Goal: Task Accomplishment & Management: Manage account settings

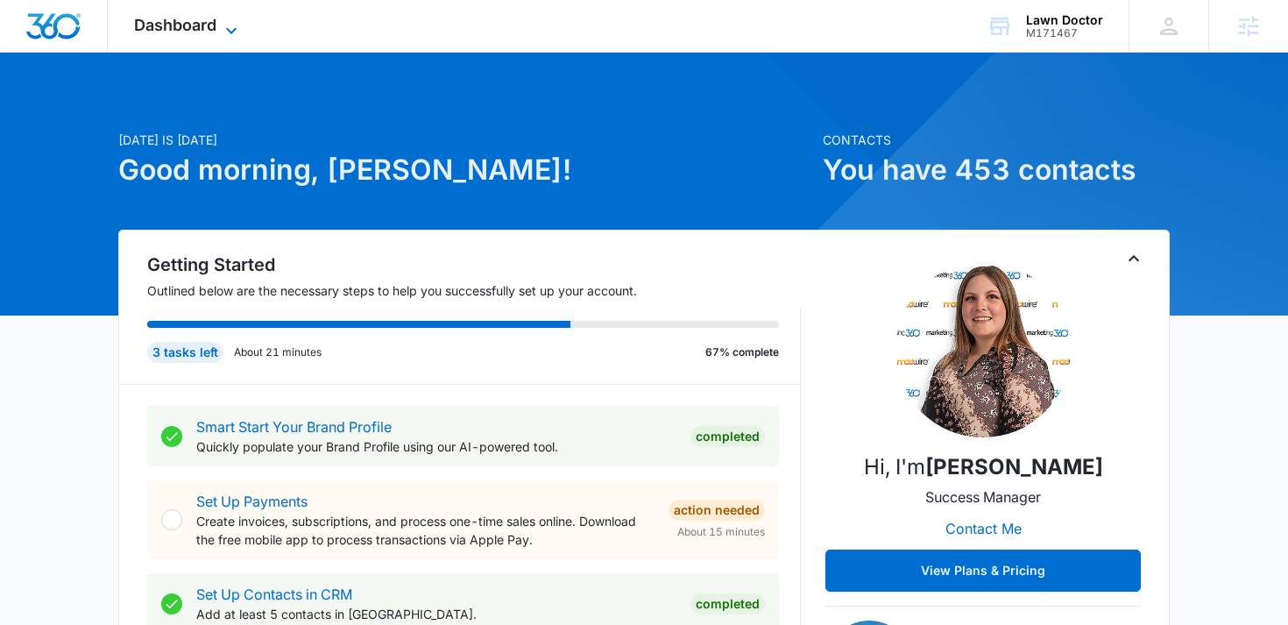
click at [208, 28] on span "Dashboard" at bounding box center [175, 25] width 82 height 18
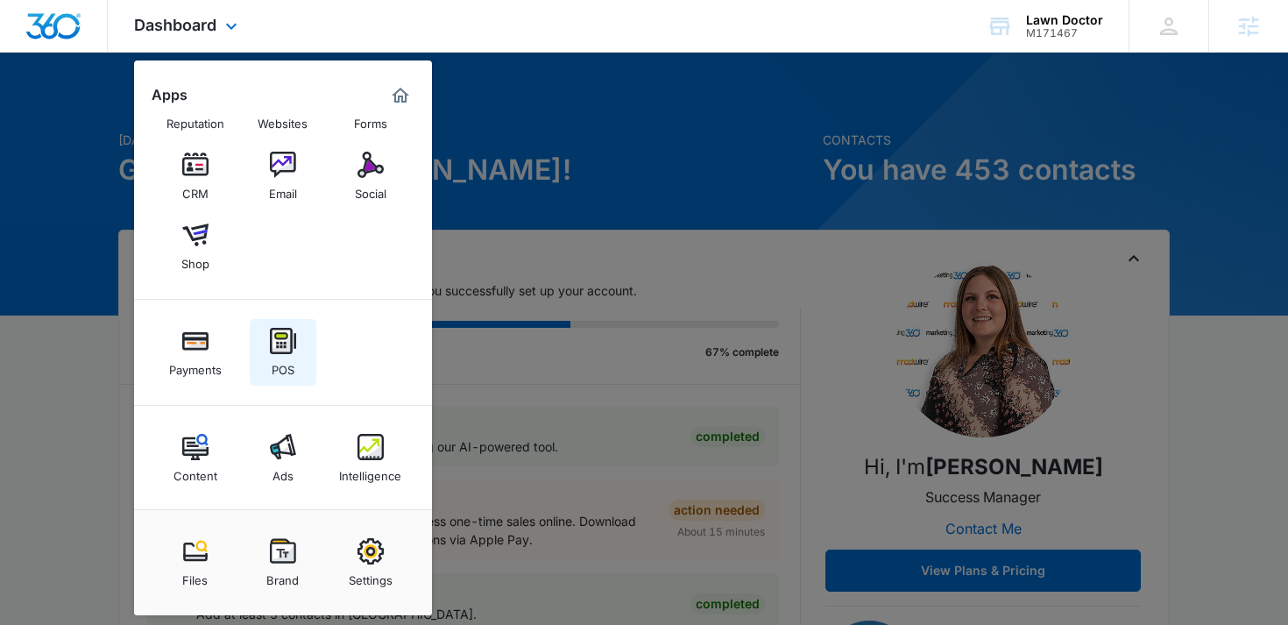
scroll to position [59, 0]
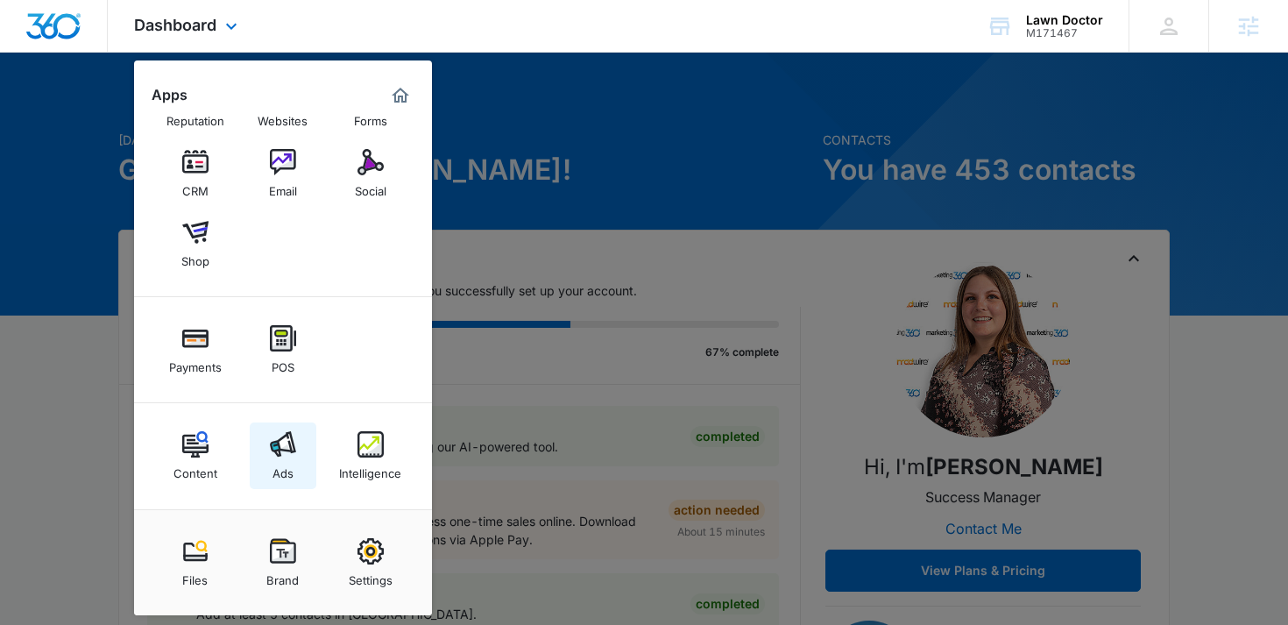
click at [273, 439] on img at bounding box center [283, 444] width 26 height 26
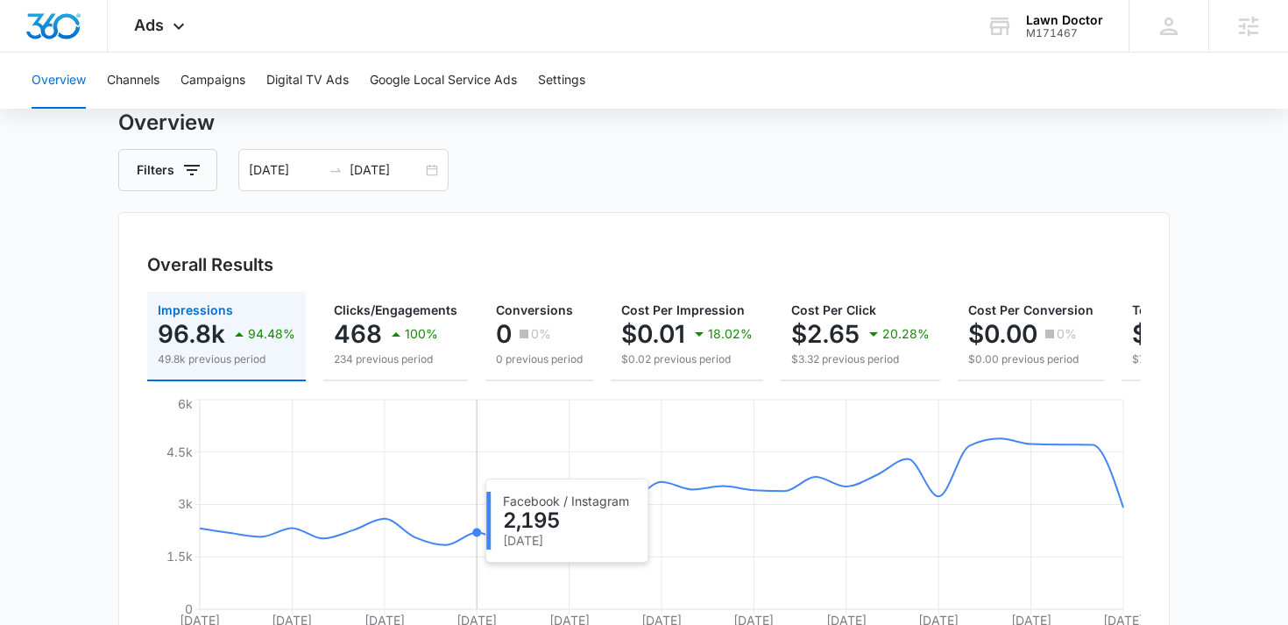
scroll to position [109, 0]
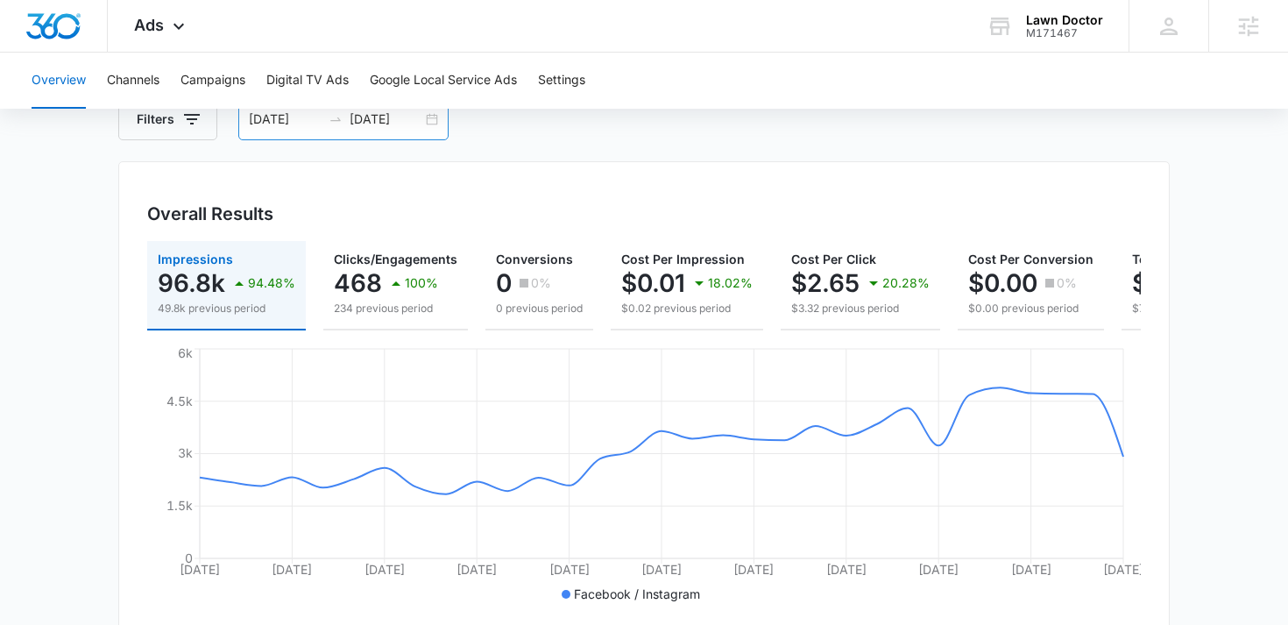
click at [426, 132] on div "06/09/2025 07/09/2025" at bounding box center [343, 119] width 210 height 42
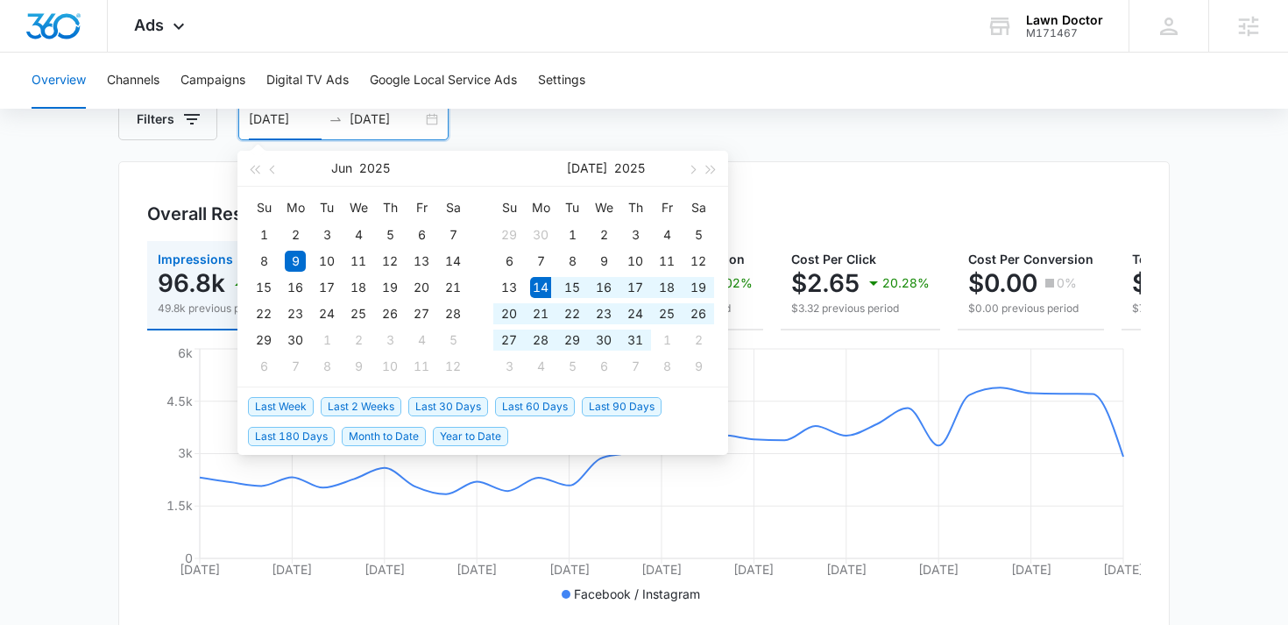
click at [436, 411] on span "Last 30 Days" at bounding box center [448, 406] width 80 height 19
type input "07/14/2025"
type input "08/13/2025"
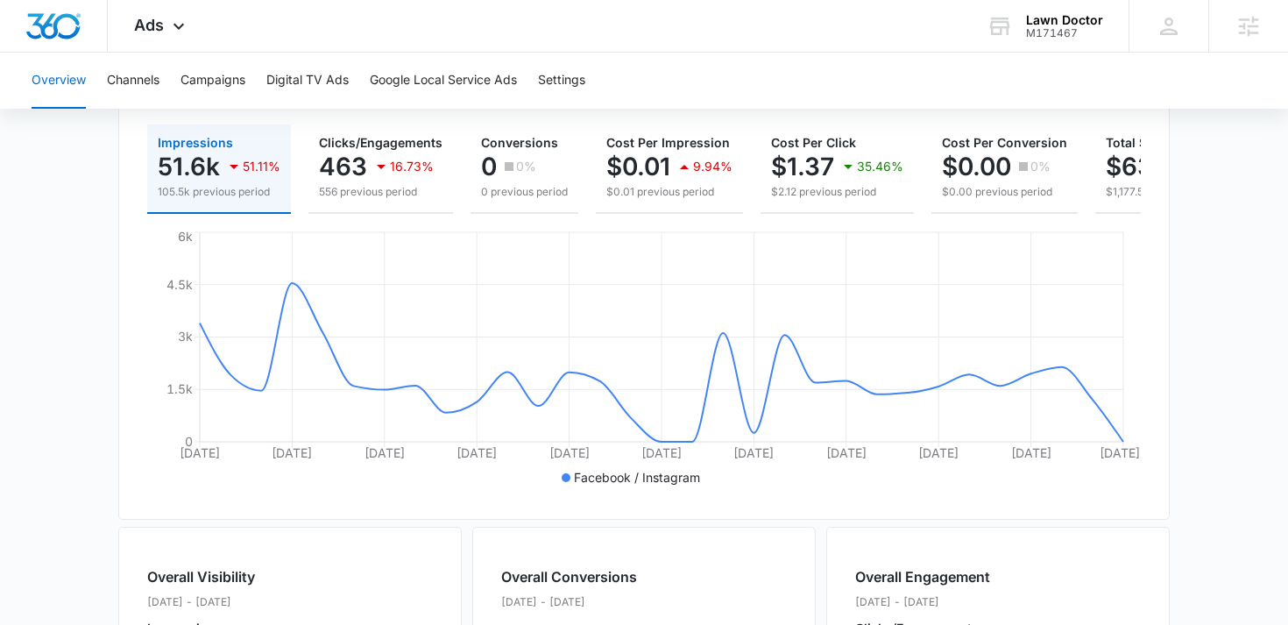
scroll to position [0, 0]
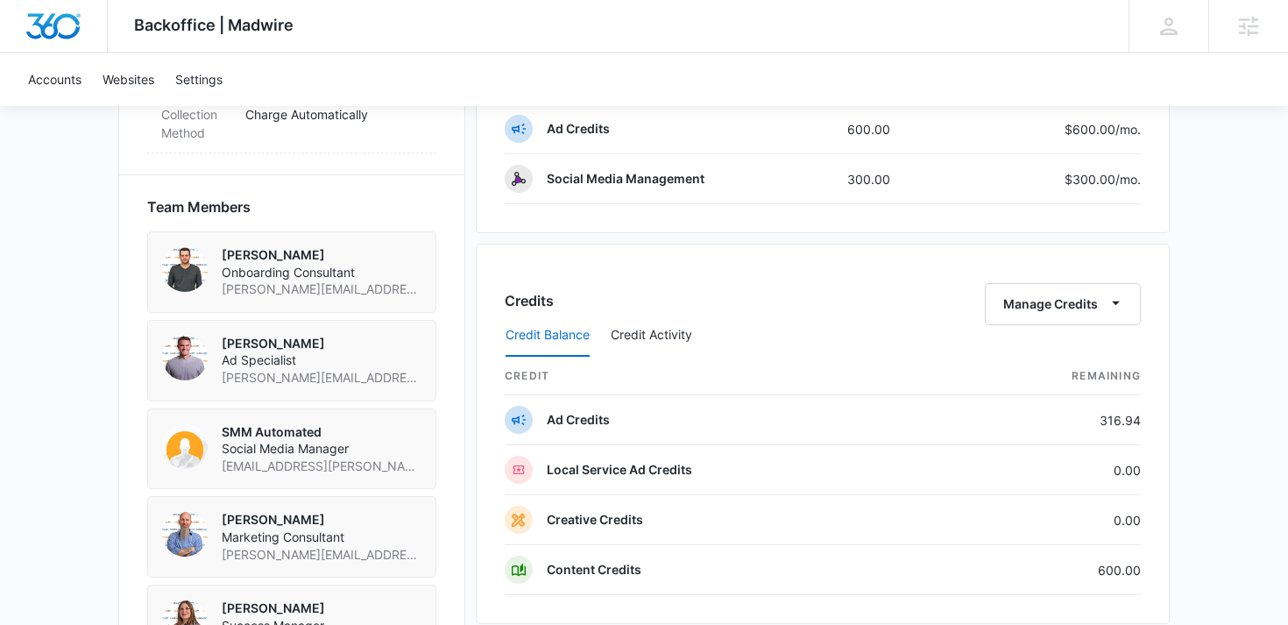
scroll to position [998, 0]
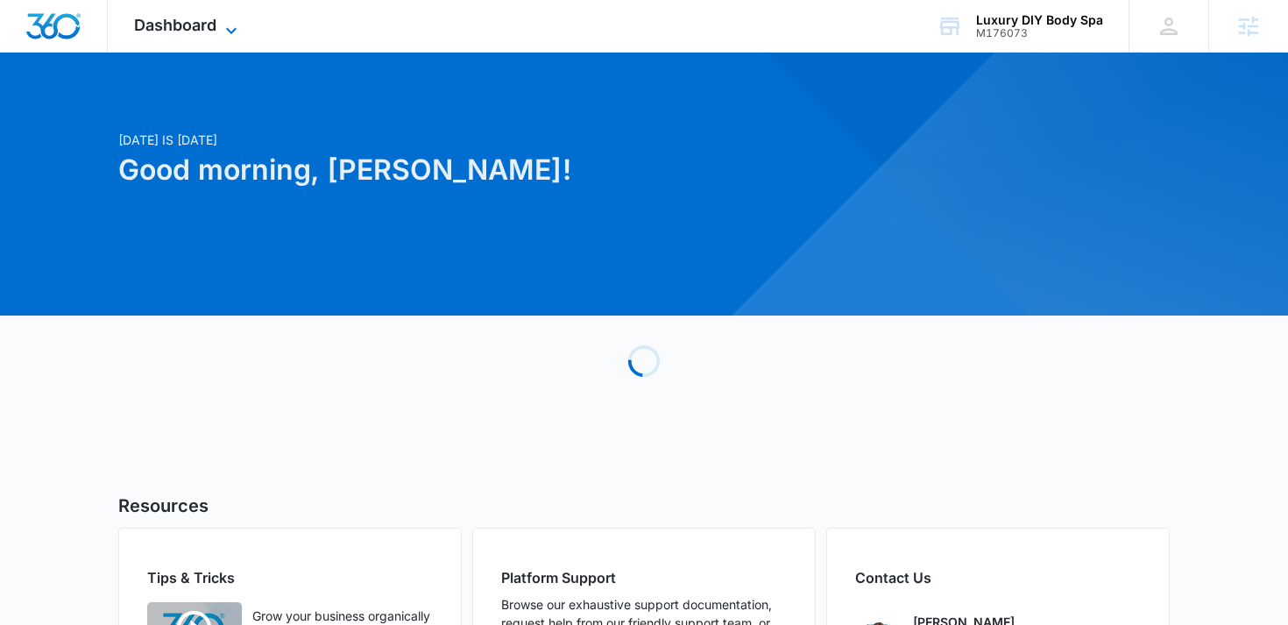
click at [151, 25] on span "Dashboard" at bounding box center [175, 25] width 82 height 18
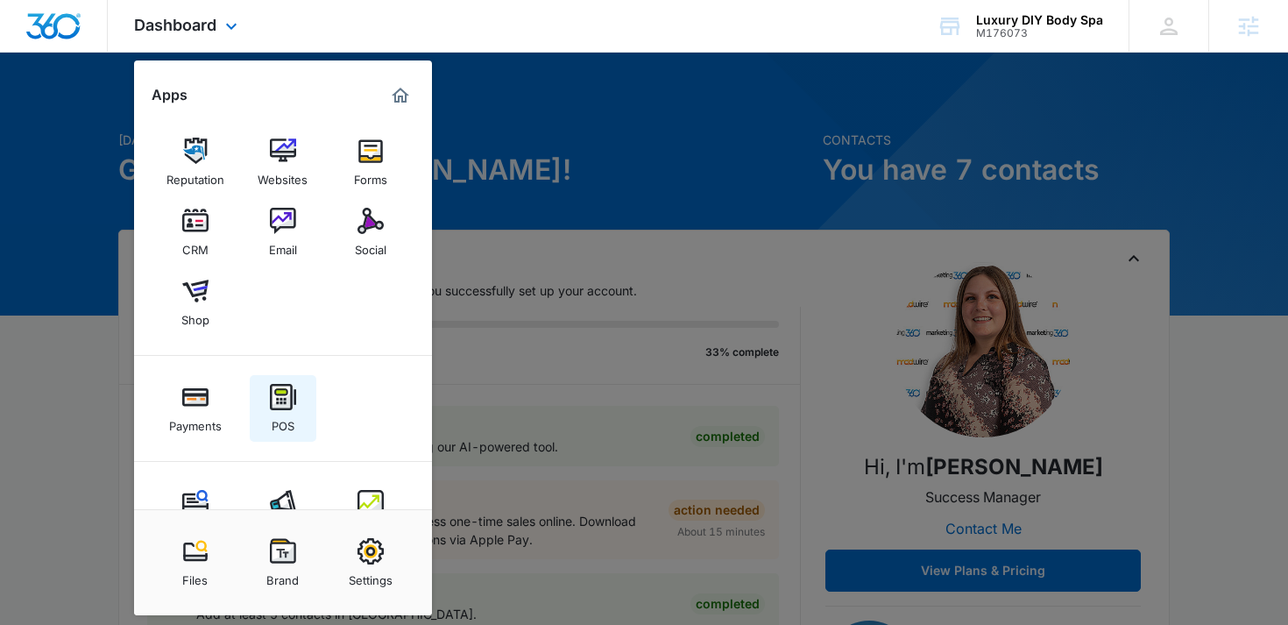
scroll to position [59, 0]
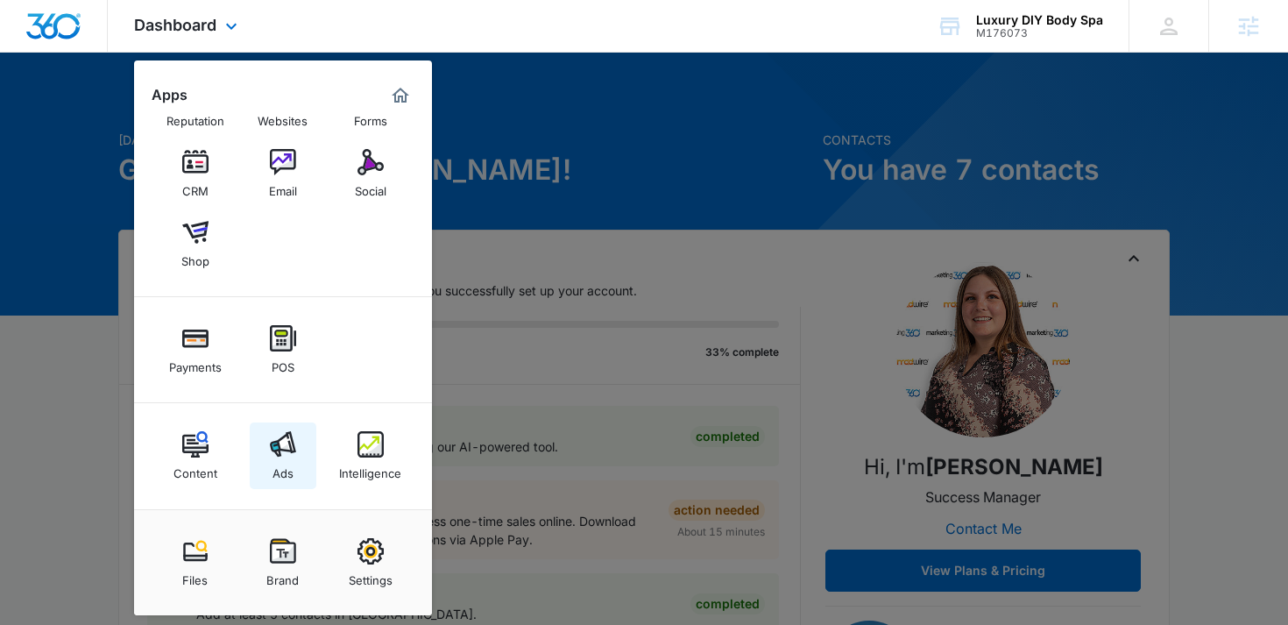
click at [282, 442] on img at bounding box center [283, 444] width 26 height 26
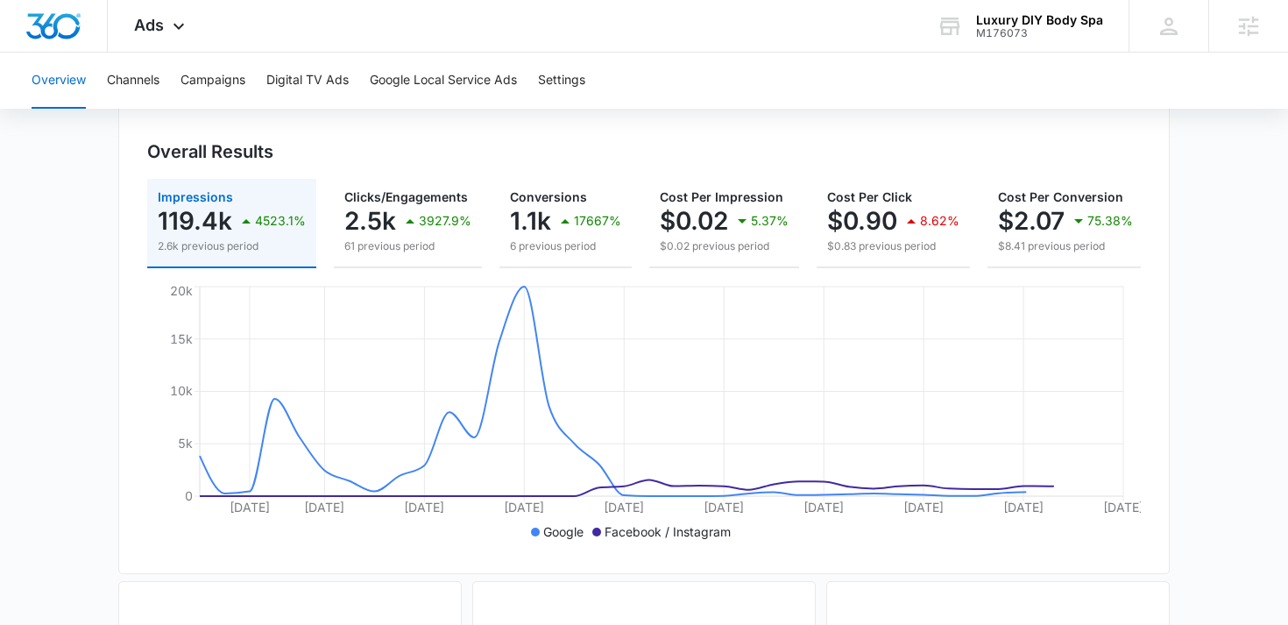
scroll to position [175, 0]
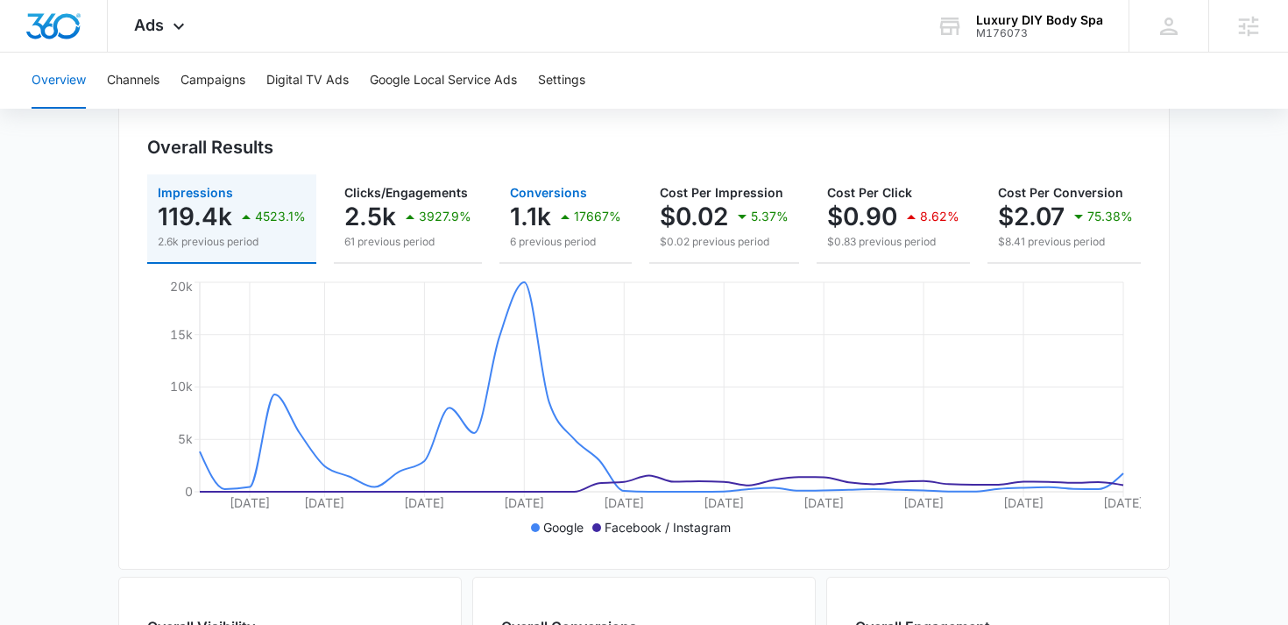
click at [558, 208] on icon "button" at bounding box center [565, 216] width 21 height 21
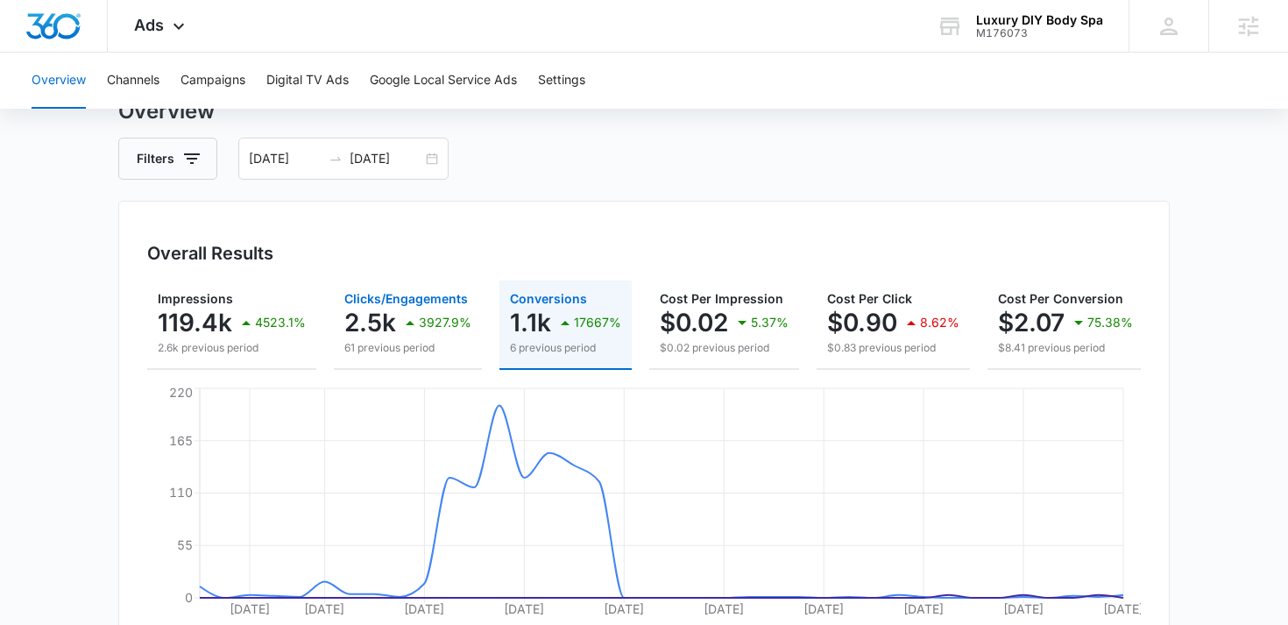
scroll to position [60, 0]
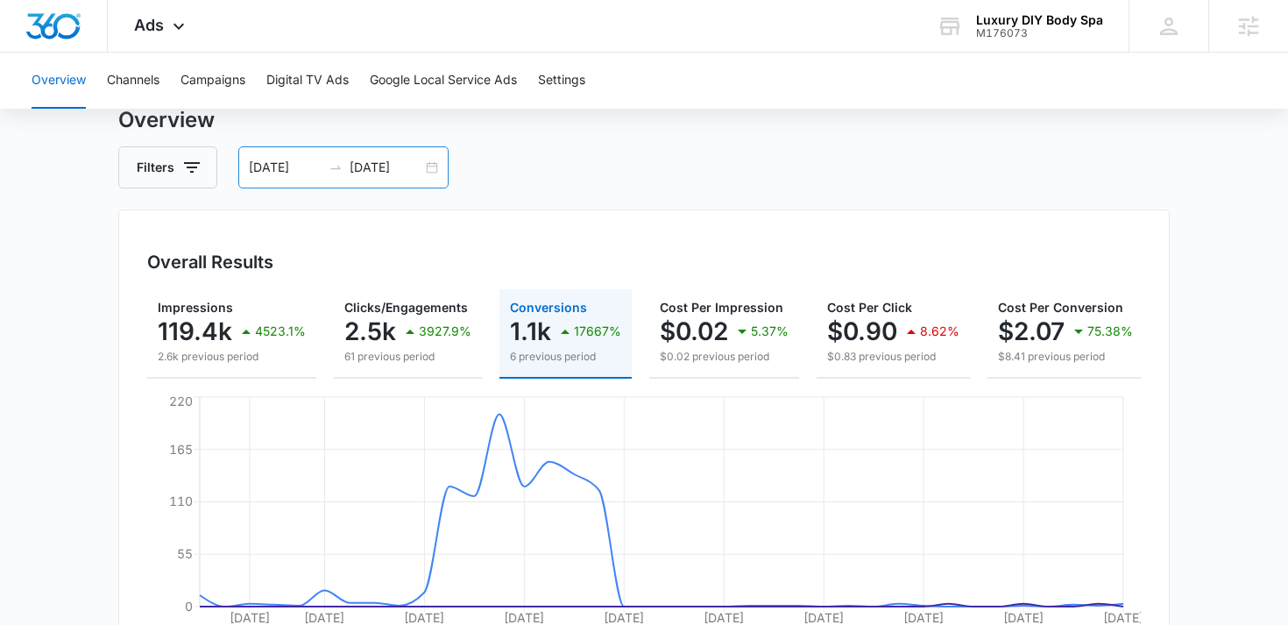
click at [437, 159] on div "07/01/2025 08/07/2025" at bounding box center [343, 167] width 210 height 42
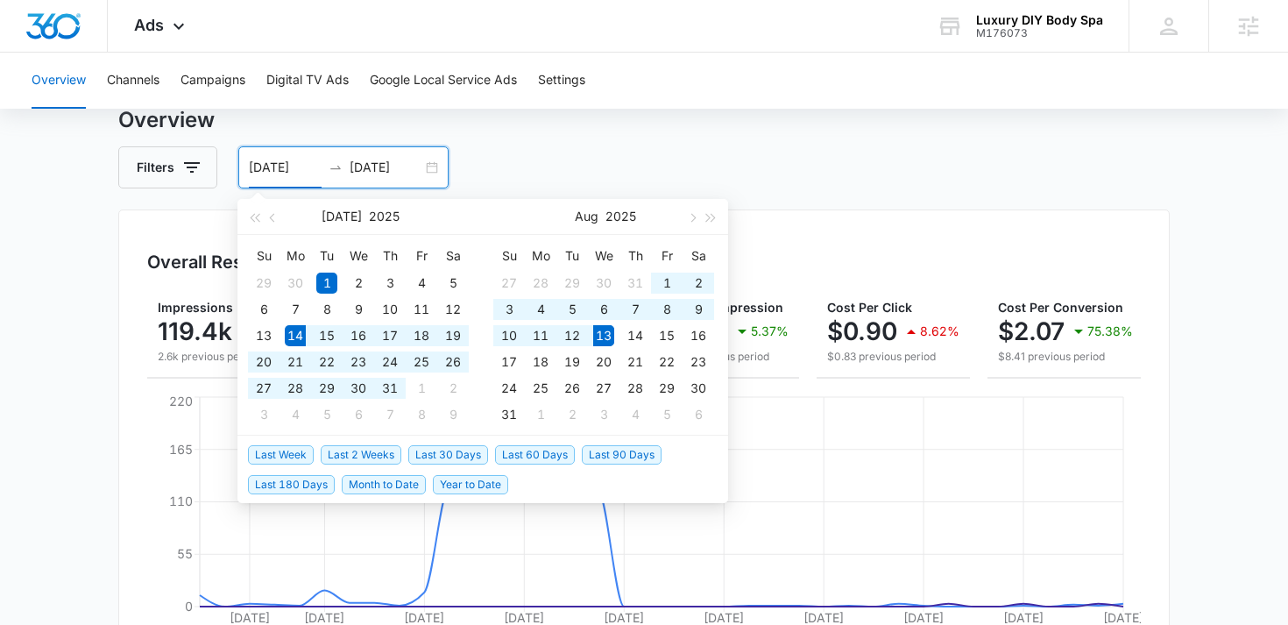
click at [440, 455] on span "Last 30 Days" at bounding box center [448, 454] width 80 height 19
type input "07/14/2025"
type input "08/13/2025"
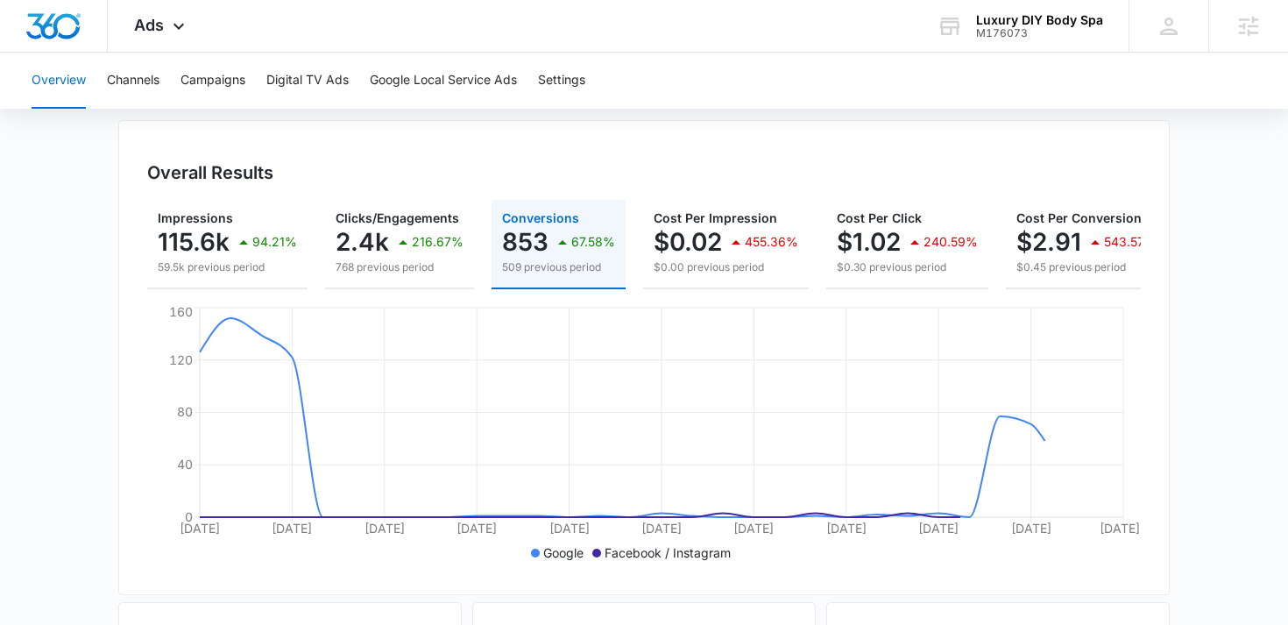
scroll to position [153, 0]
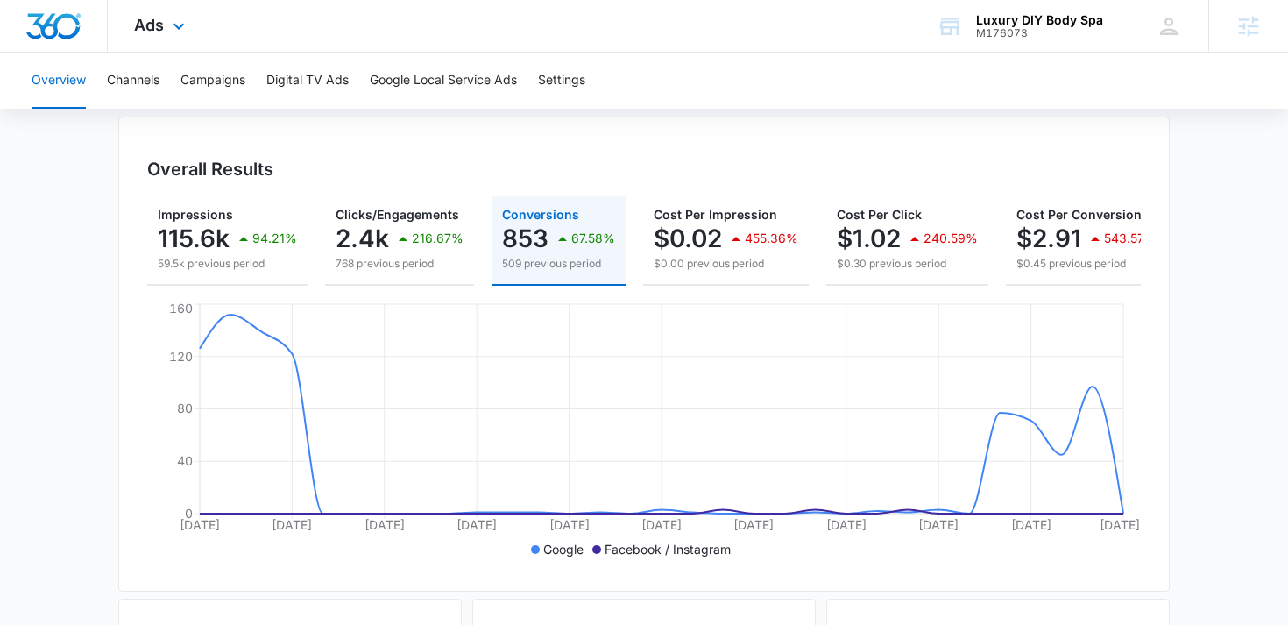
click at [170, 17] on div "Ads Apps Reputation Websites Forms CRM Email Social Shop Payments POS Content A…" at bounding box center [162, 26] width 108 height 52
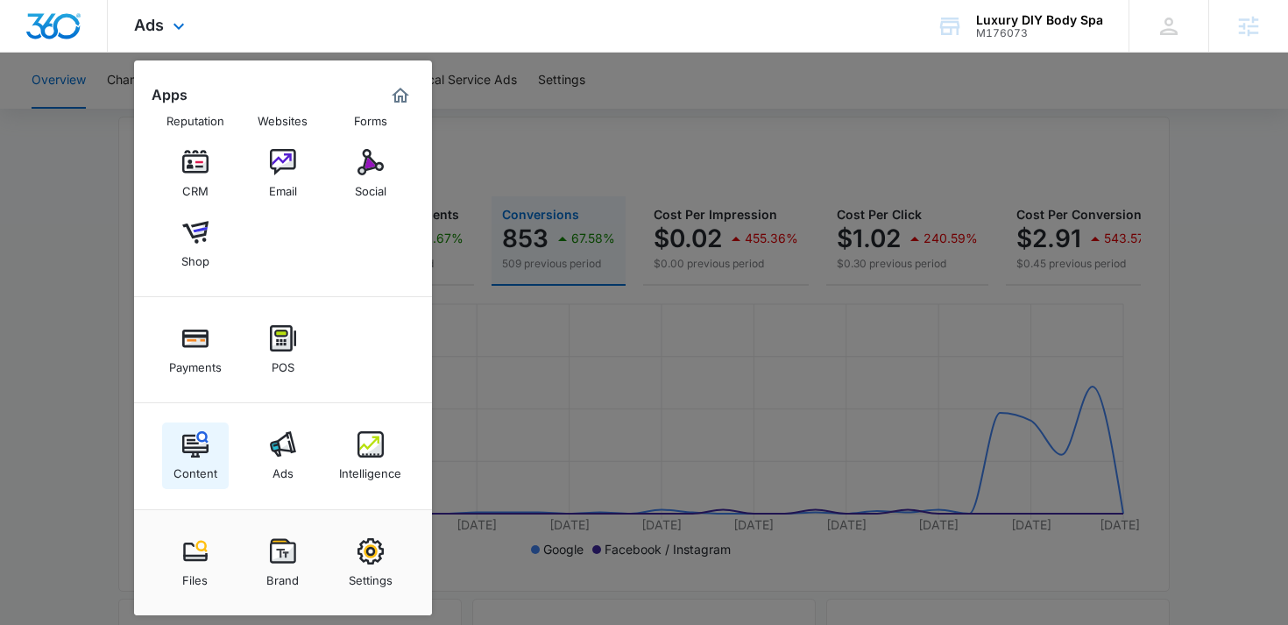
click at [167, 443] on link "Content" at bounding box center [195, 455] width 67 height 67
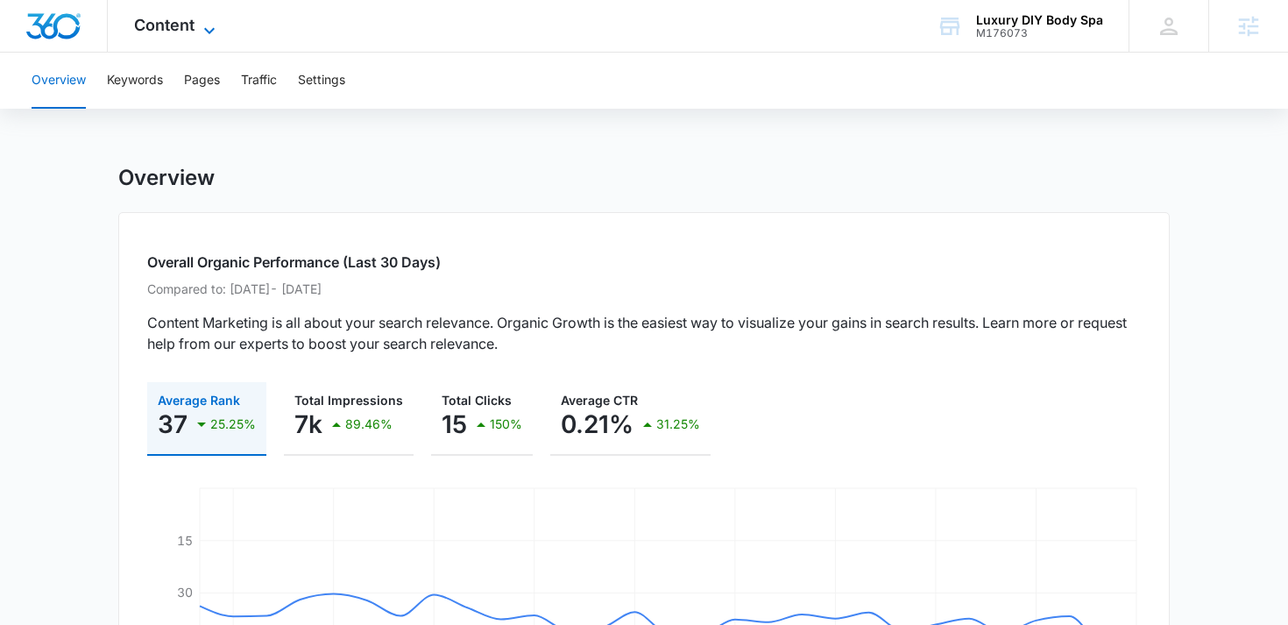
click at [187, 27] on span "Content" at bounding box center [164, 25] width 60 height 18
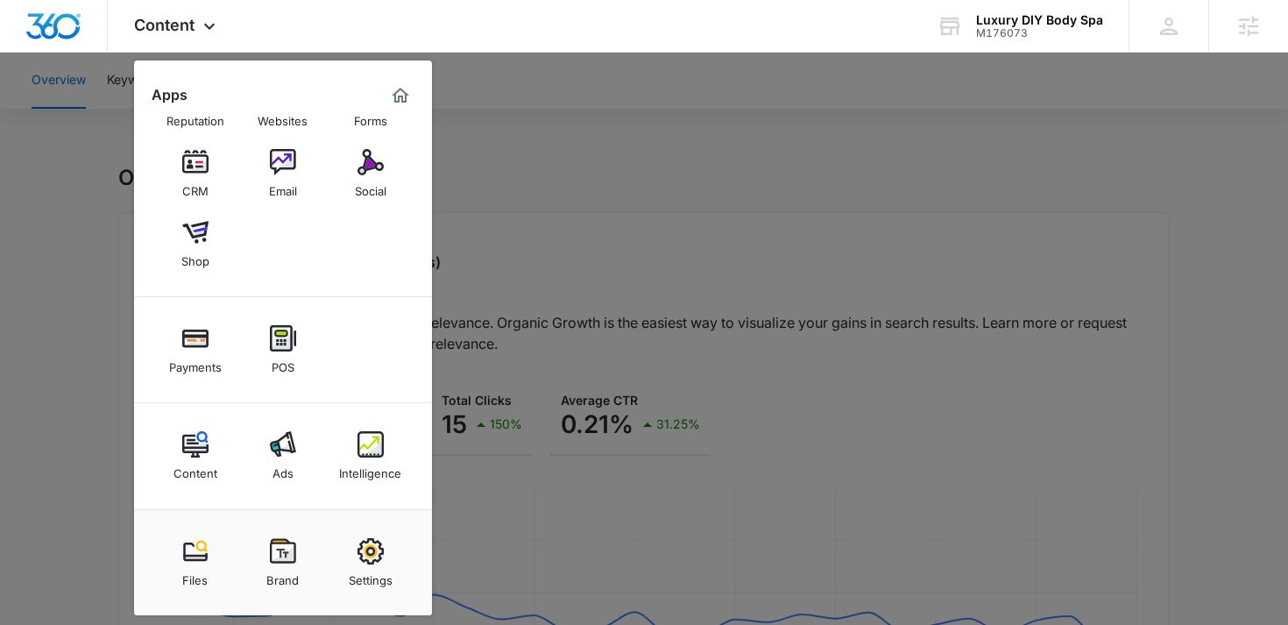
click at [675, 228] on div at bounding box center [644, 312] width 1288 height 625
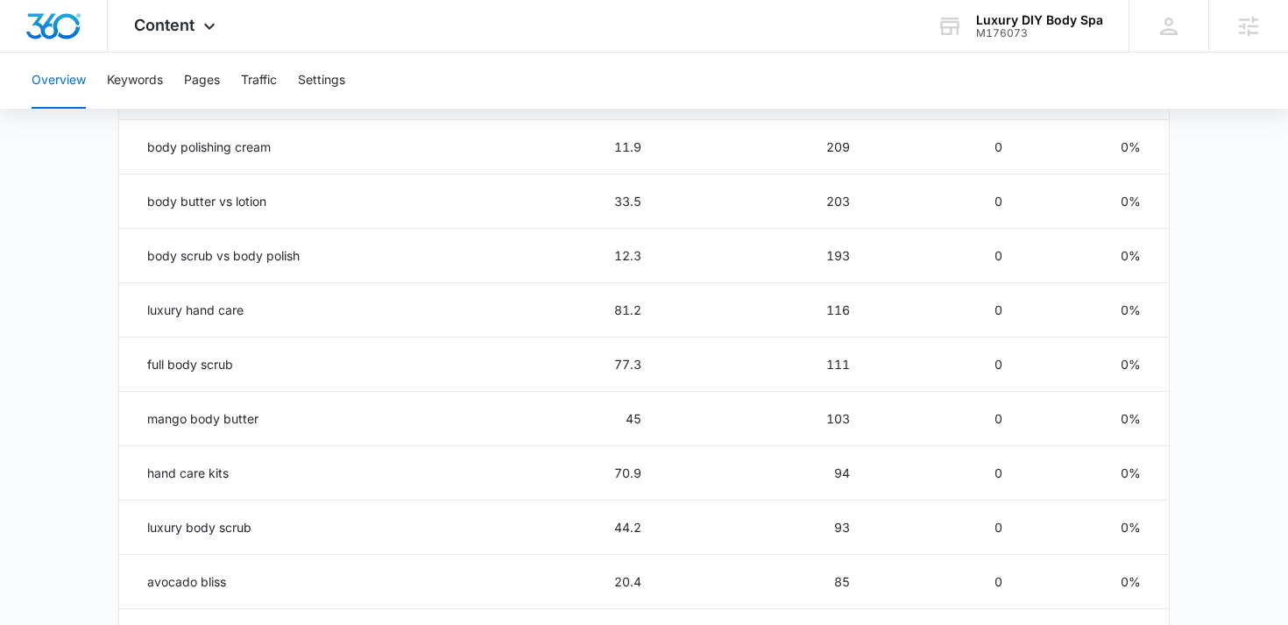
scroll to position [849, 0]
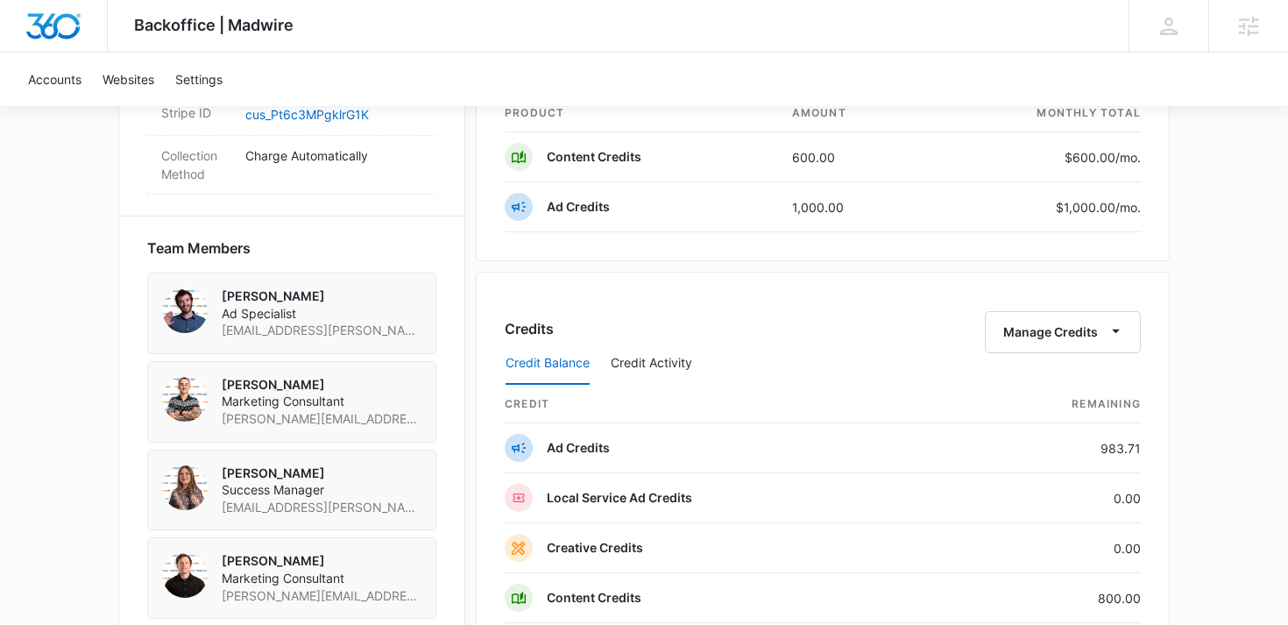
scroll to position [1119, 0]
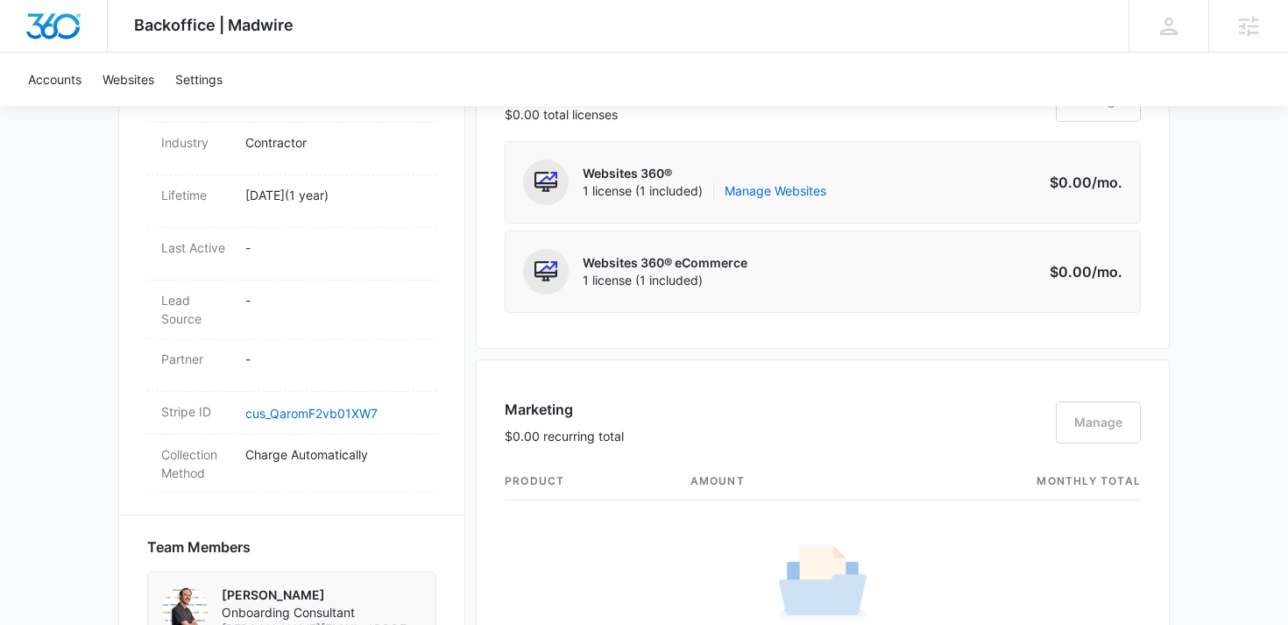
scroll to position [765, 0]
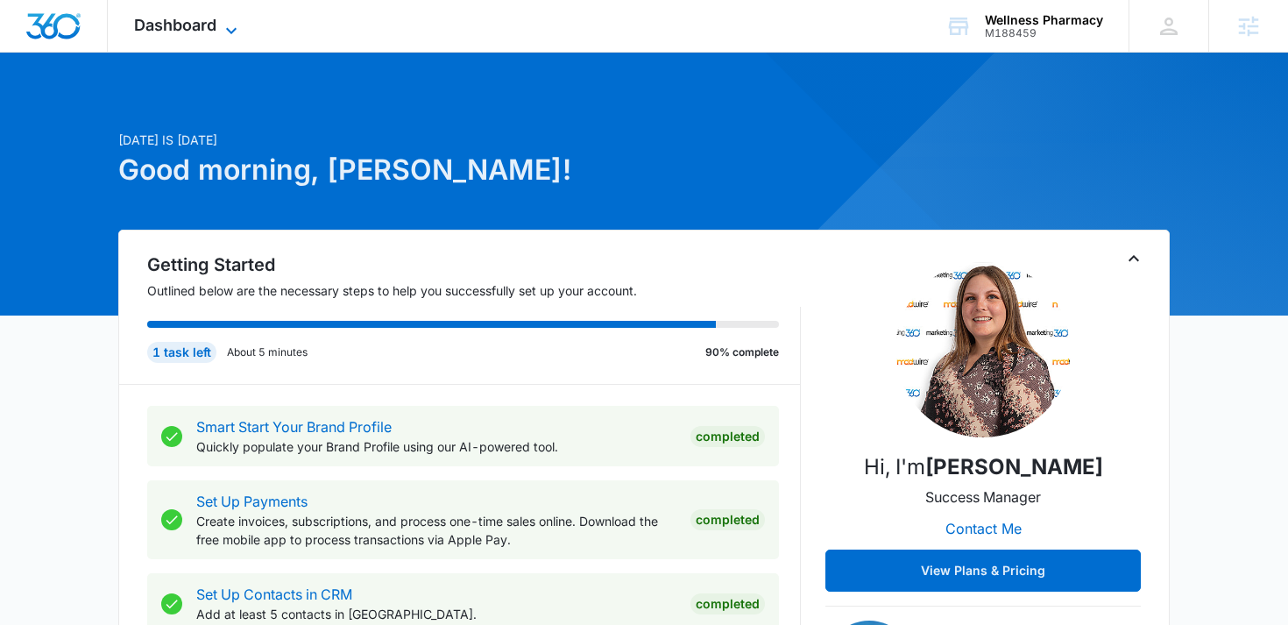
click at [205, 25] on span "Dashboard" at bounding box center [175, 25] width 82 height 18
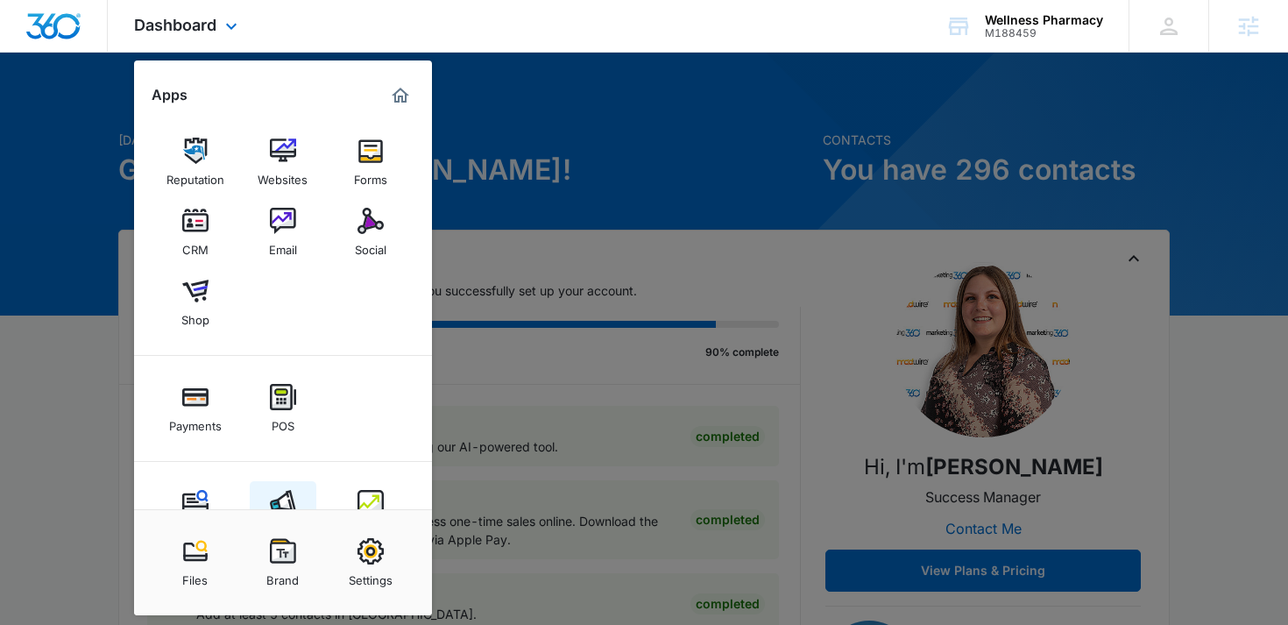
click at [277, 491] on img at bounding box center [283, 503] width 26 height 26
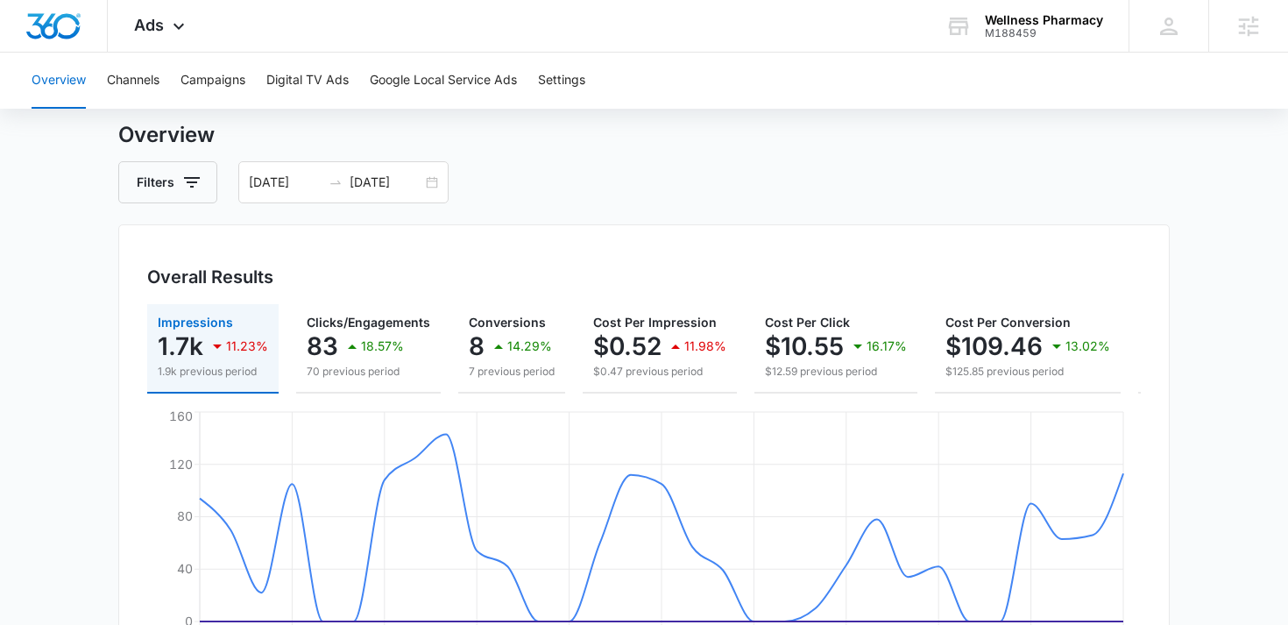
scroll to position [41, 0]
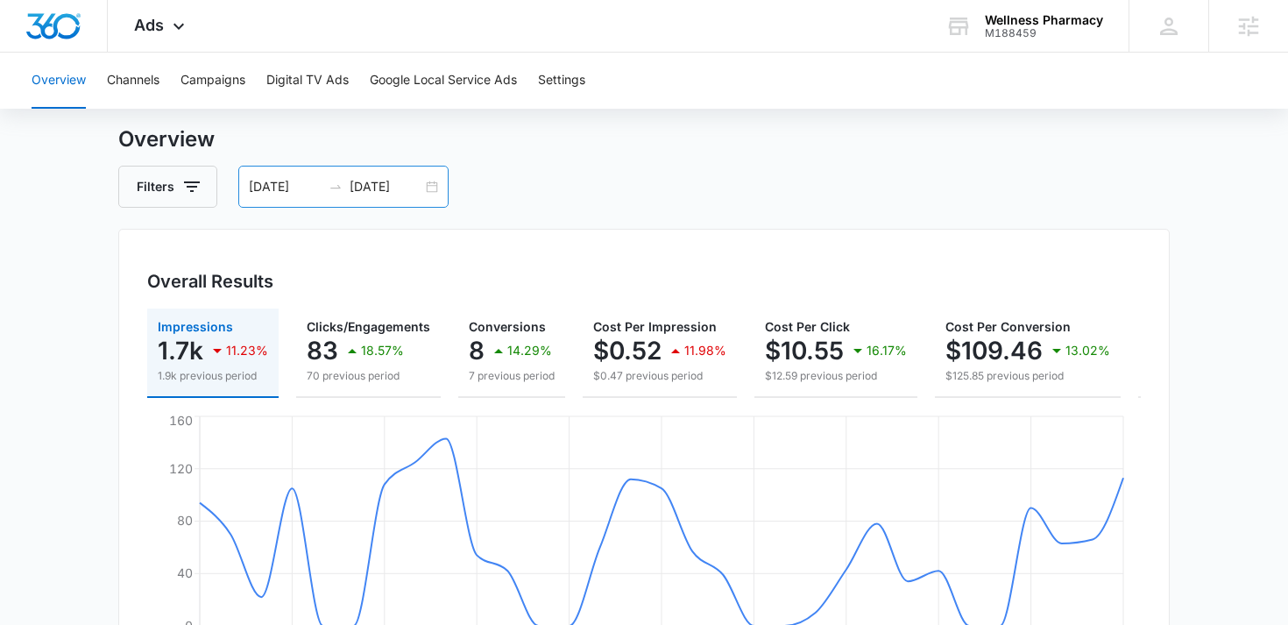
click at [426, 184] on div "06/24/2025 07/24/2025" at bounding box center [343, 187] width 210 height 42
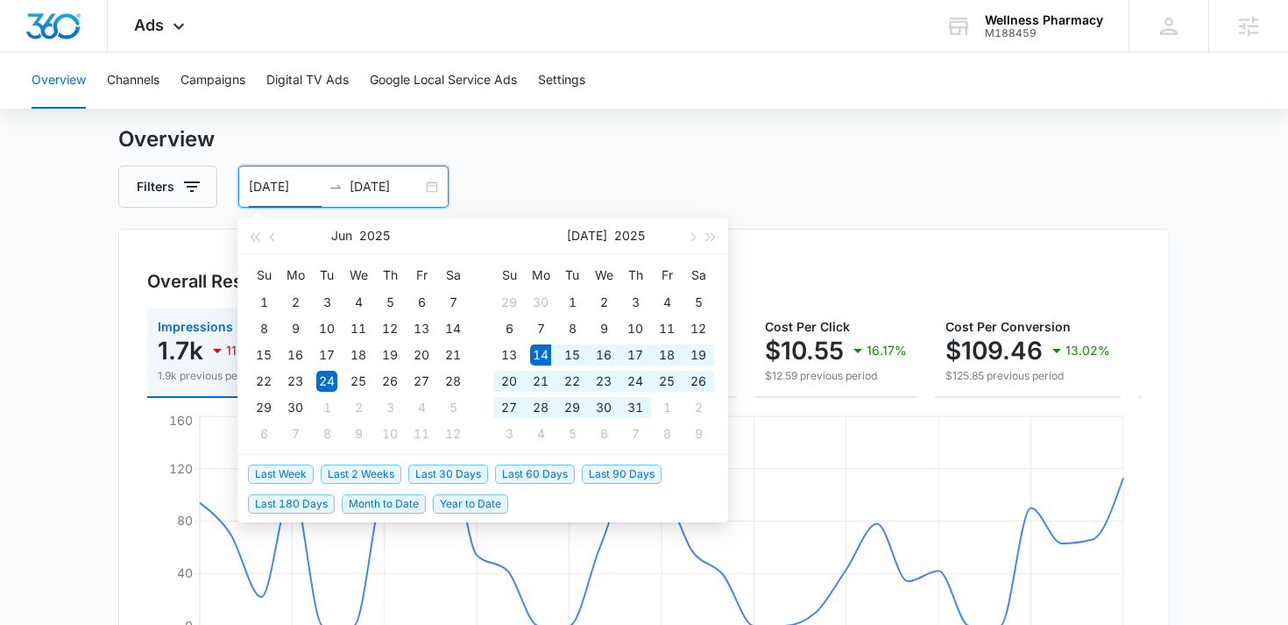
click at [431, 469] on span "Last 30 Days" at bounding box center [448, 473] width 80 height 19
type input "[DATE]"
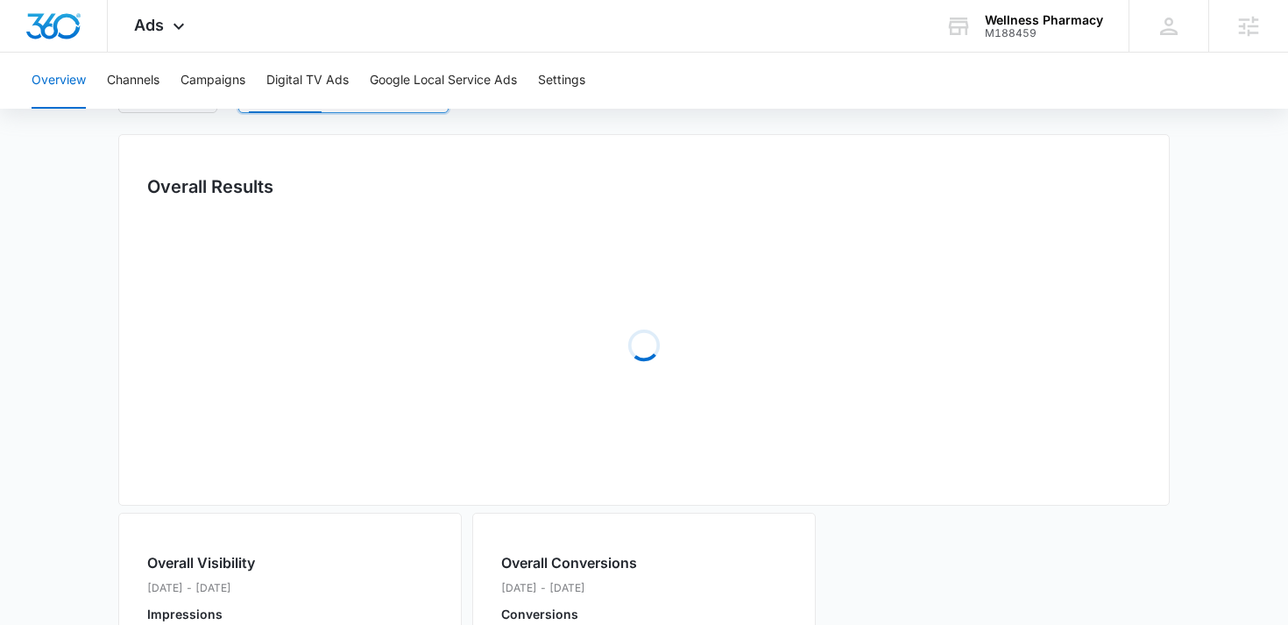
scroll to position [167, 0]
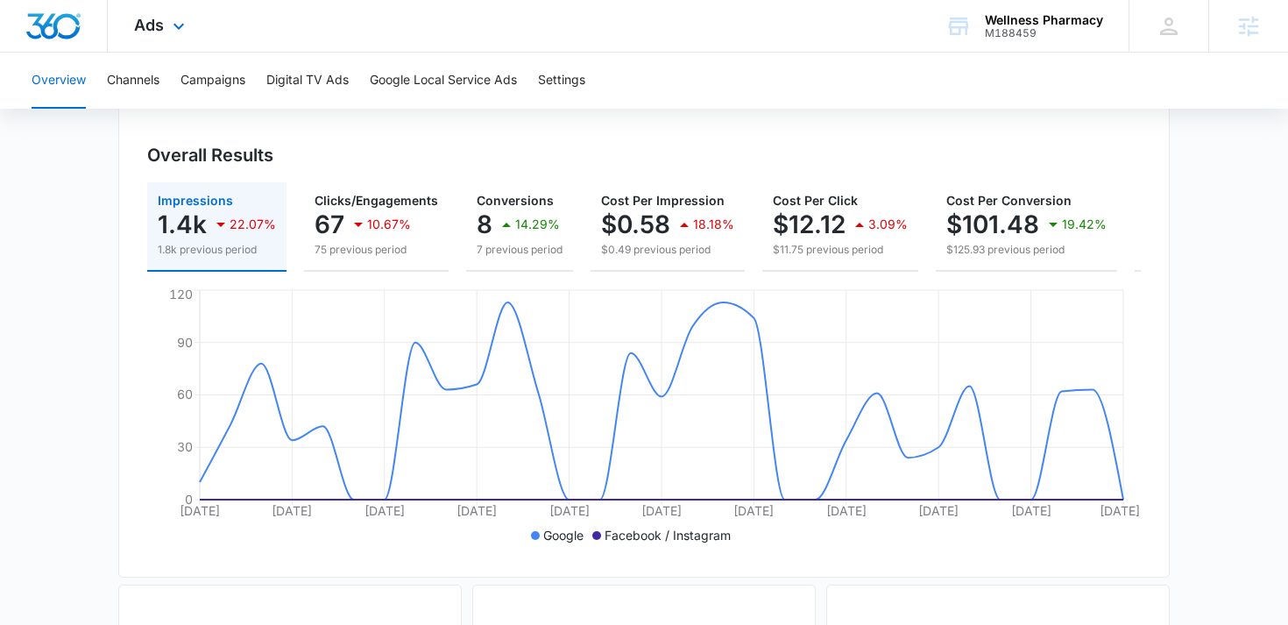
click at [124, 26] on div "Ads Apps Reputation Websites Forms CRM Email Social Shop Payments POS Content A…" at bounding box center [162, 26] width 108 height 52
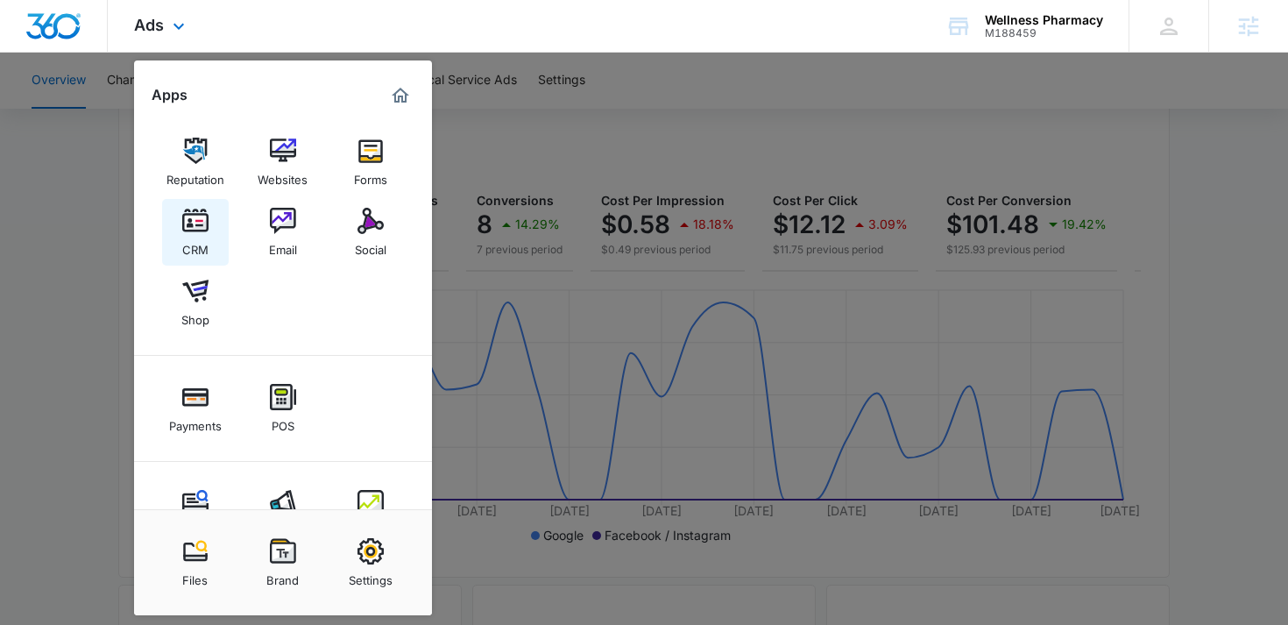
click at [197, 230] on img at bounding box center [195, 221] width 26 height 26
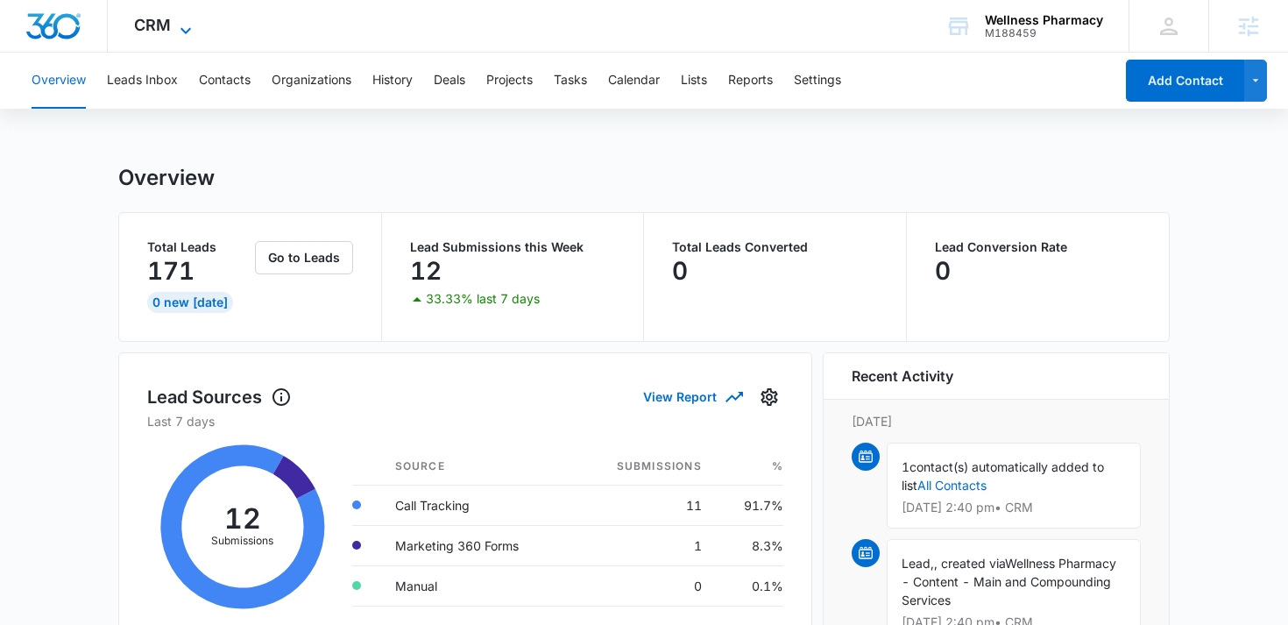
click at [148, 25] on span "CRM" at bounding box center [152, 25] width 37 height 18
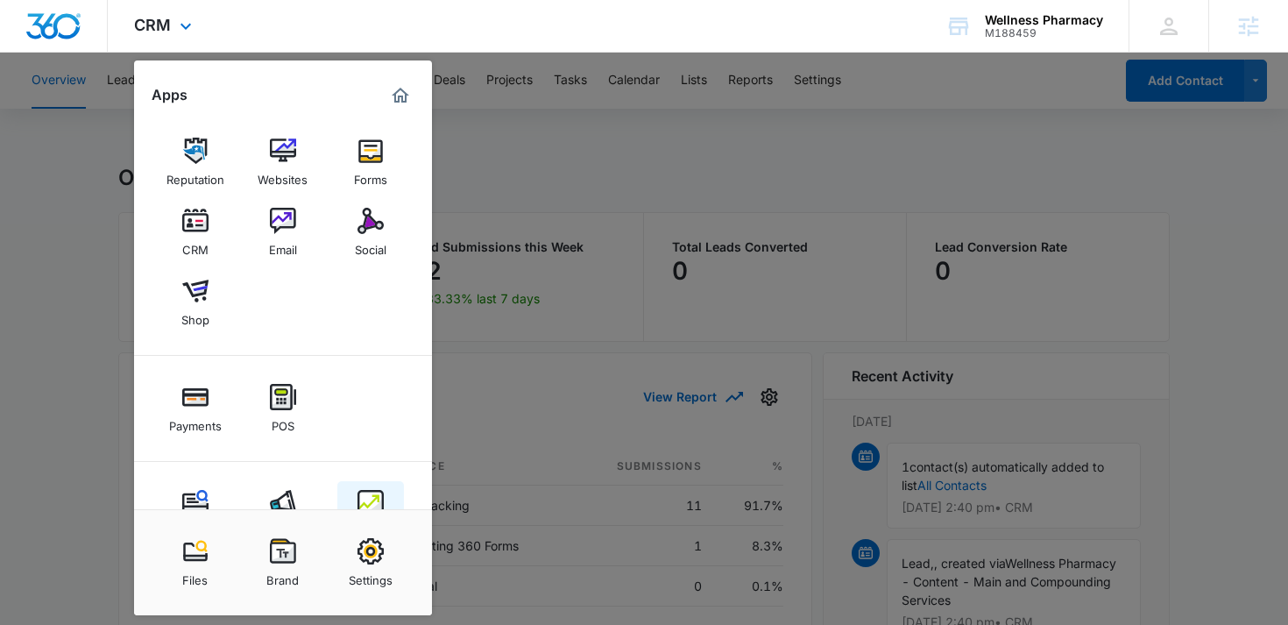
click at [366, 484] on link "Intelligence" at bounding box center [370, 514] width 67 height 67
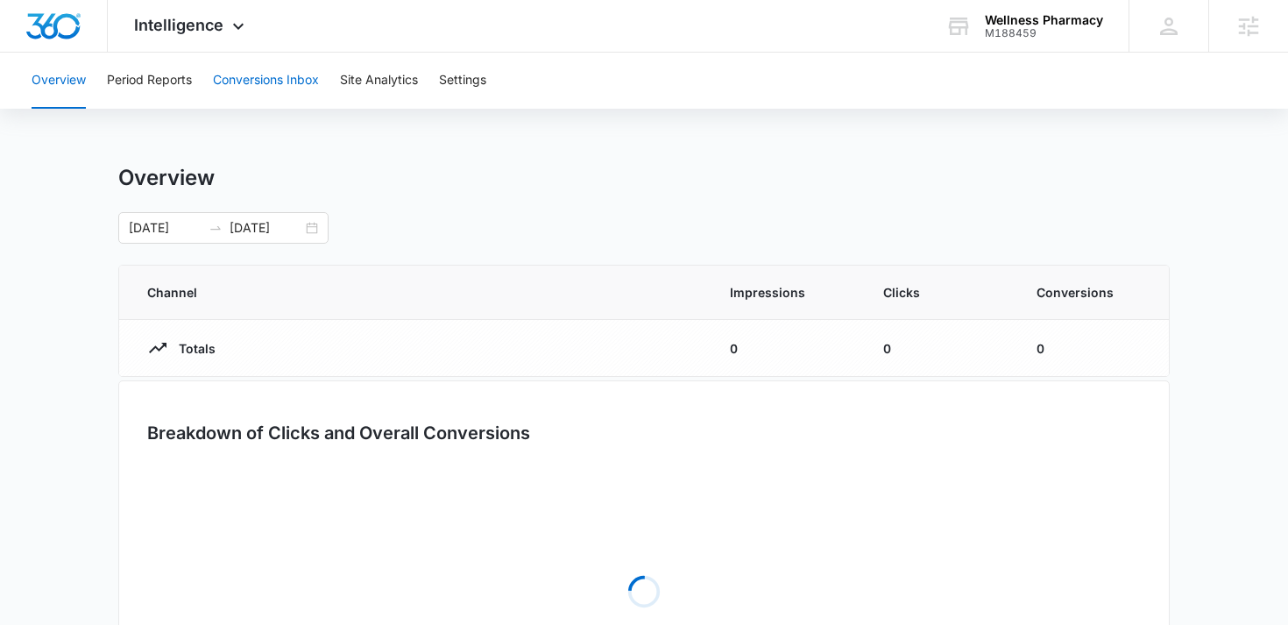
click at [269, 90] on button "Conversions Inbox" at bounding box center [266, 81] width 106 height 56
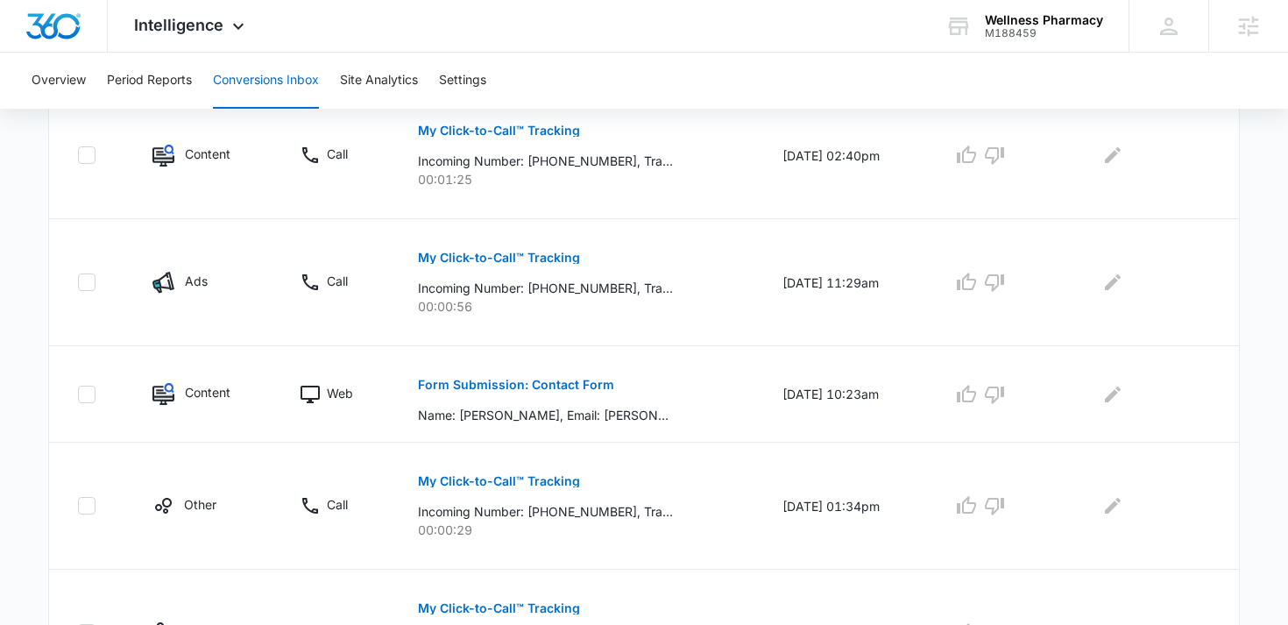
scroll to position [469, 0]
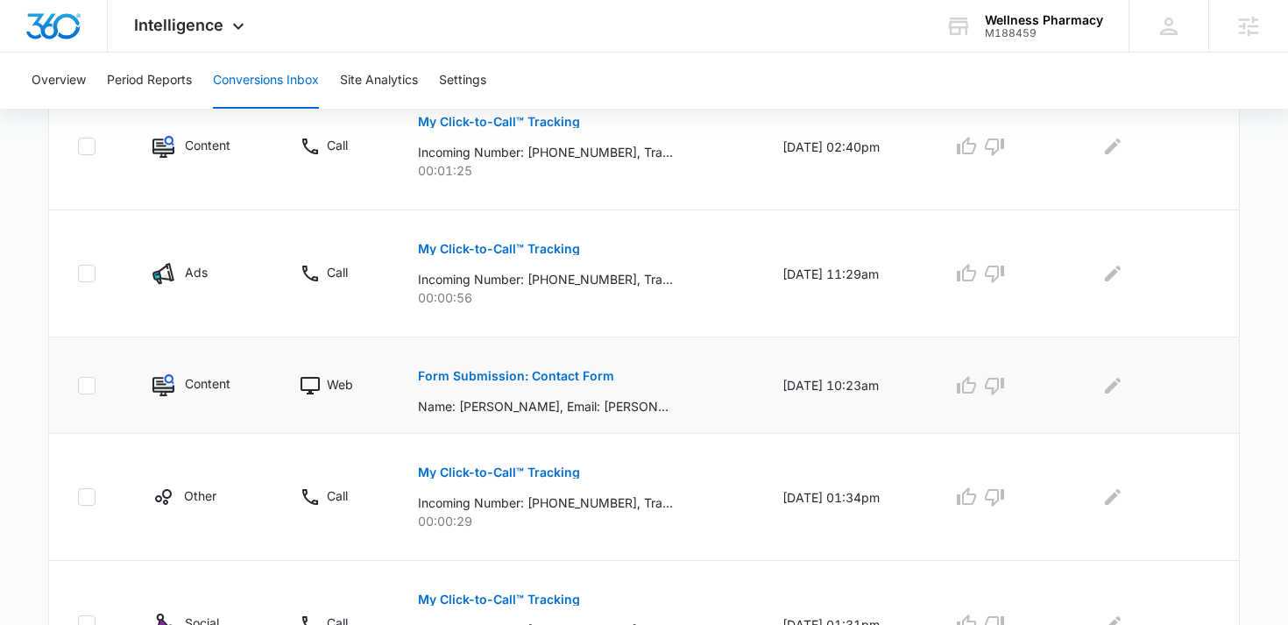
click at [519, 379] on p "Form Submission: Contact Form" at bounding box center [516, 376] width 196 height 12
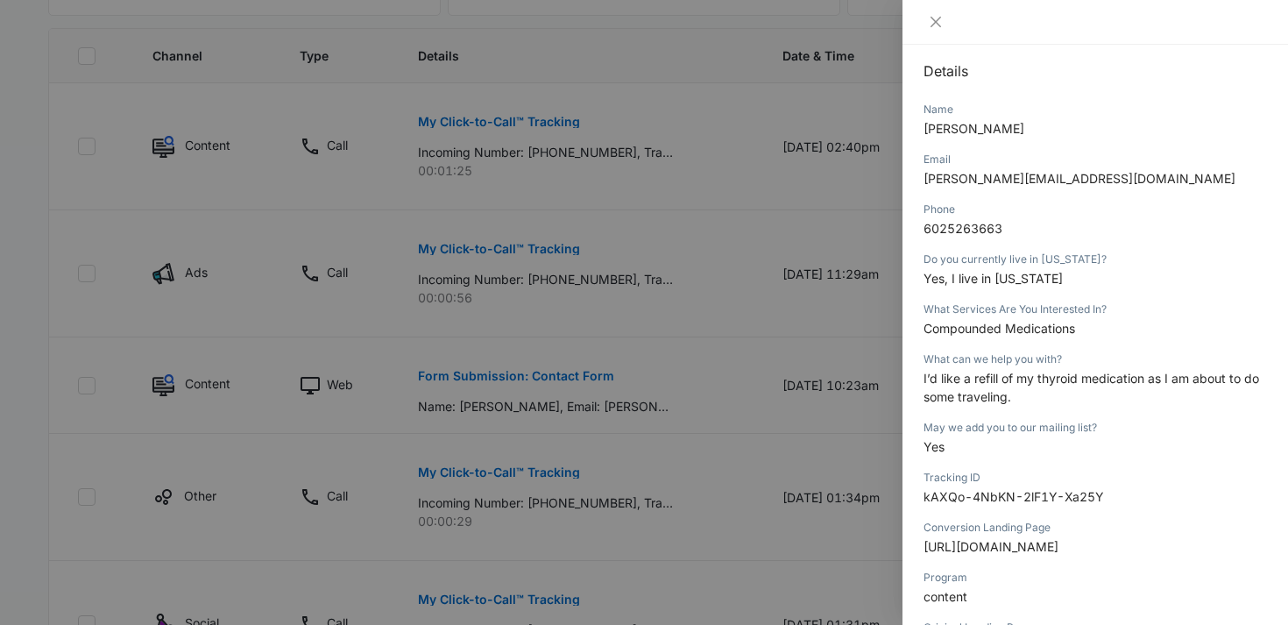
scroll to position [187, 0]
click at [931, 30] on button "Close" at bounding box center [935, 22] width 25 height 16
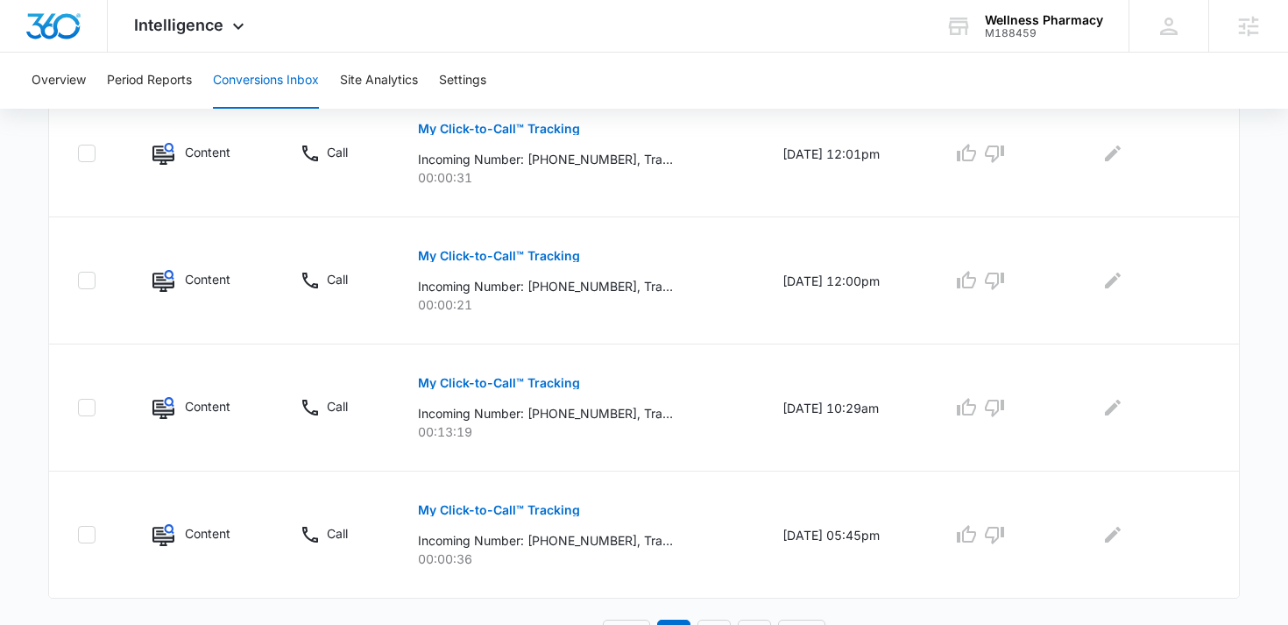
scroll to position [1221, 0]
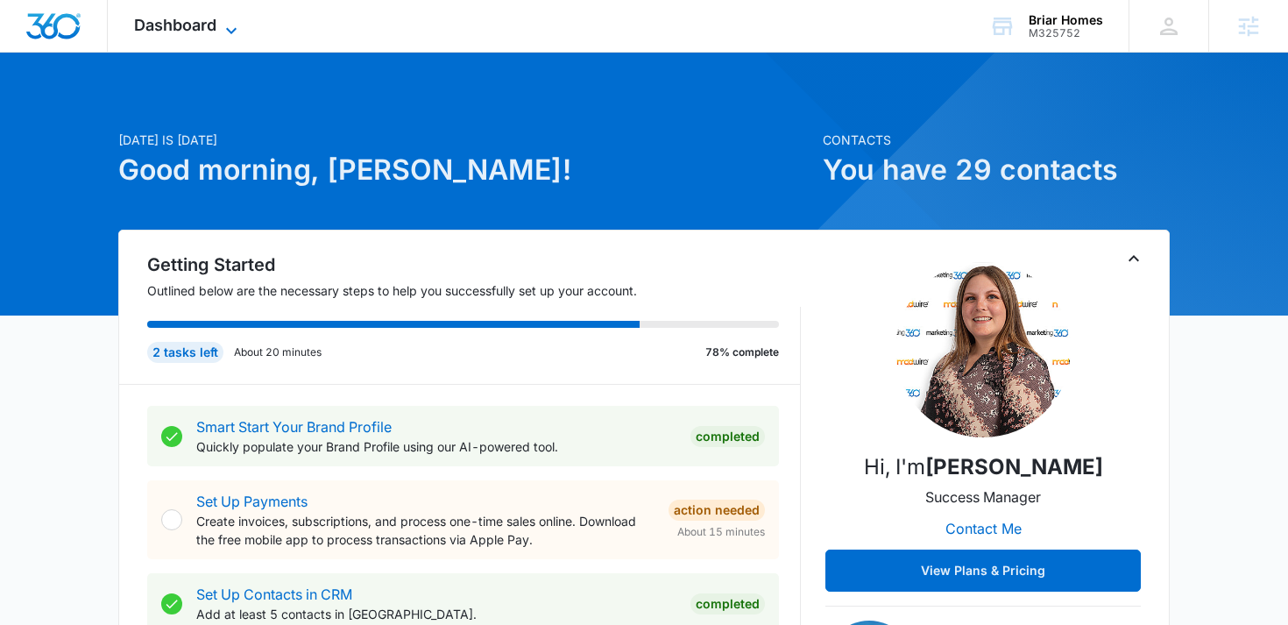
click at [163, 25] on span "Dashboard" at bounding box center [175, 25] width 82 height 18
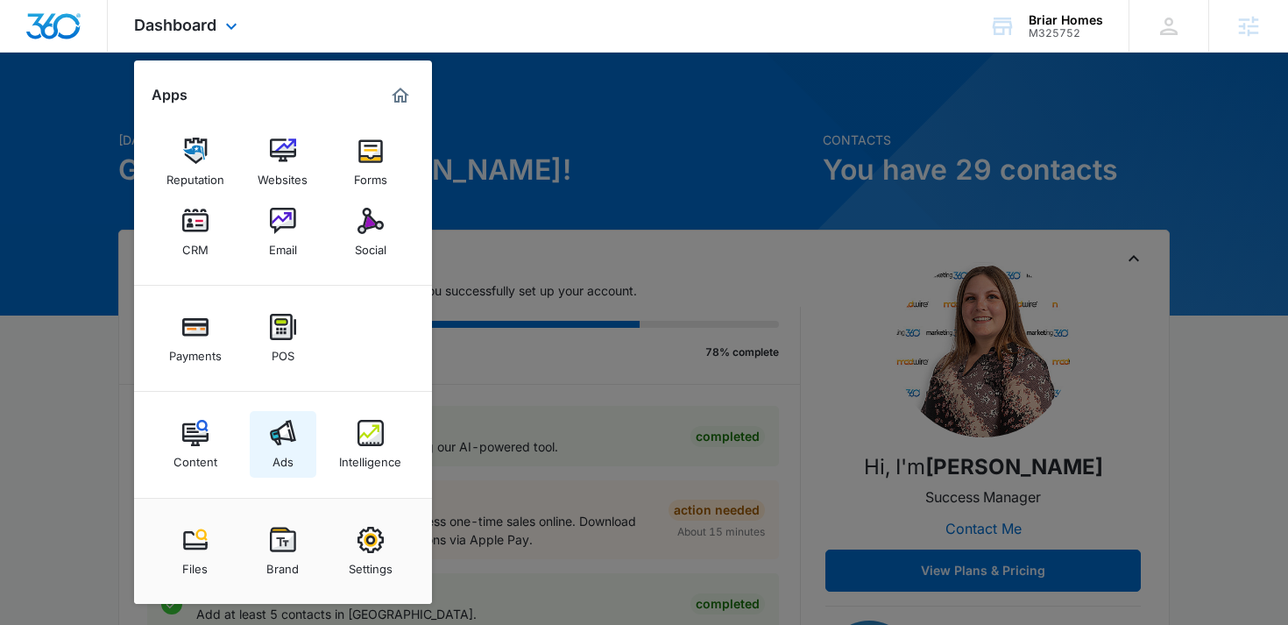
click at [289, 448] on div "Ads" at bounding box center [282, 457] width 21 height 23
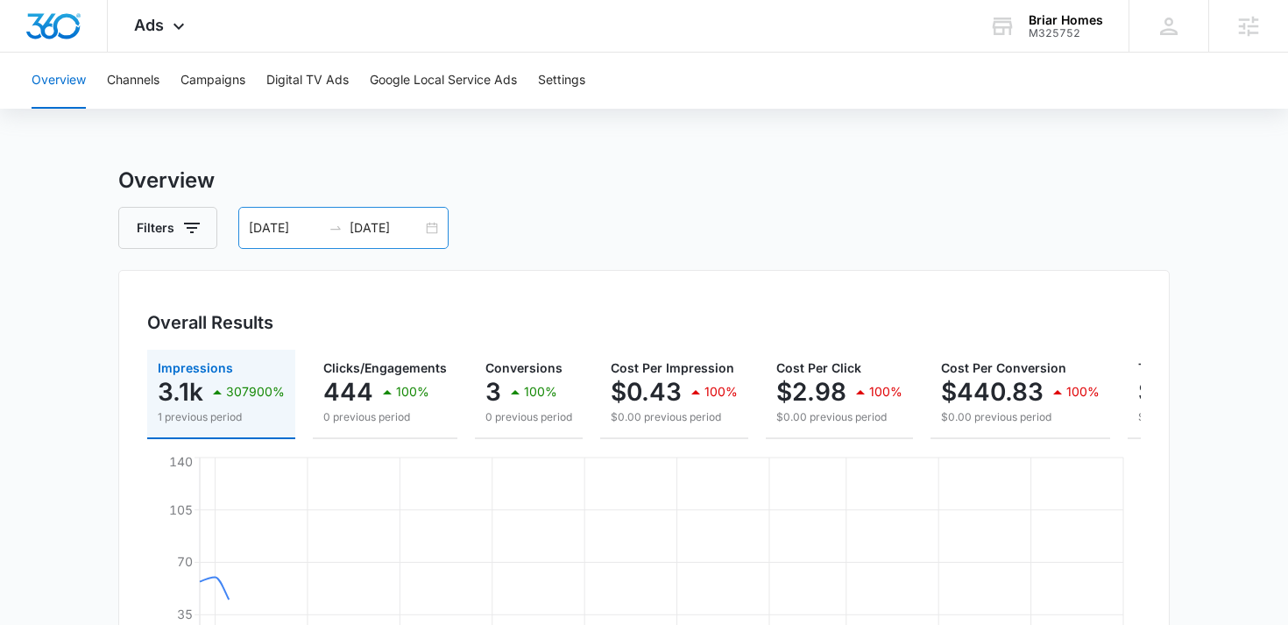
click at [427, 237] on div "04/25/2025 06/24/2025" at bounding box center [343, 228] width 210 height 42
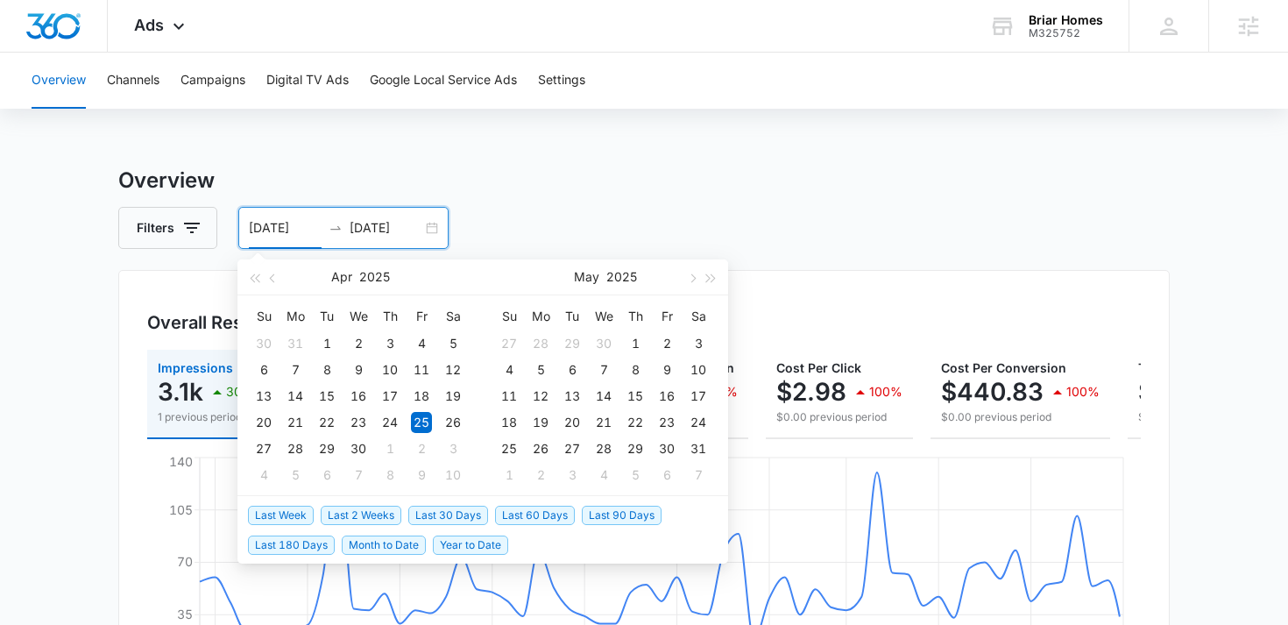
click at [458, 511] on span "Last 30 Days" at bounding box center [448, 514] width 80 height 19
type input "07/14/2025"
type input "08/13/2025"
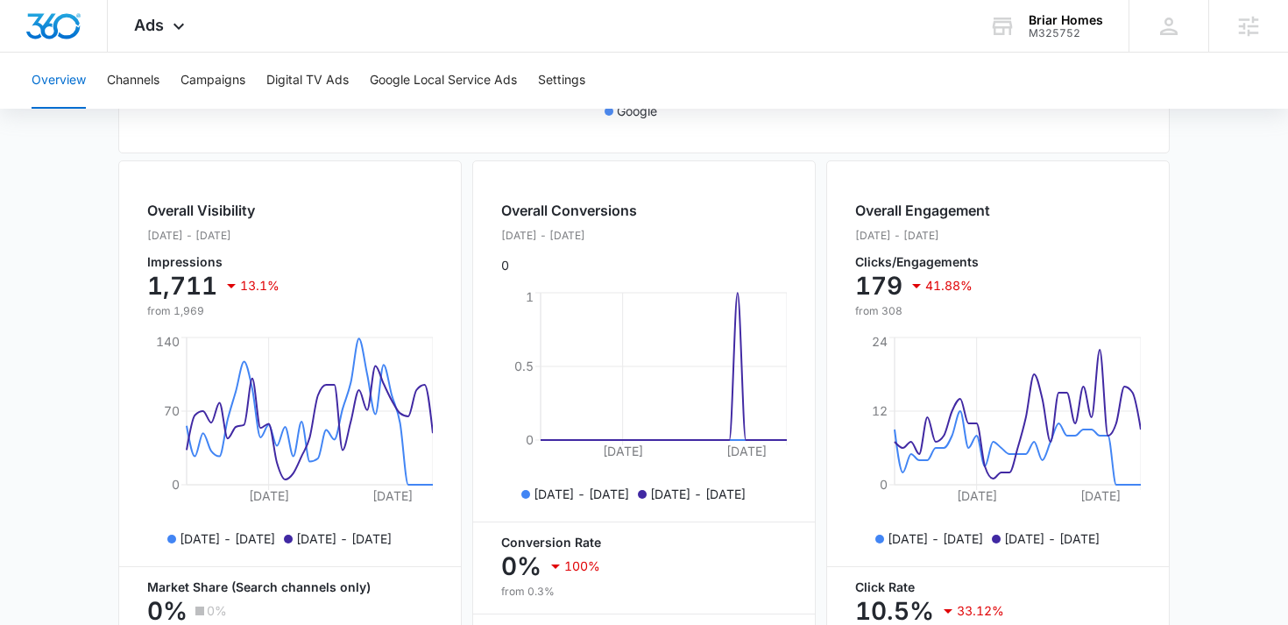
scroll to position [593, 0]
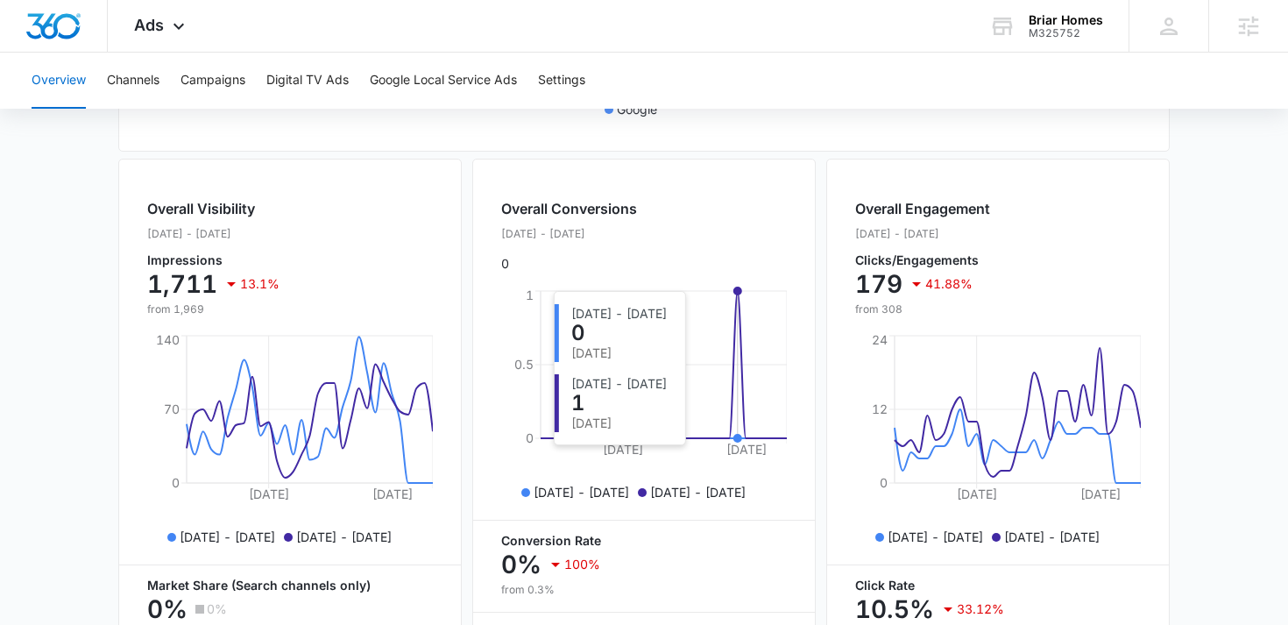
click at [737, 293] on circle at bounding box center [737, 290] width 7 height 7
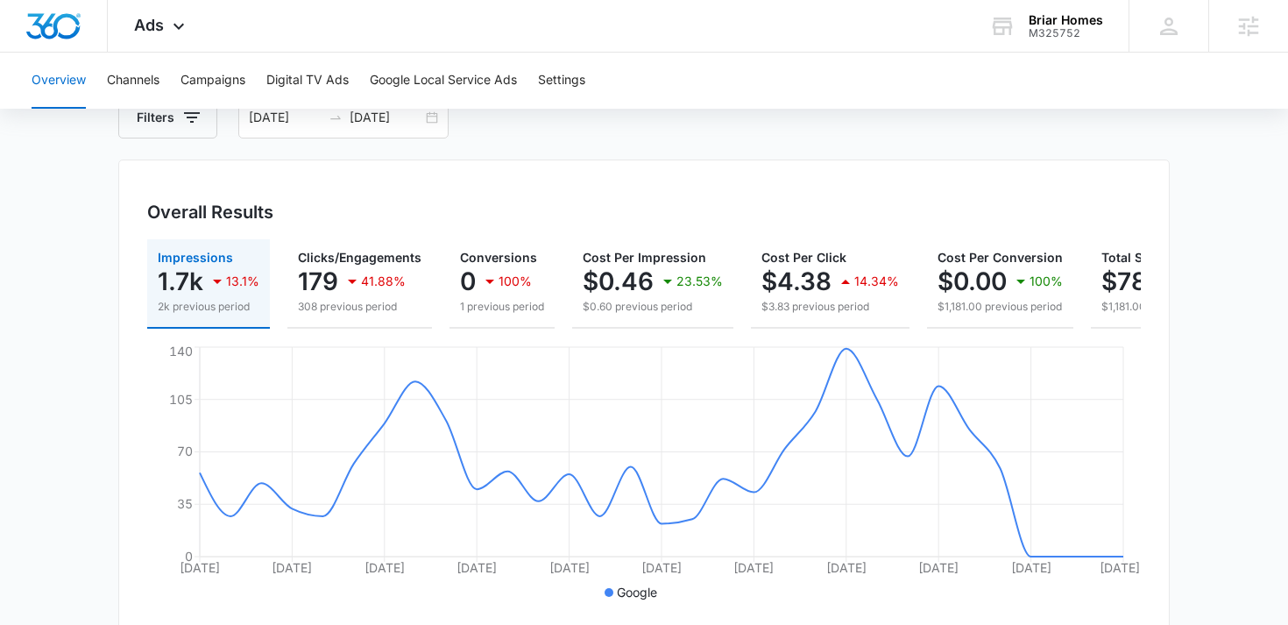
scroll to position [0, 0]
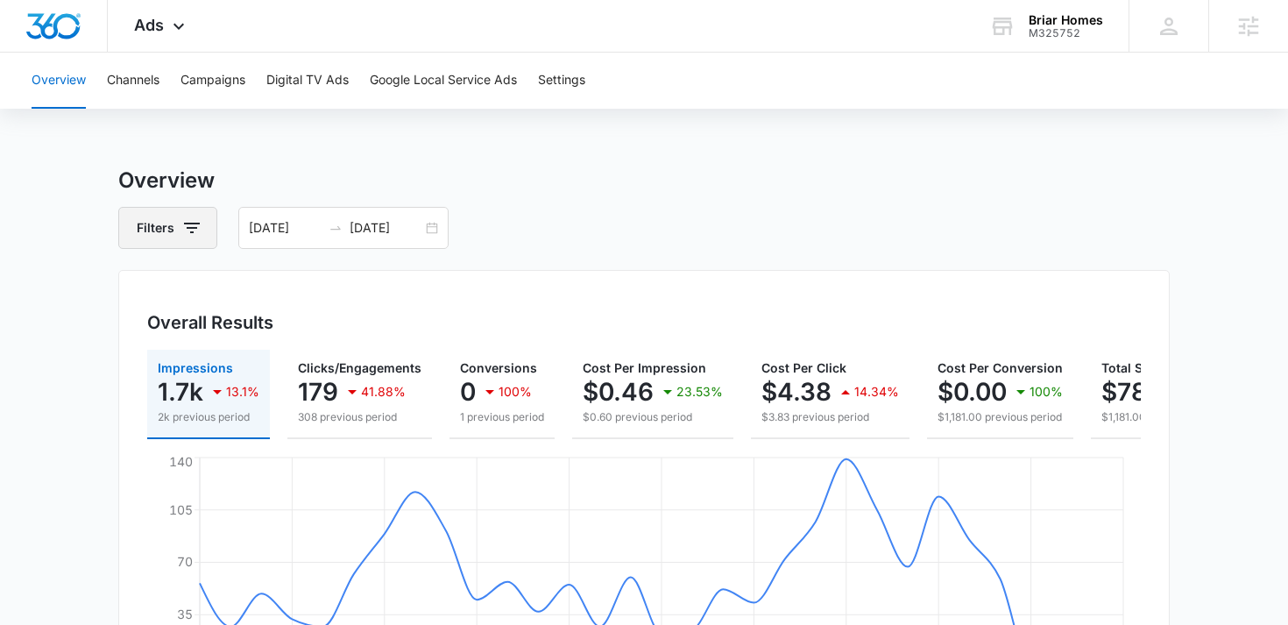
click at [179, 211] on button "Filters" at bounding box center [167, 228] width 99 height 42
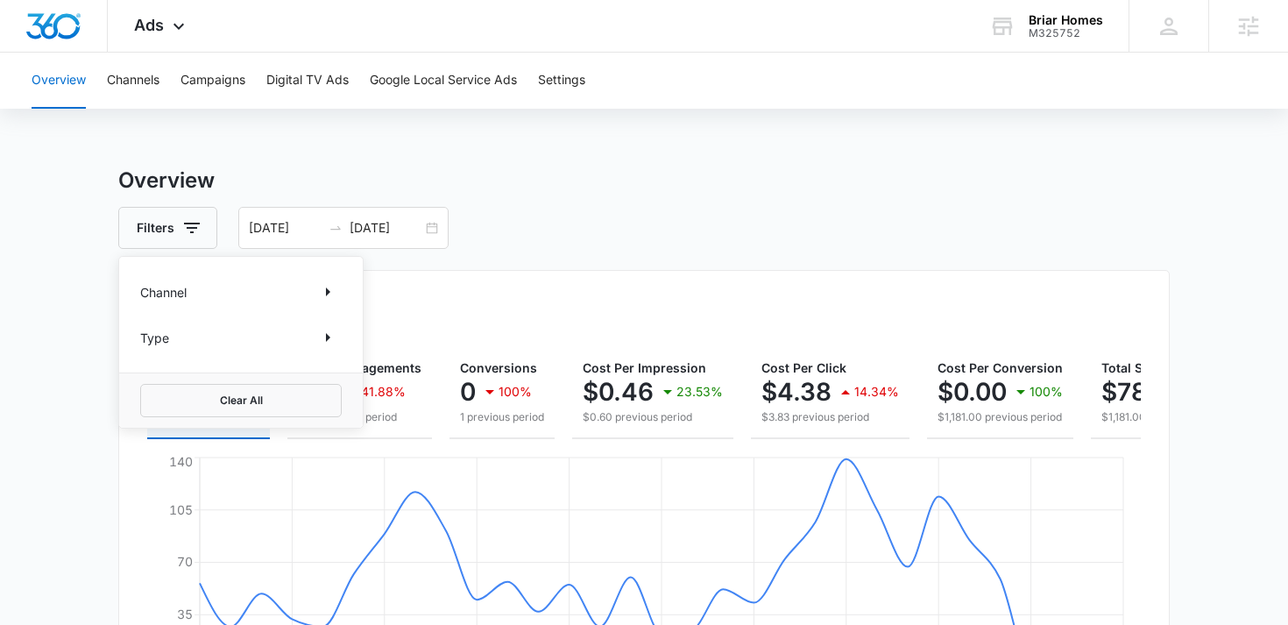
click at [489, 272] on div "Overall Results Impressions 1.7k 13.1% 2k previous period Clicks/Engagements 17…" at bounding box center [643, 507] width 1051 height 475
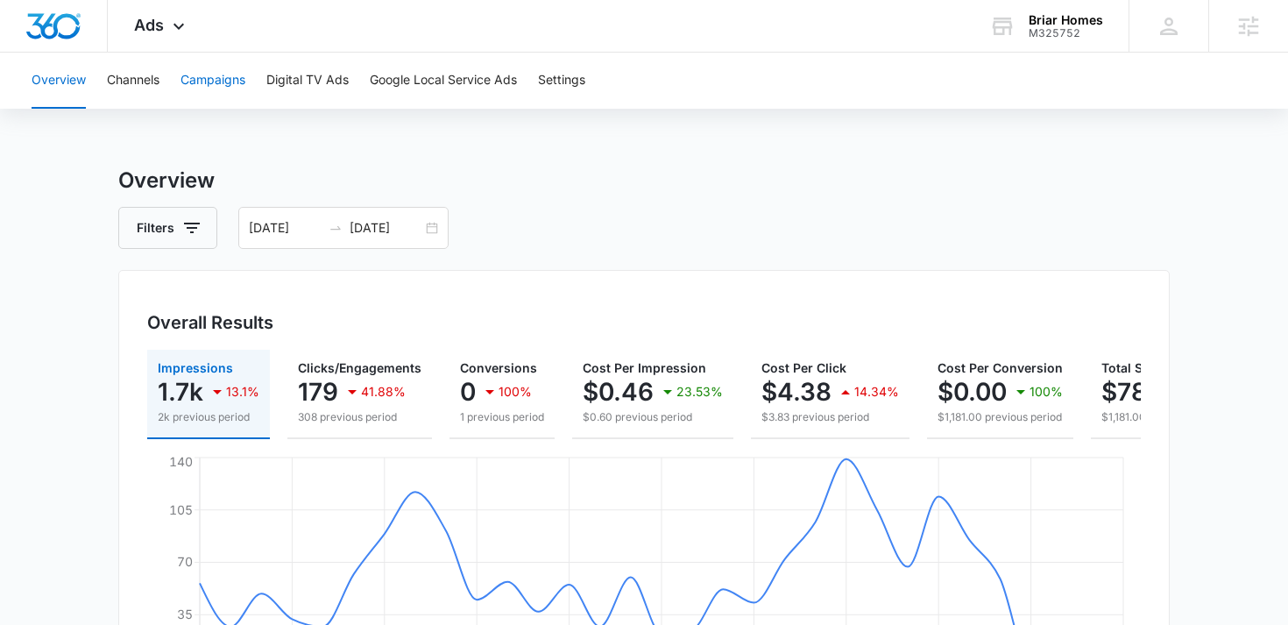
click at [207, 81] on button "Campaigns" at bounding box center [212, 81] width 65 height 56
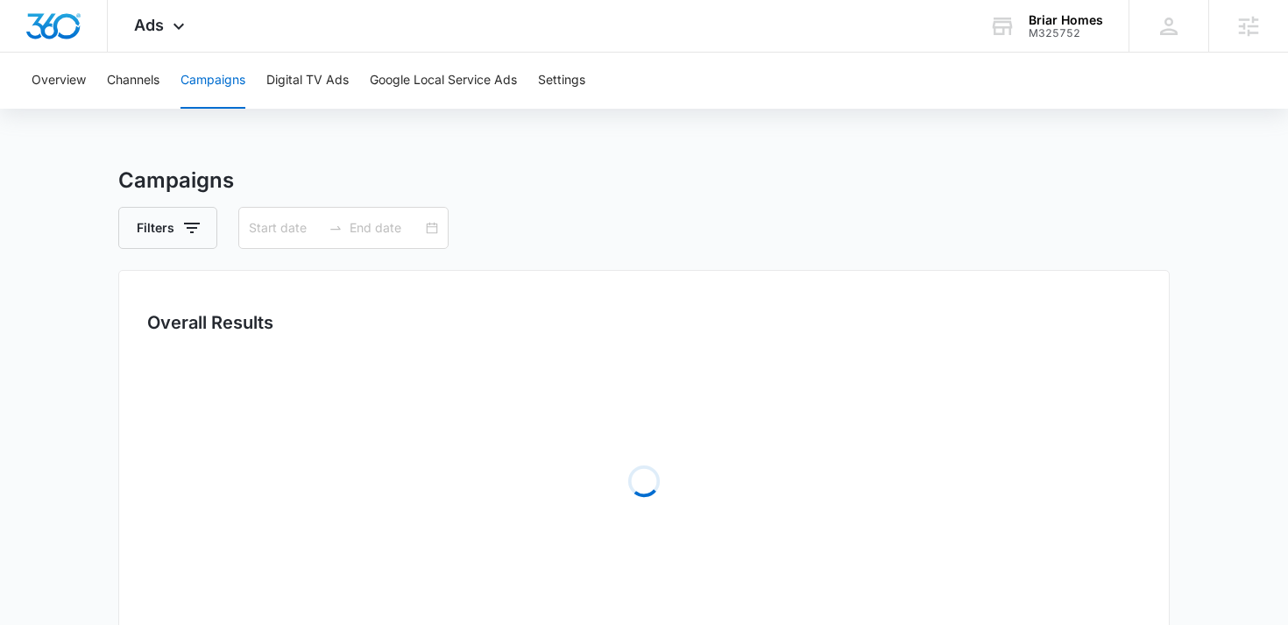
type input "07/14/2025"
type input "08/13/2025"
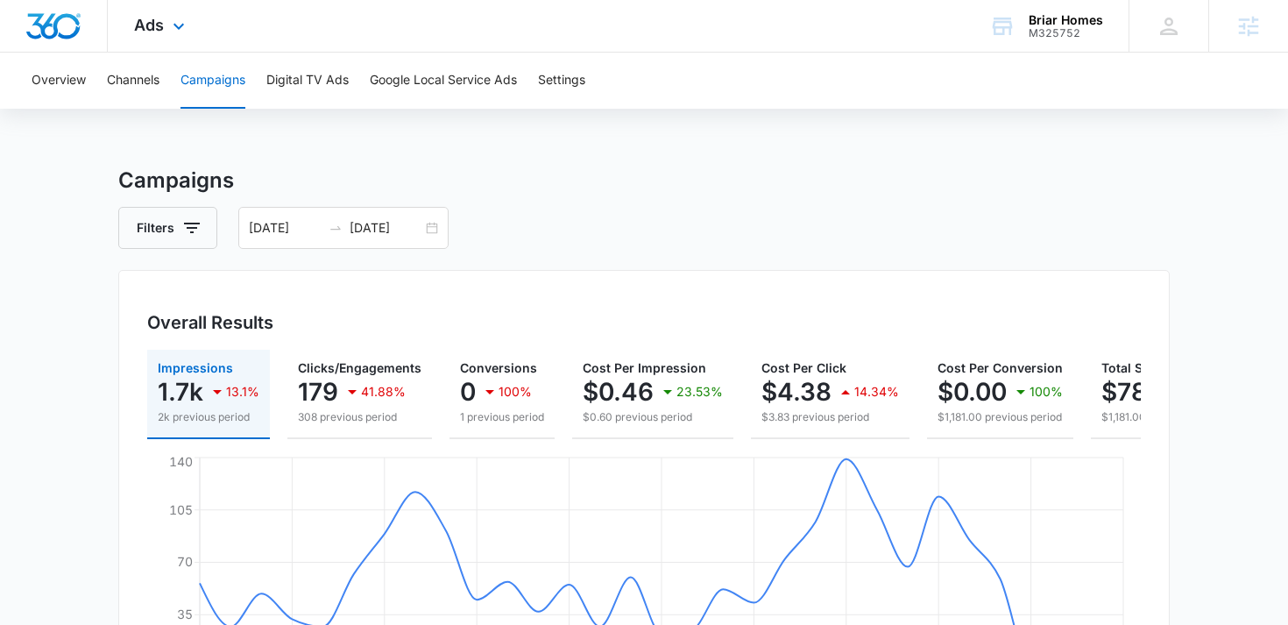
click at [194, 27] on div "Ads Apps Reputation Websites Forms CRM Email Social Payments POS Content Ads In…" at bounding box center [162, 26] width 108 height 52
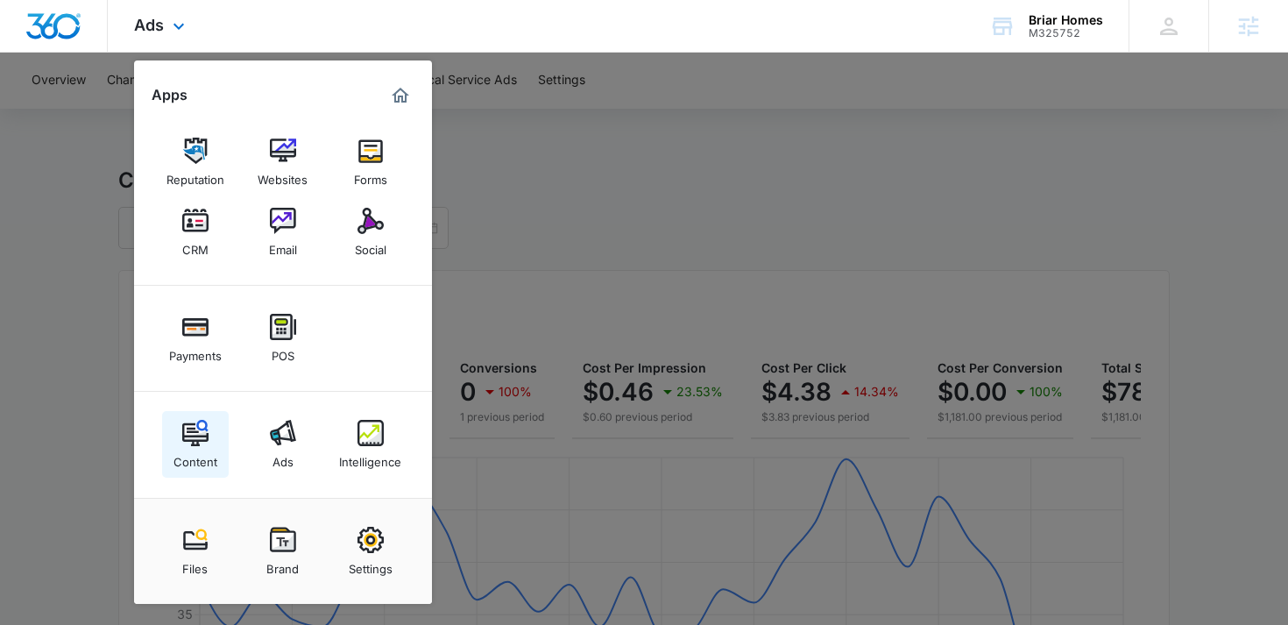
click at [182, 439] on img at bounding box center [195, 433] width 26 height 26
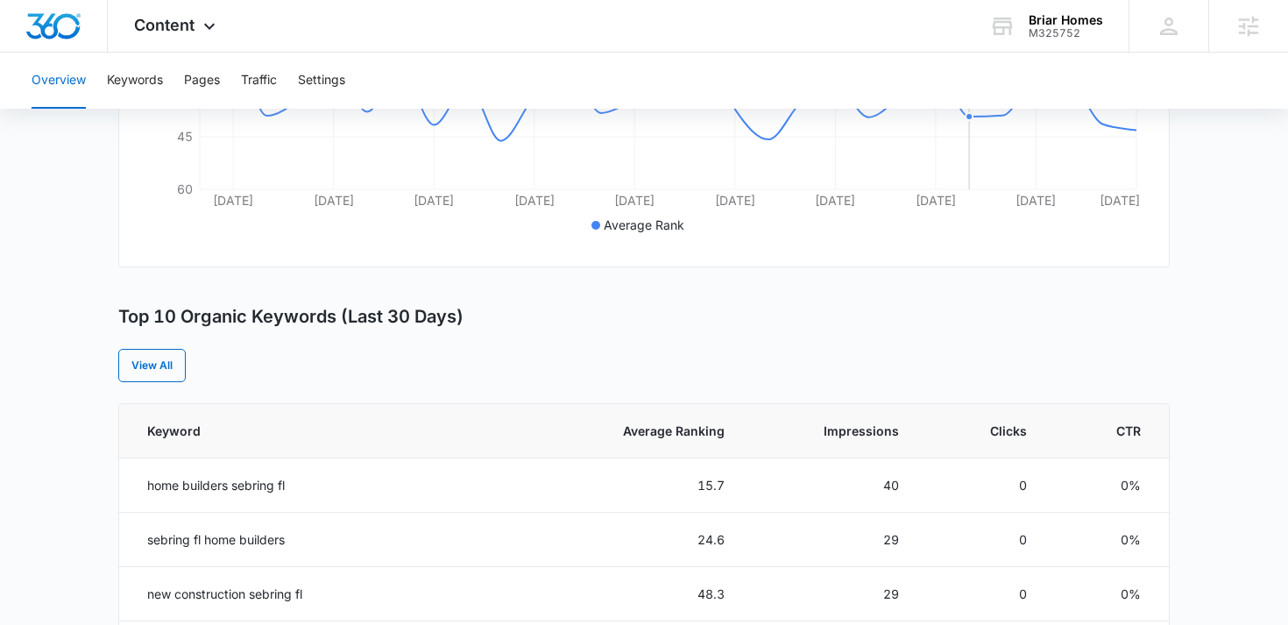
scroll to position [513, 0]
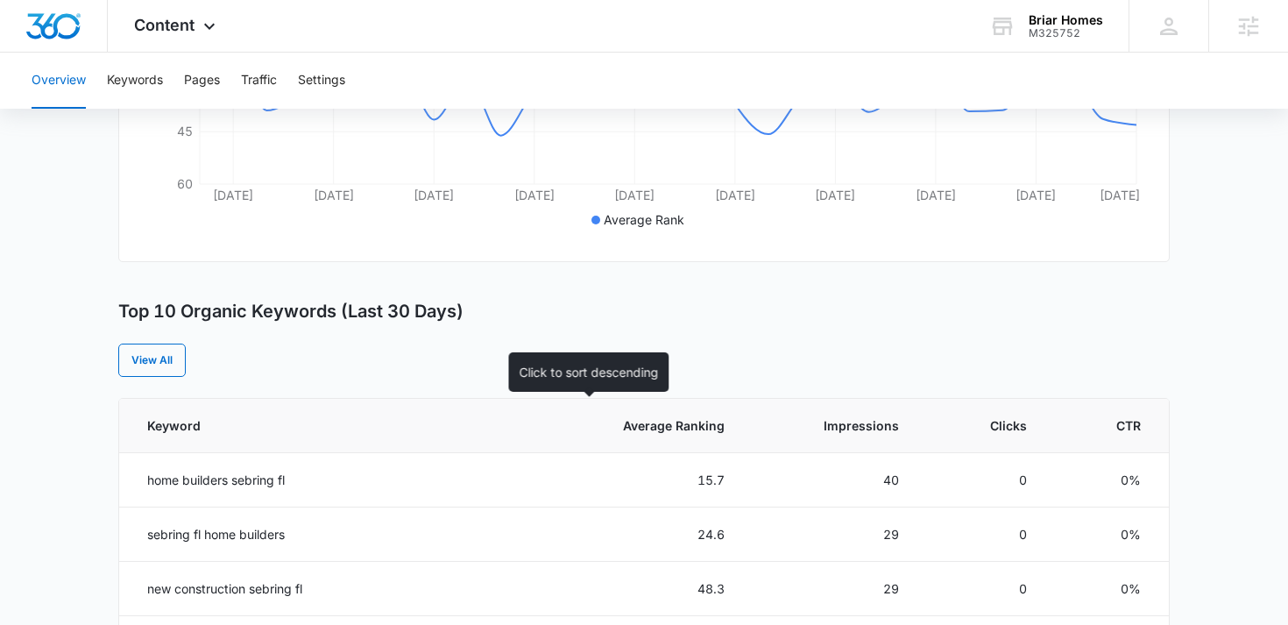
click at [672, 427] on span "Average Ranking" at bounding box center [654, 425] width 139 height 18
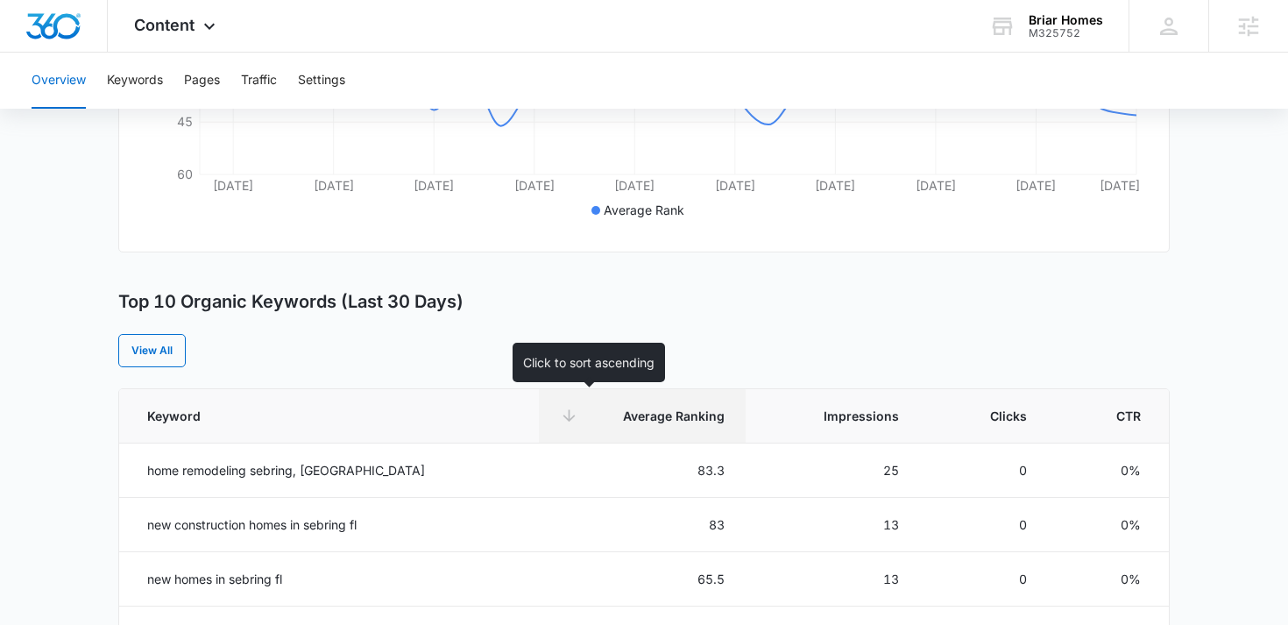
click at [625, 420] on span "Average Ranking" at bounding box center [654, 415] width 139 height 18
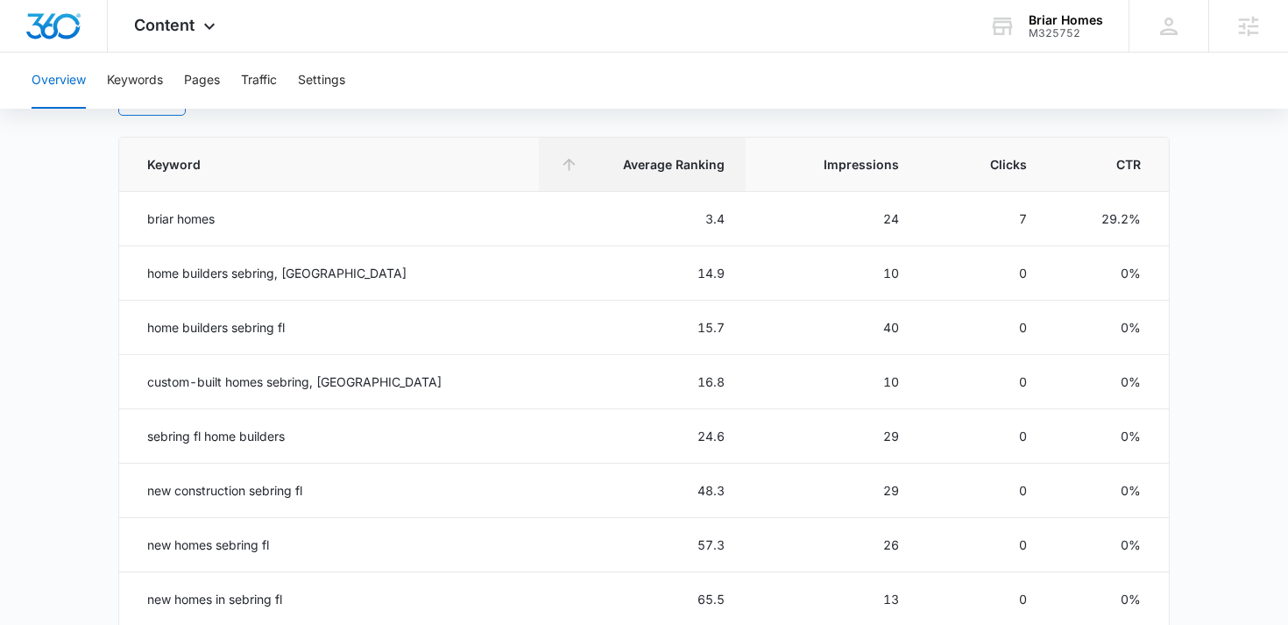
scroll to position [776, 0]
click at [167, 10] on div "Content Apps Reputation Websites Forms CRM Email Social Payments POS Content Ad…" at bounding box center [177, 26] width 138 height 52
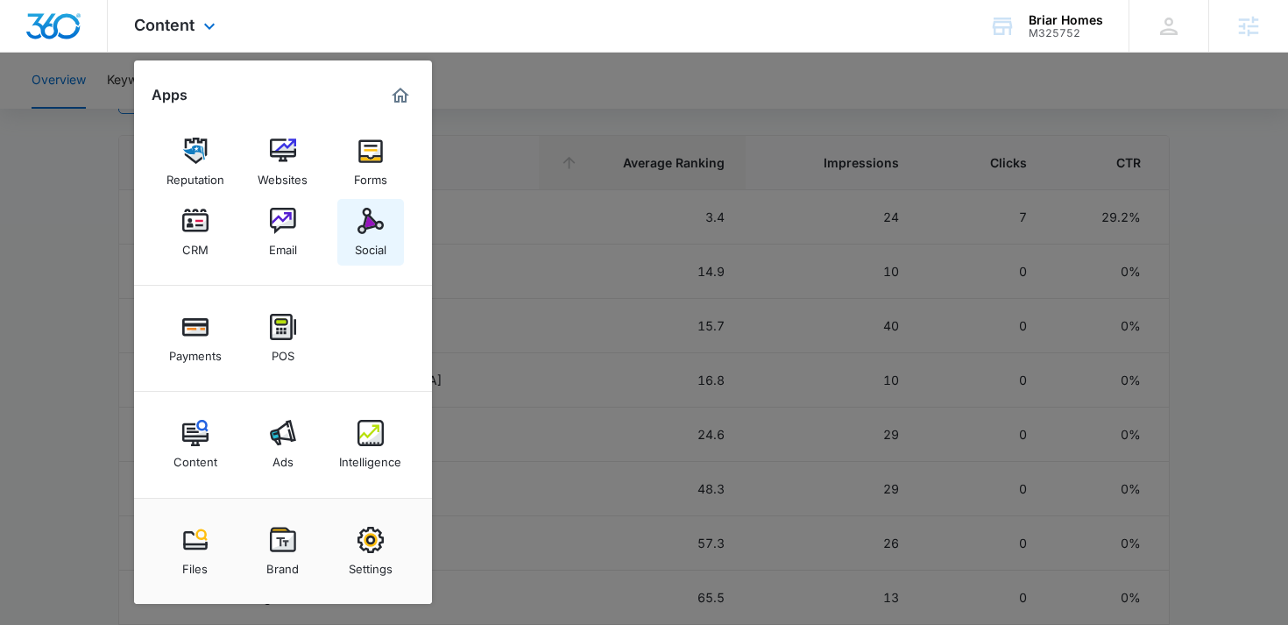
click at [371, 256] on div "Social" at bounding box center [371, 245] width 32 height 23
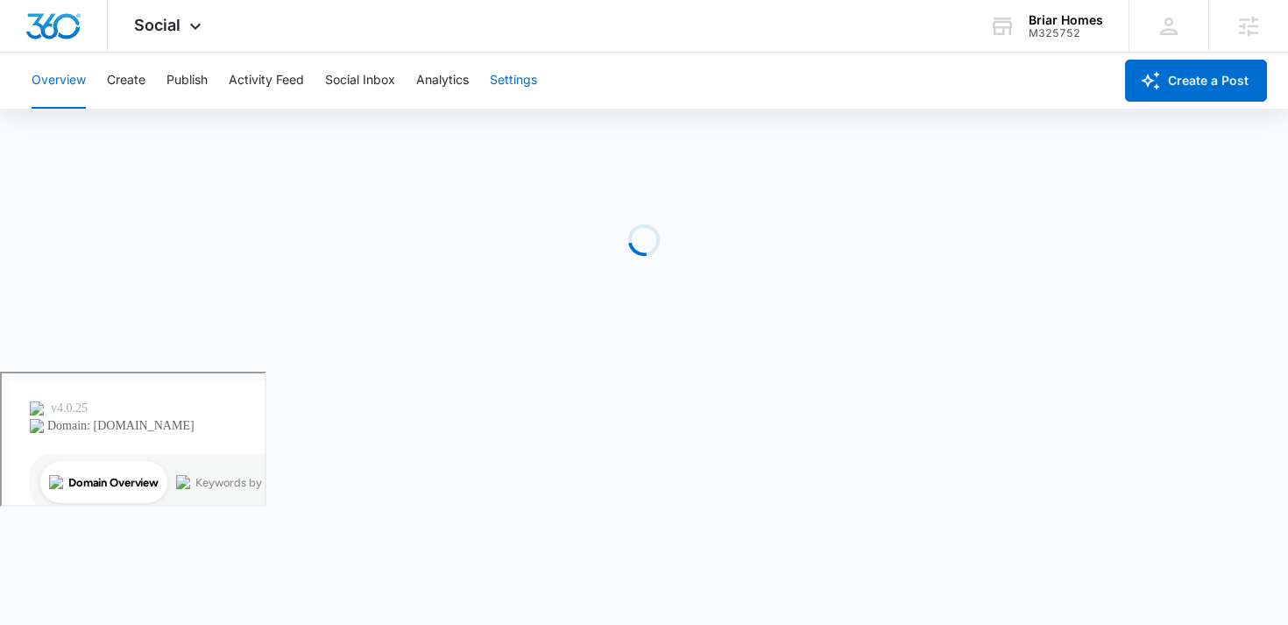
click at [509, 79] on button "Settings" at bounding box center [513, 81] width 47 height 56
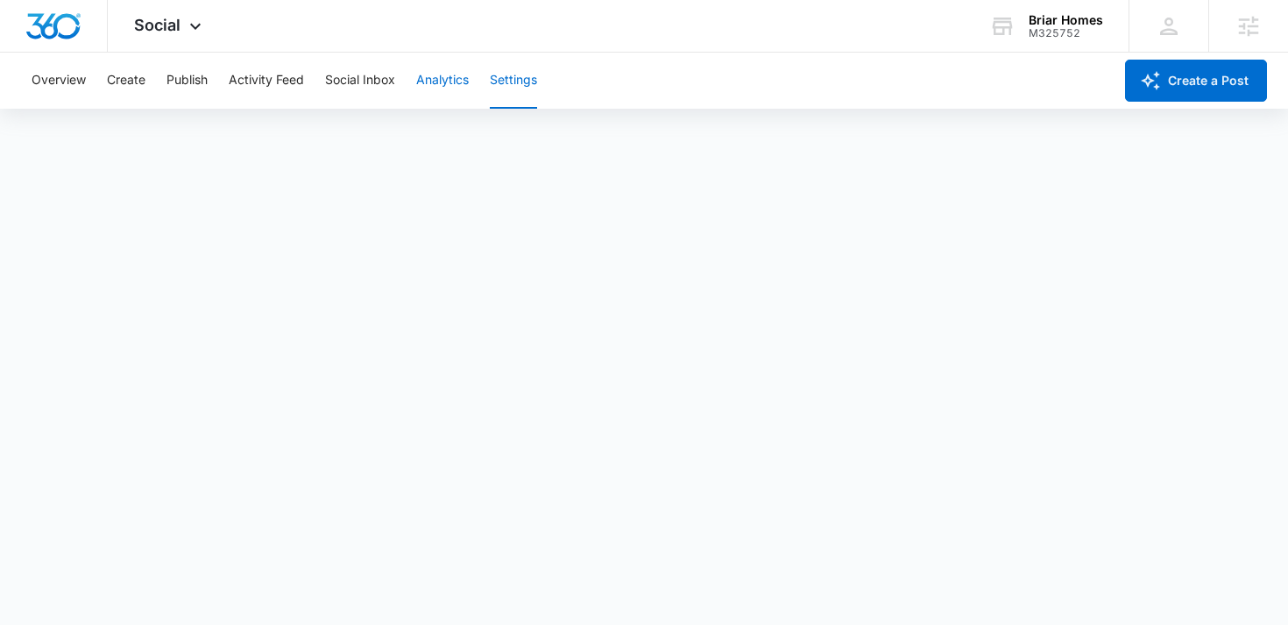
click at [455, 79] on button "Analytics" at bounding box center [442, 81] width 53 height 56
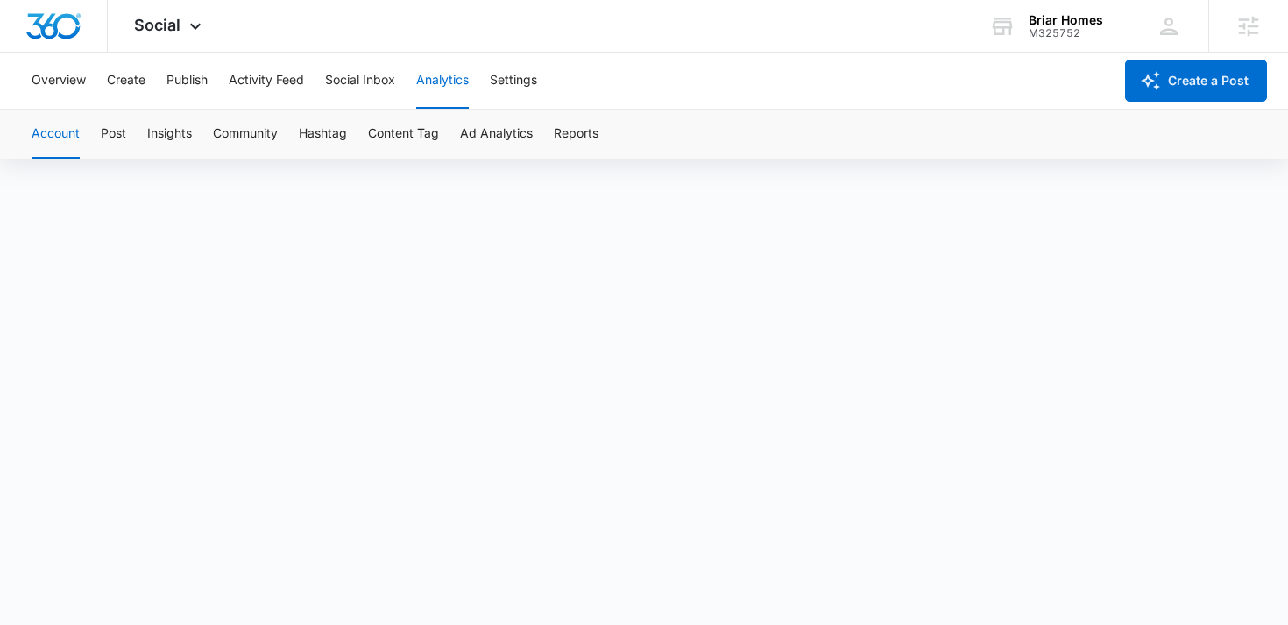
click at [455, 79] on button "Analytics" at bounding box center [442, 81] width 53 height 56
click at [153, 27] on span "Social" at bounding box center [157, 25] width 46 height 18
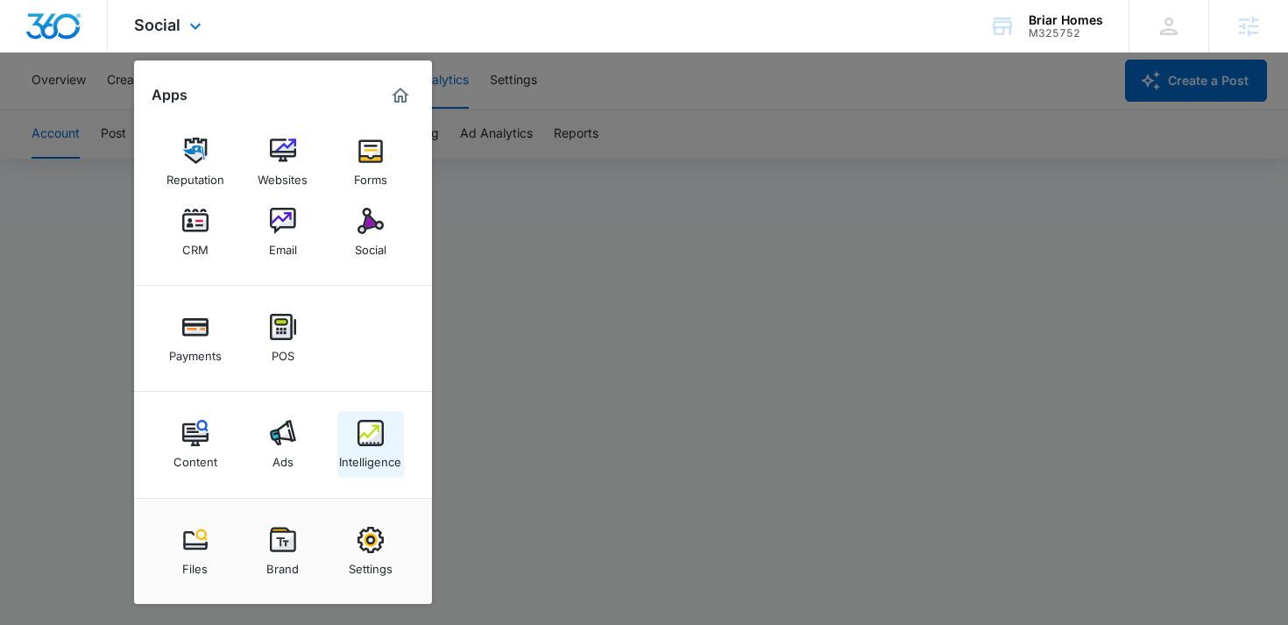
click at [348, 442] on link "Intelligence" at bounding box center [370, 444] width 67 height 67
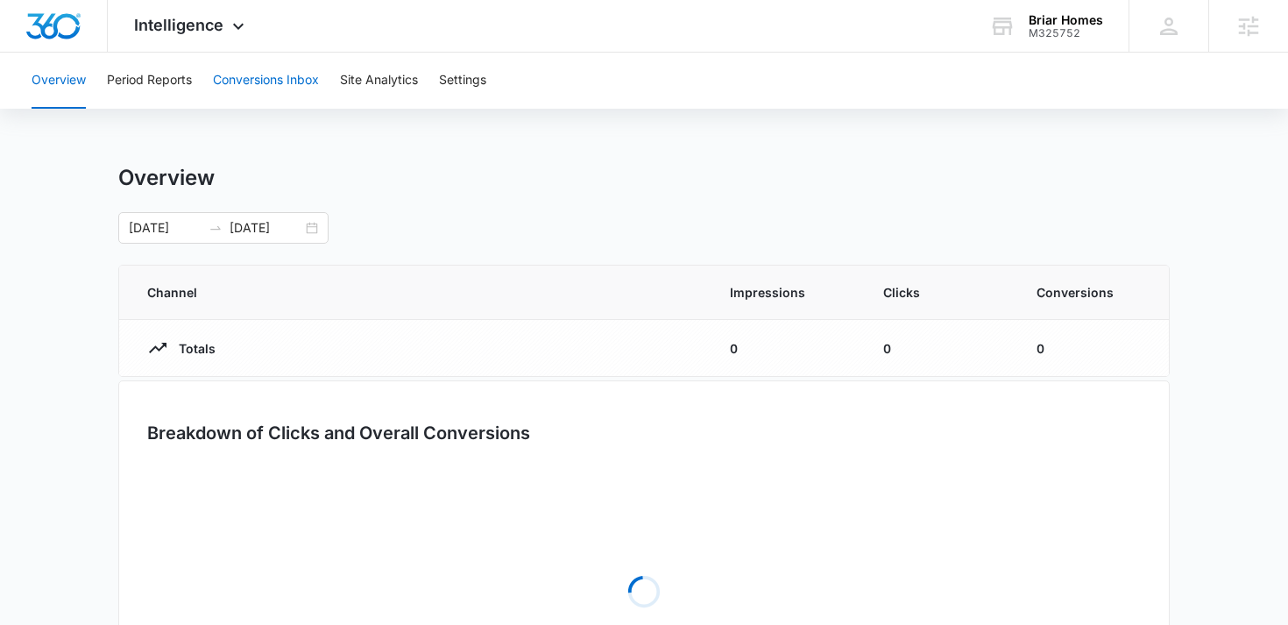
click at [271, 100] on button "Conversions Inbox" at bounding box center [266, 81] width 106 height 56
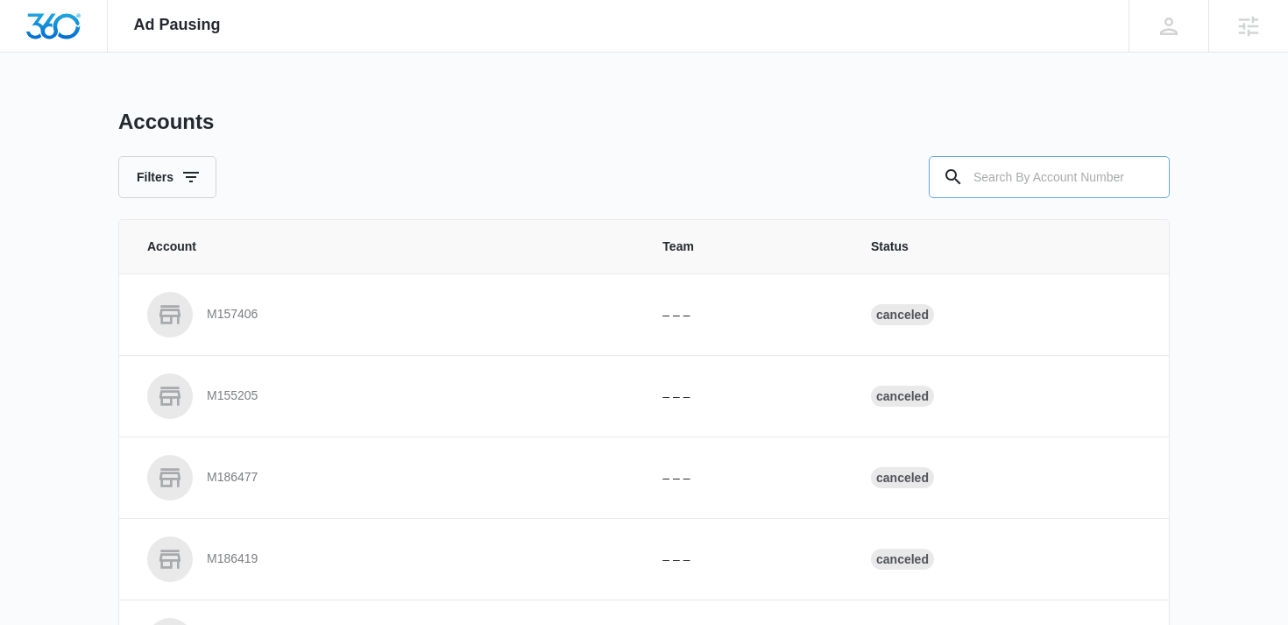
click at [1032, 166] on input "text" at bounding box center [1049, 177] width 241 height 42
type input "M331817"
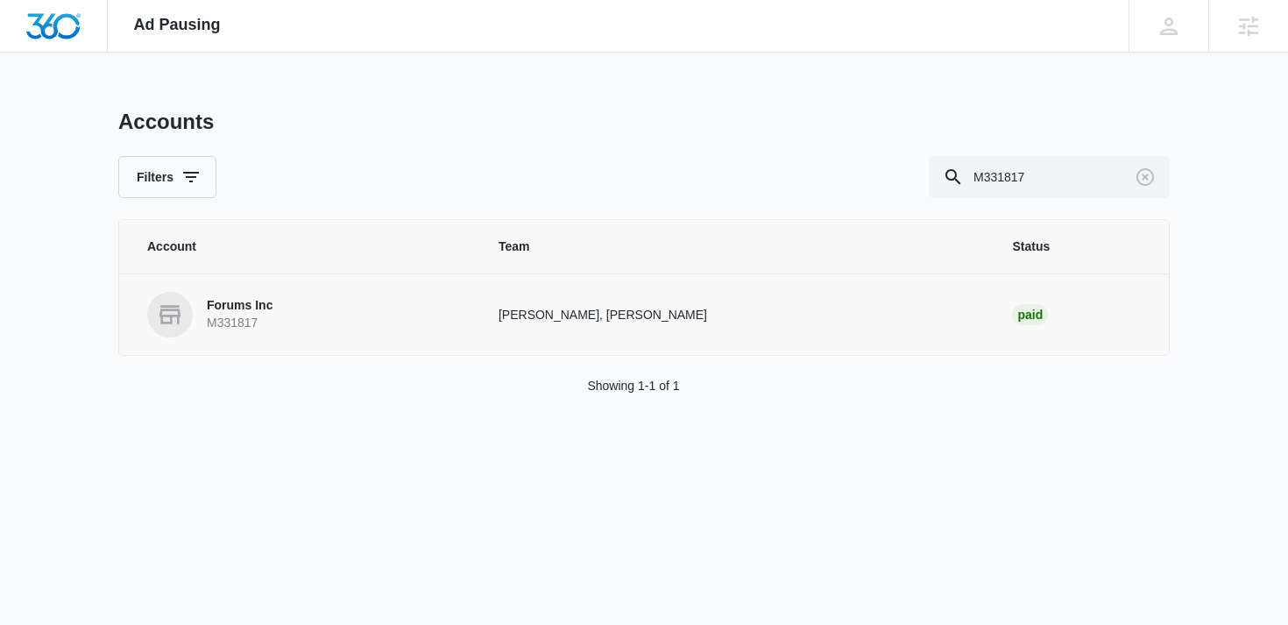
click at [217, 331] on p "M331817" at bounding box center [240, 323] width 66 height 18
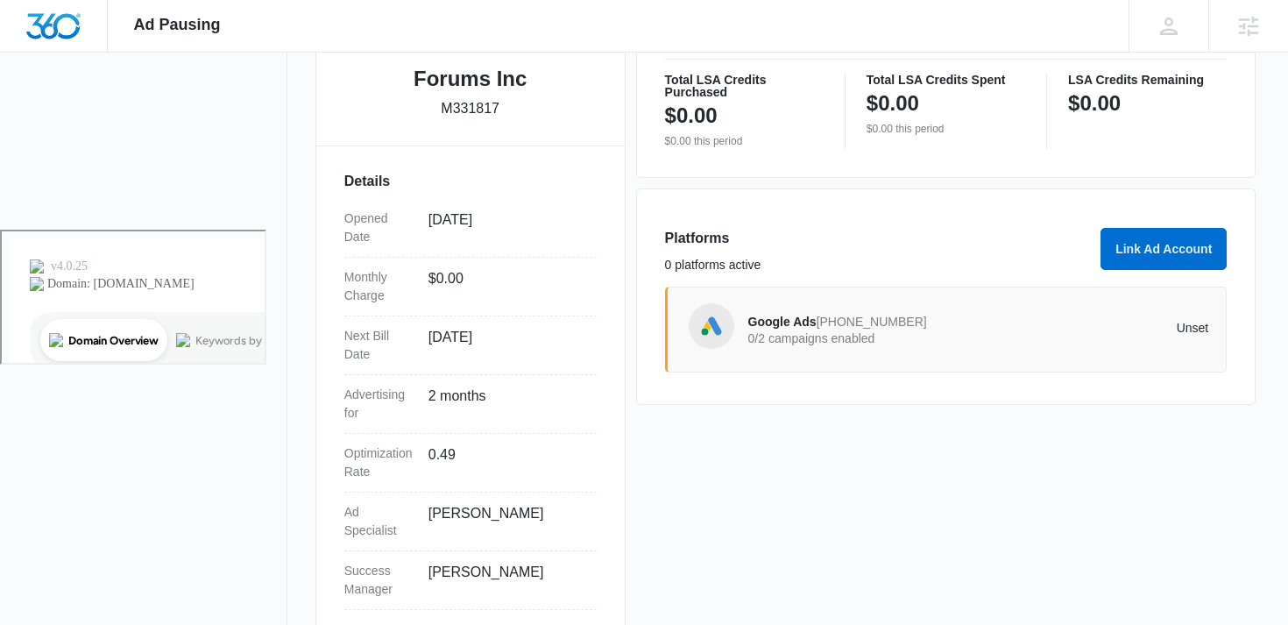
scroll to position [407, 0]
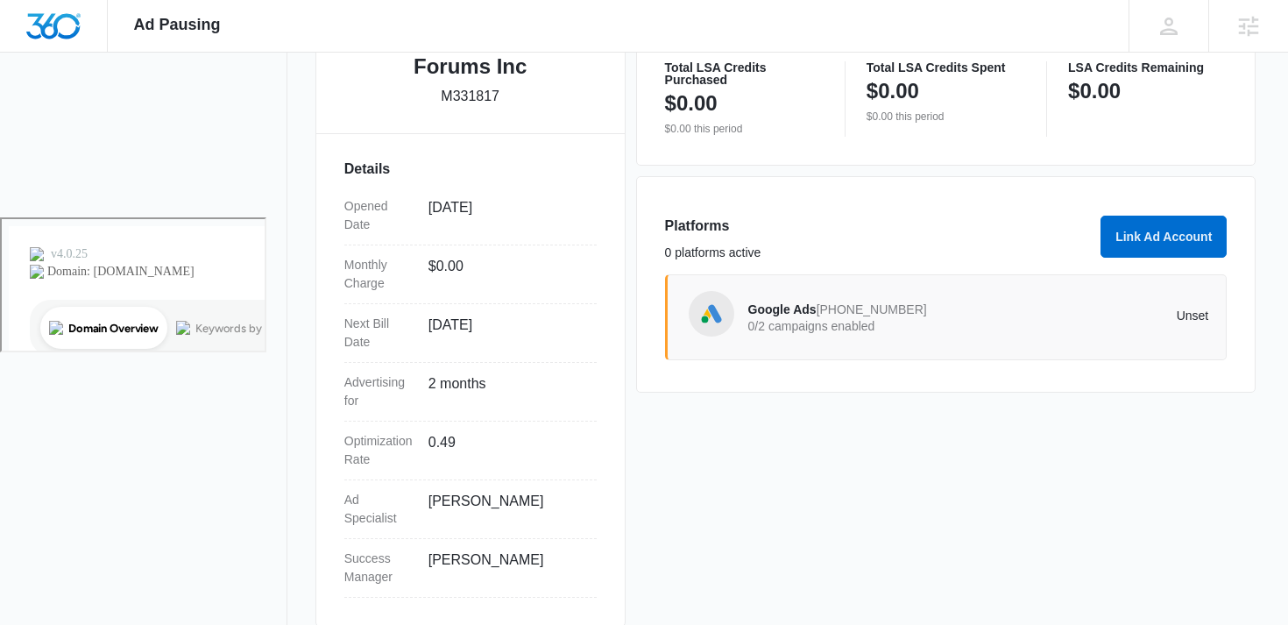
click at [728, 315] on span at bounding box center [712, 314] width 46 height 46
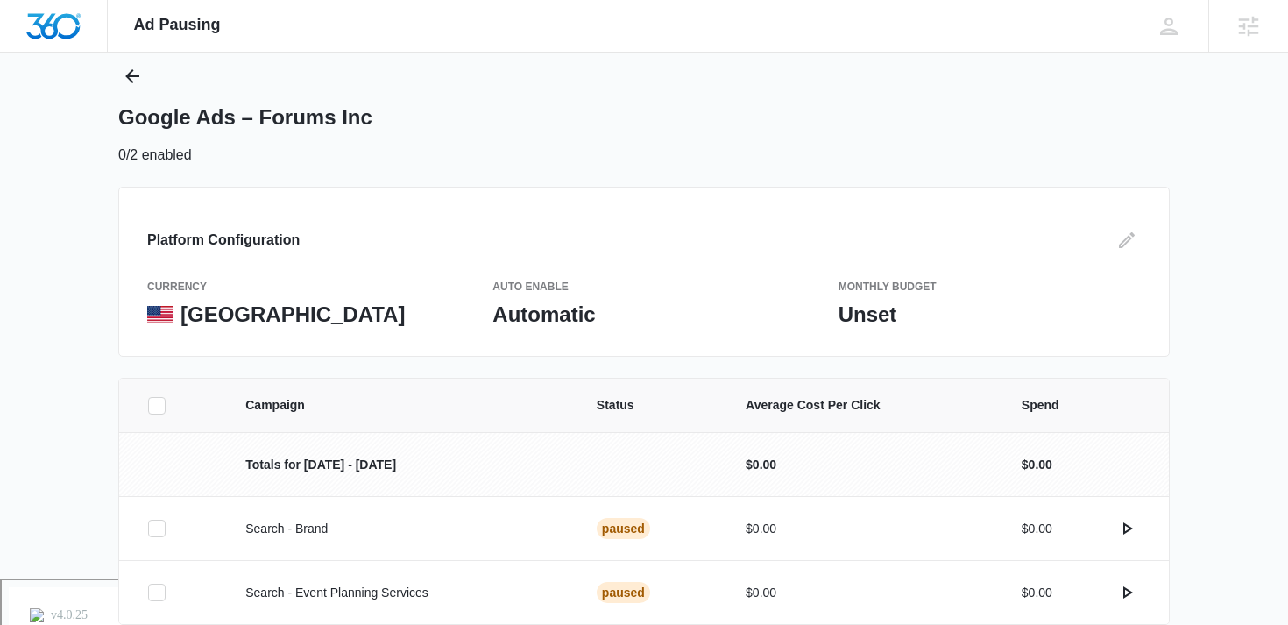
scroll to position [70, 0]
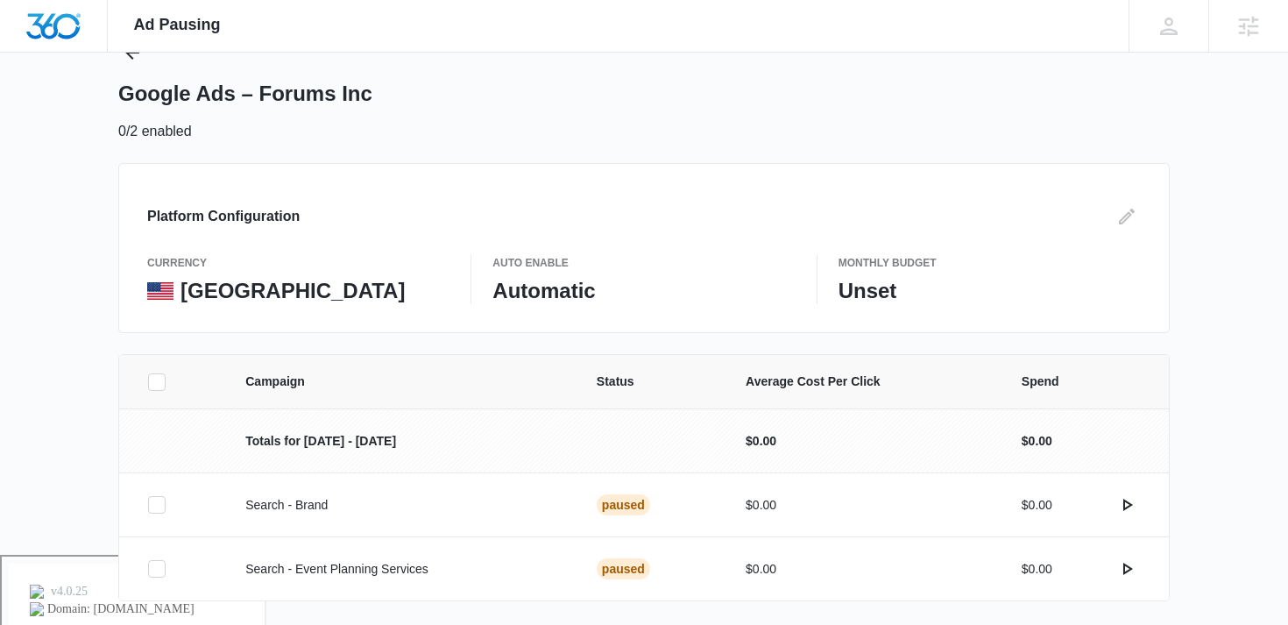
click at [158, 377] on icon at bounding box center [157, 382] width 16 height 16
click at [148, 381] on input "checkbox" at bounding box center [147, 381] width 1 height 1
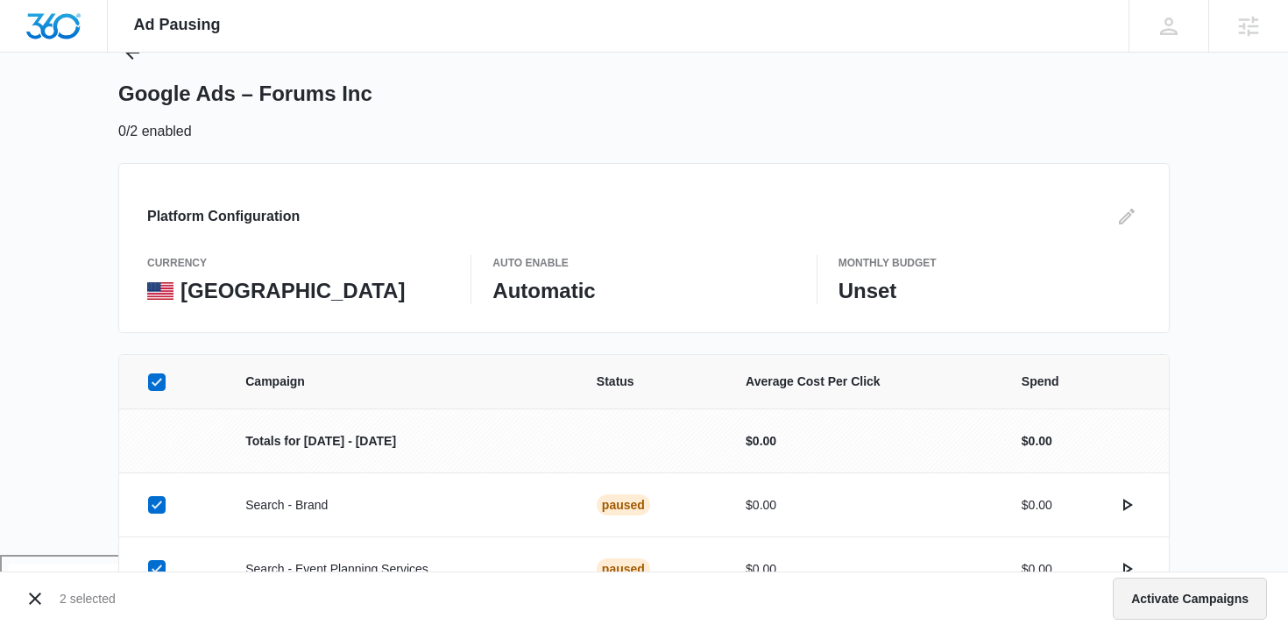
click at [1206, 601] on button "Activate Campaigns" at bounding box center [1190, 598] width 154 height 42
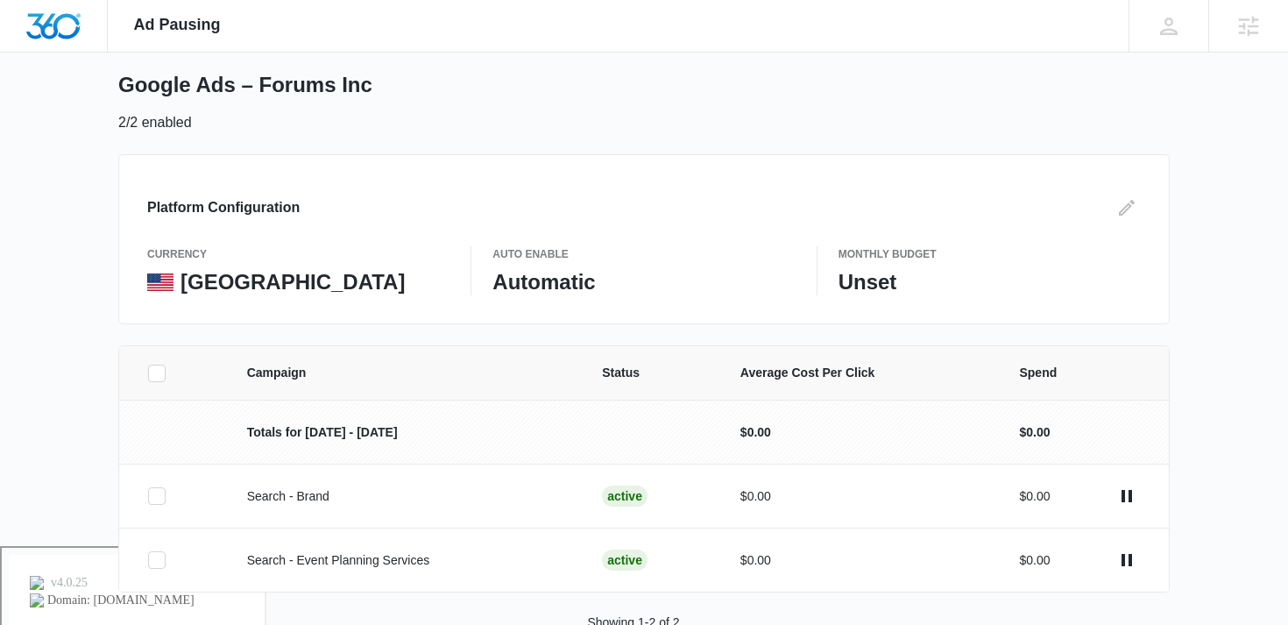
scroll to position [128, 0]
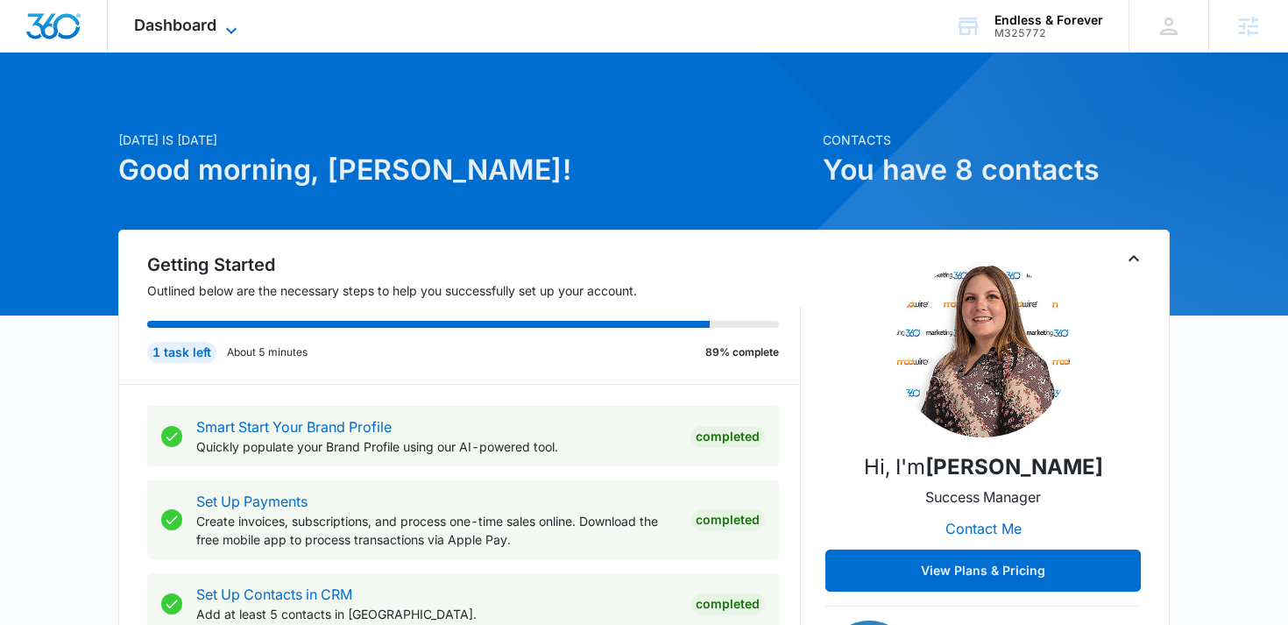
click at [185, 28] on span "Dashboard" at bounding box center [175, 25] width 82 height 18
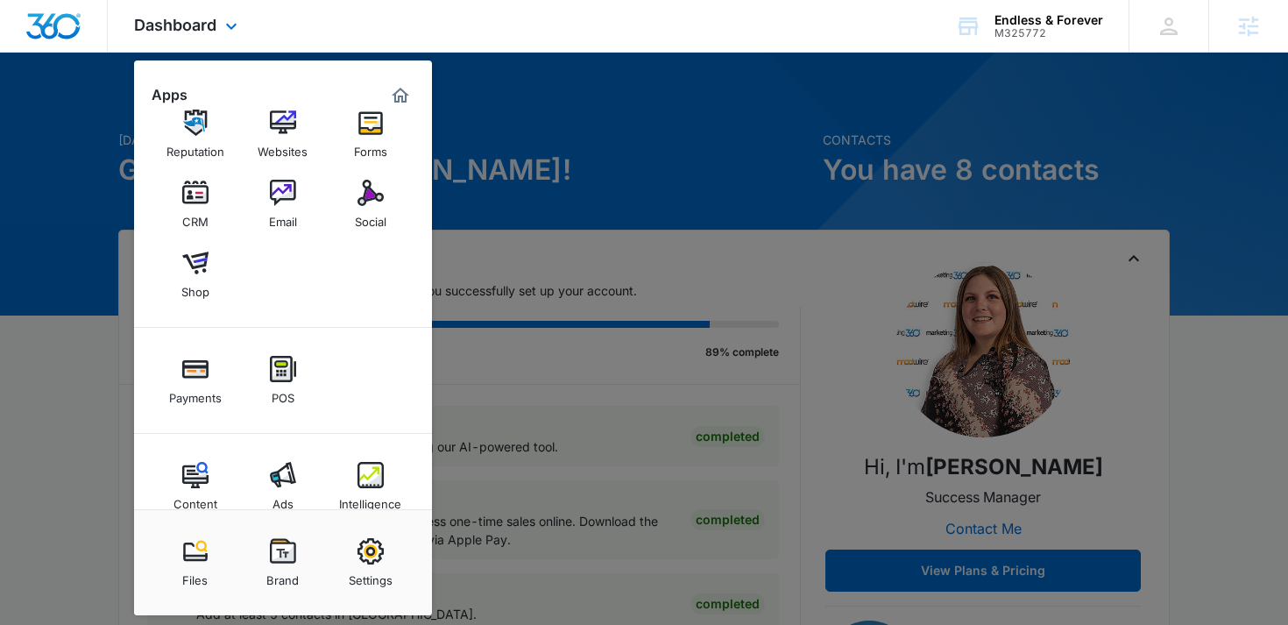
scroll to position [59, 0]
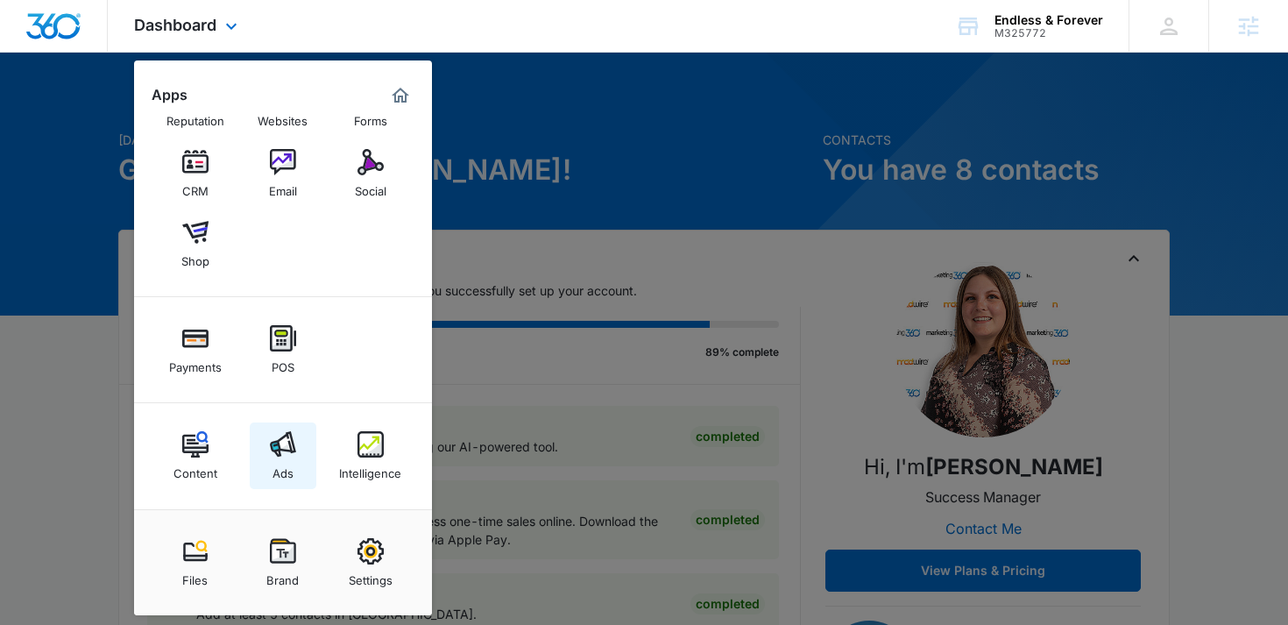
click at [272, 453] on img at bounding box center [283, 444] width 26 height 26
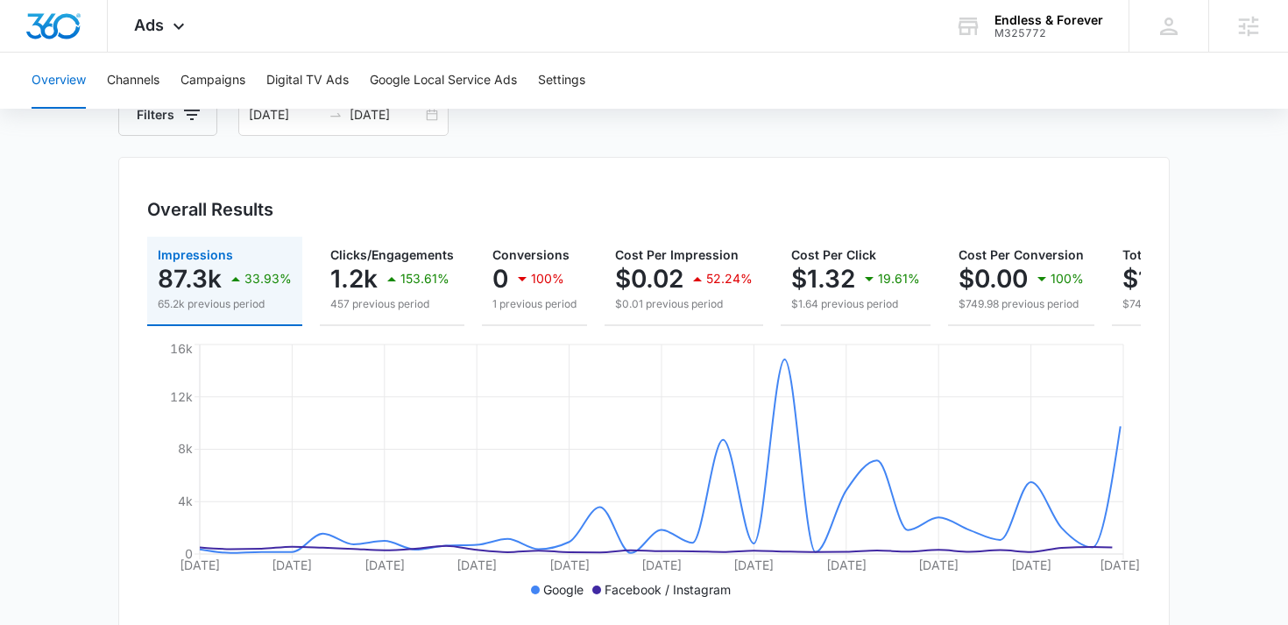
scroll to position [122, 0]
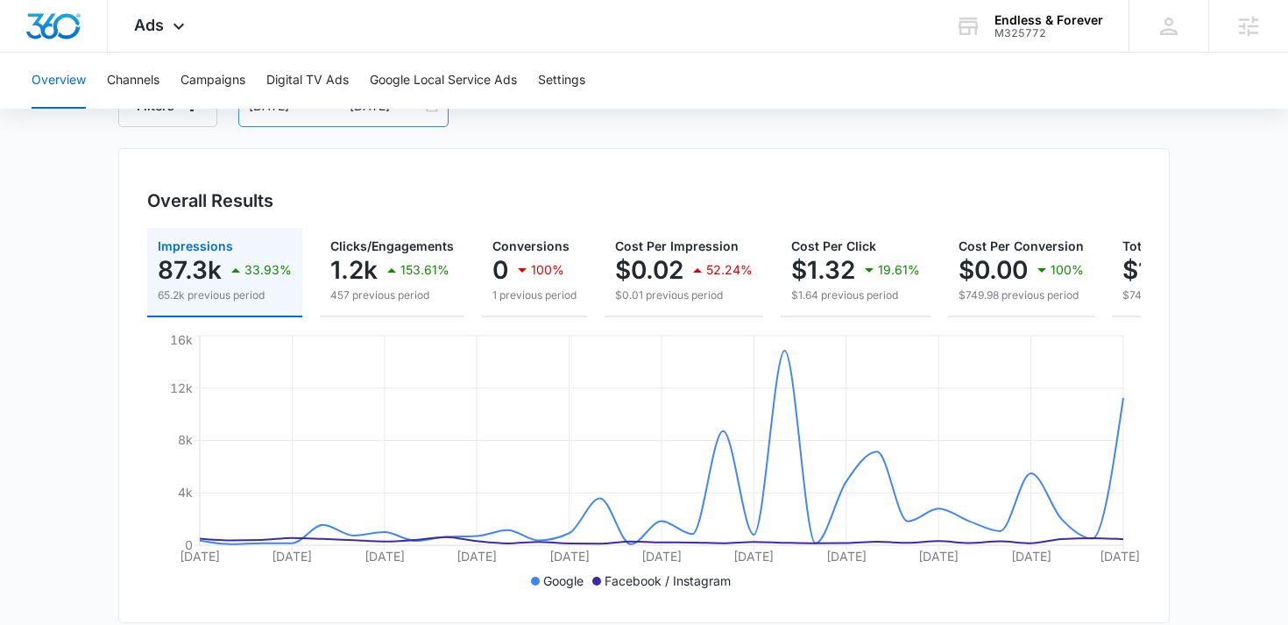
click at [433, 112] on div "07/13/2025 08/12/2025" at bounding box center [343, 106] width 210 height 42
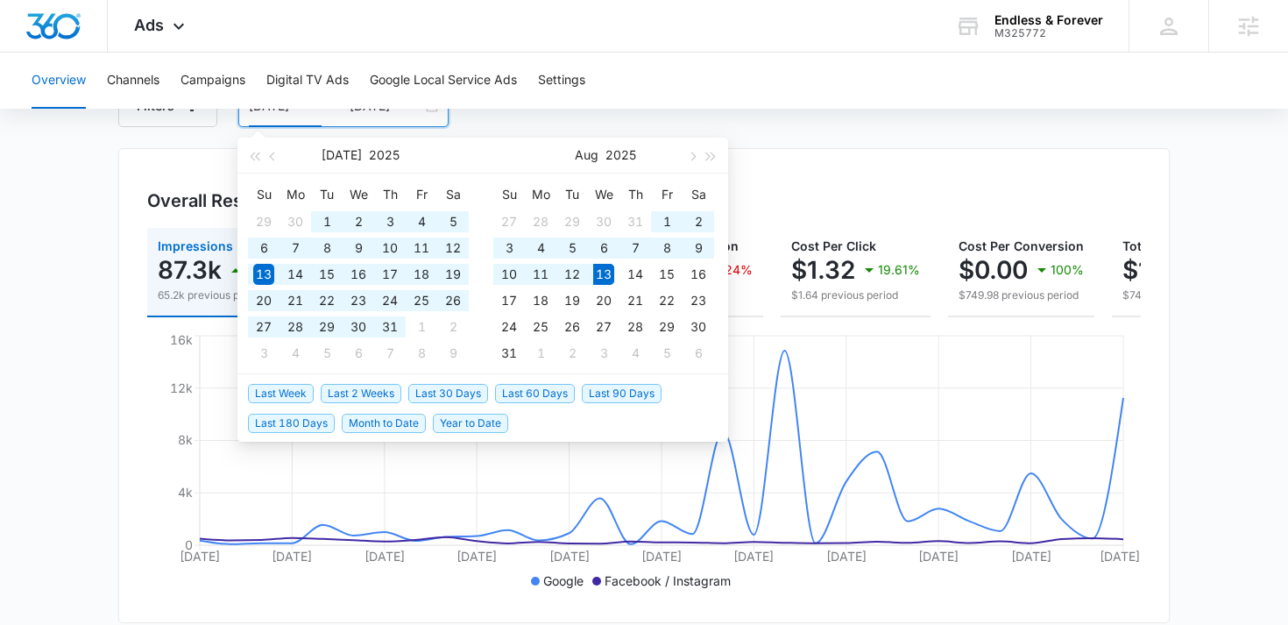
click at [524, 399] on span "Last 60 Days" at bounding box center [535, 393] width 80 height 19
type input "06/14/2025"
type input "08/13/2025"
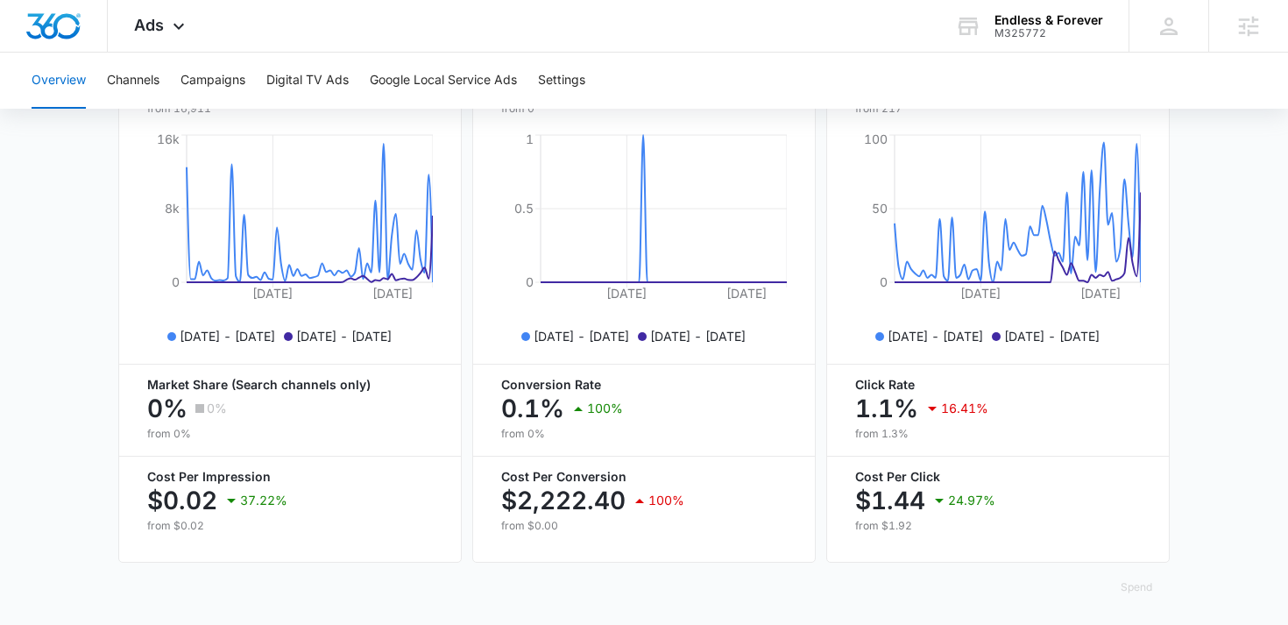
scroll to position [798, 0]
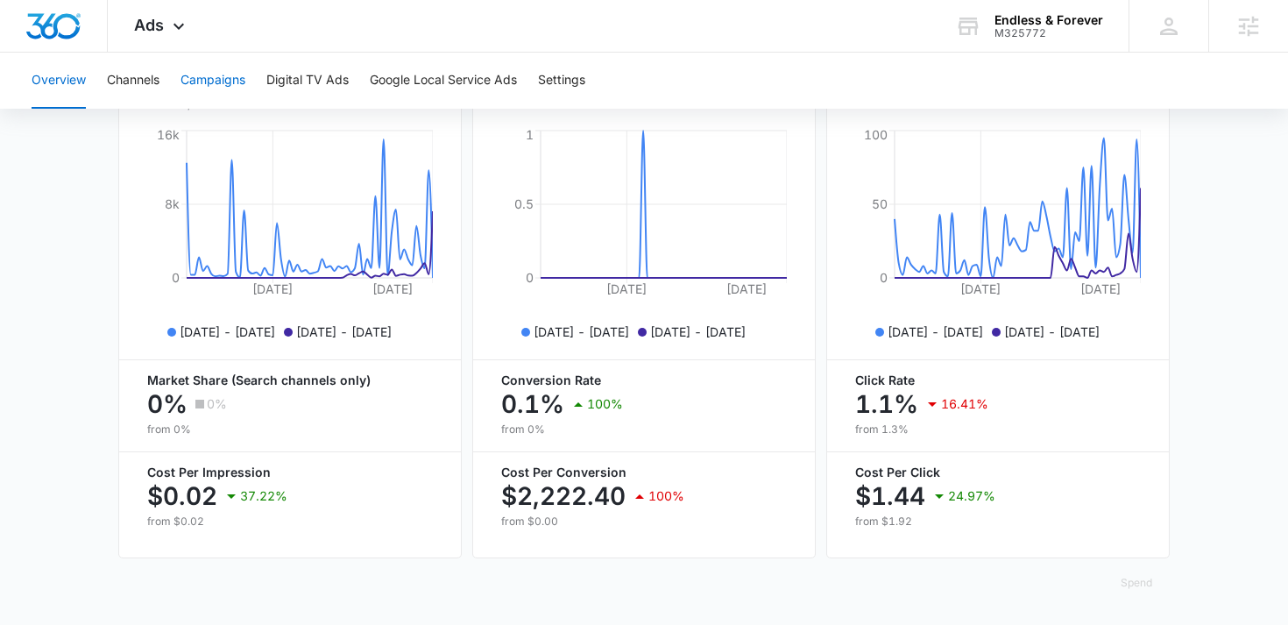
click at [196, 86] on button "Campaigns" at bounding box center [212, 81] width 65 height 56
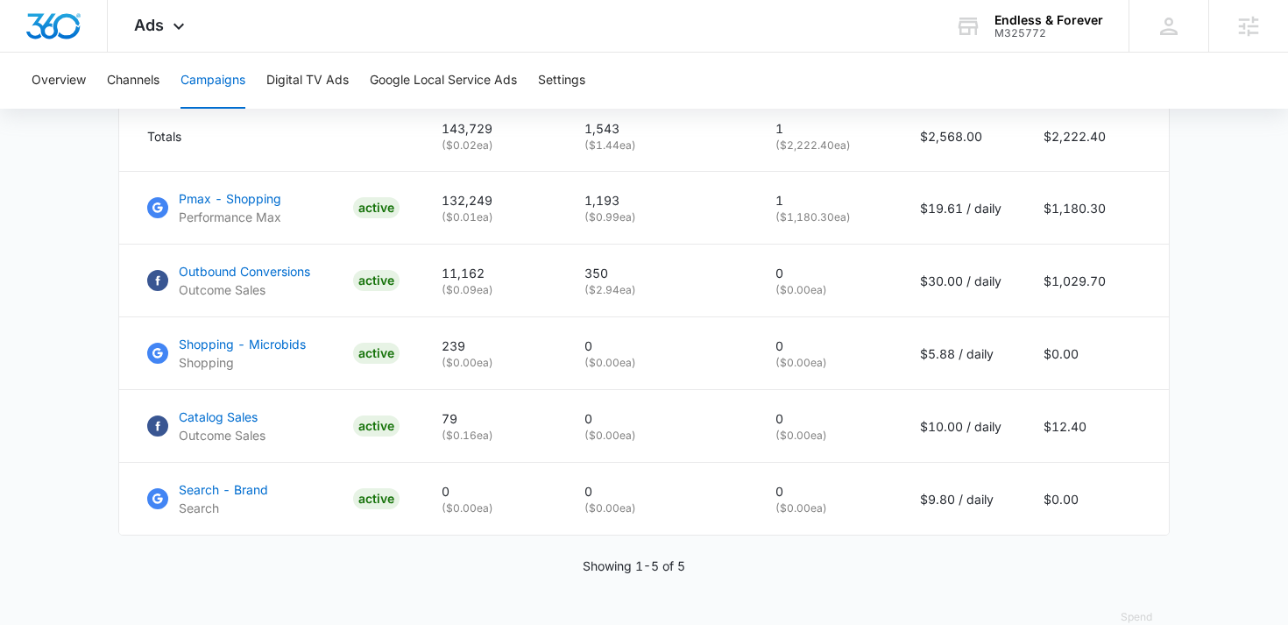
scroll to position [808, 0]
click at [164, 21] on div "Ads Apps Reputation Websites Forms CRM Email Social Shop Payments POS Content A…" at bounding box center [162, 26] width 108 height 52
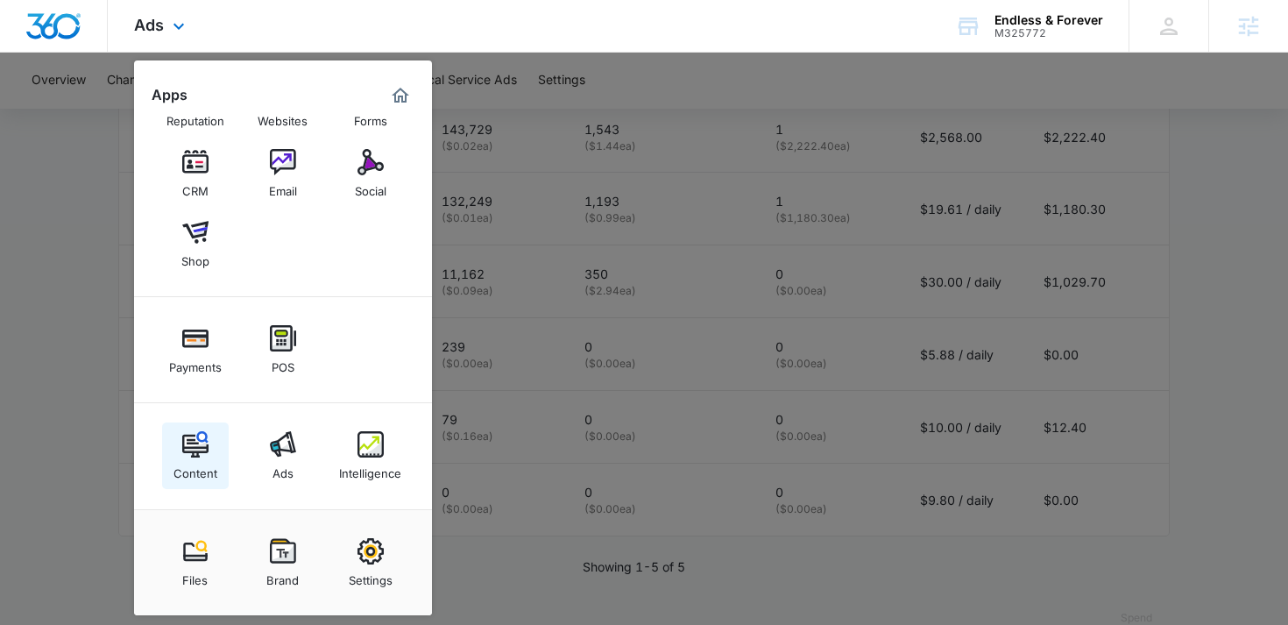
click at [187, 449] on img at bounding box center [195, 444] width 26 height 26
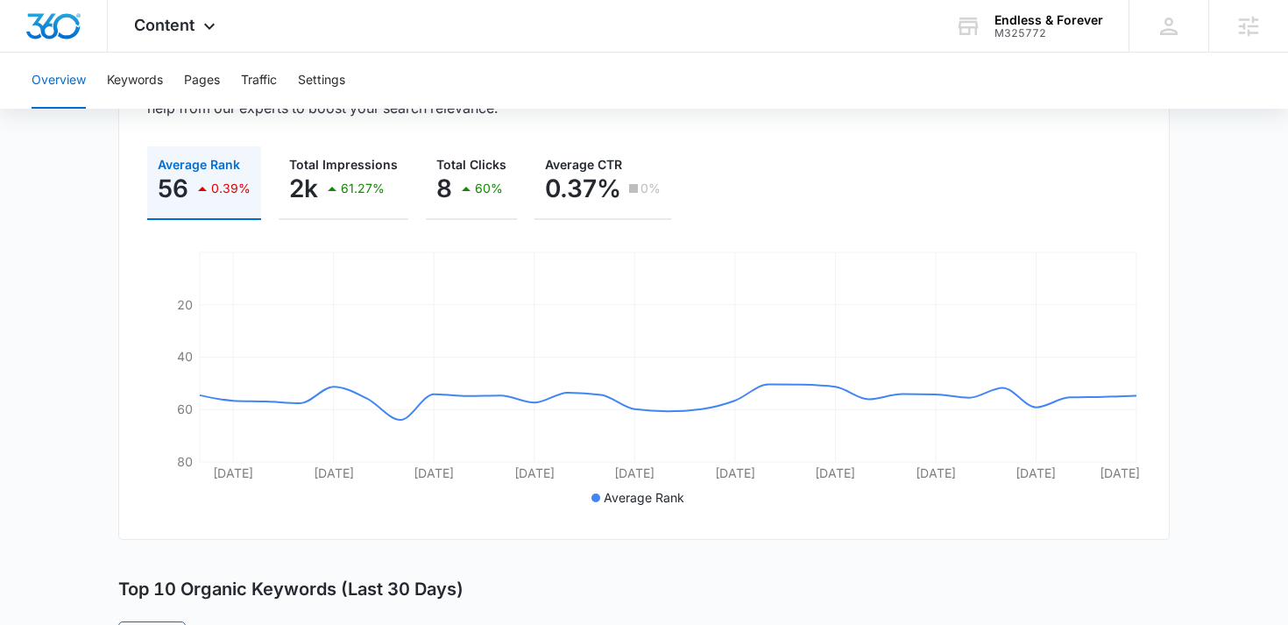
scroll to position [244, 0]
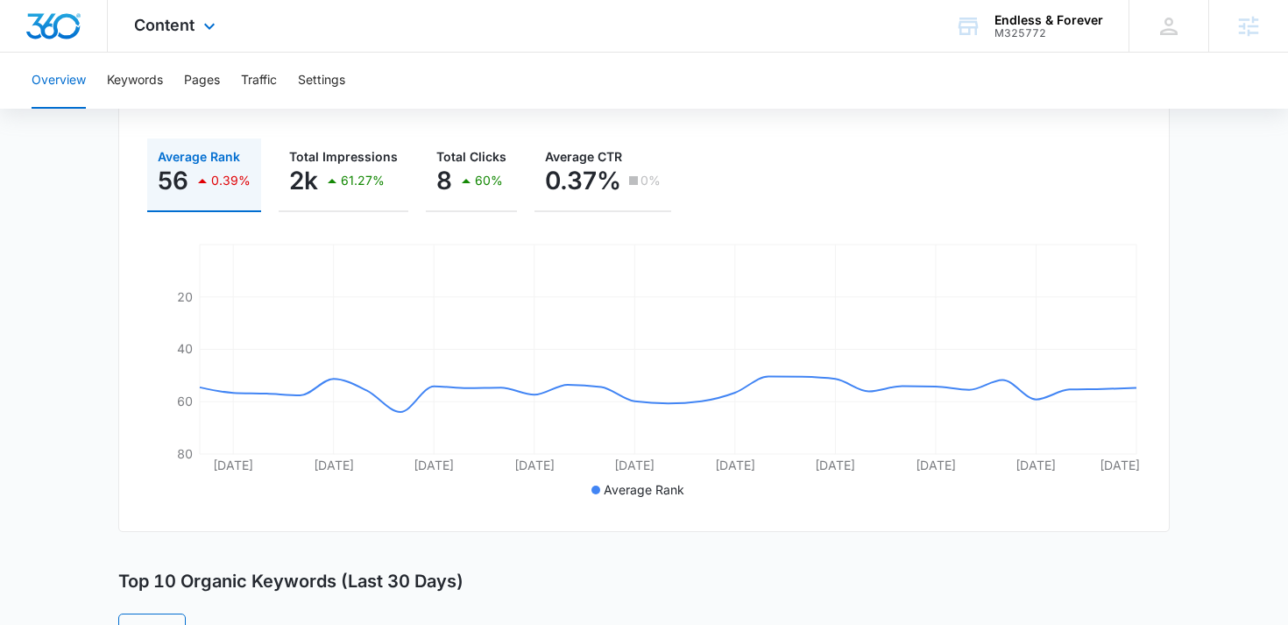
click at [185, 36] on div "Content Apps Reputation Websites Forms CRM Email Social Shop Payments POS Conte…" at bounding box center [177, 26] width 138 height 52
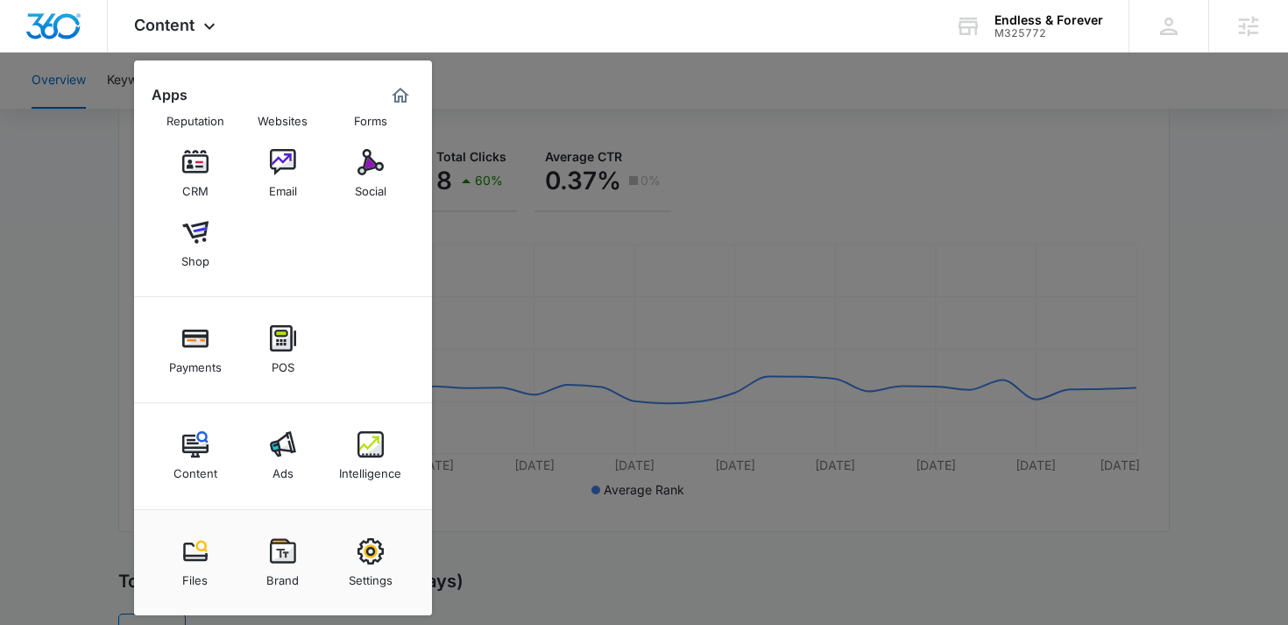
click at [124, 90] on div at bounding box center [644, 312] width 1288 height 625
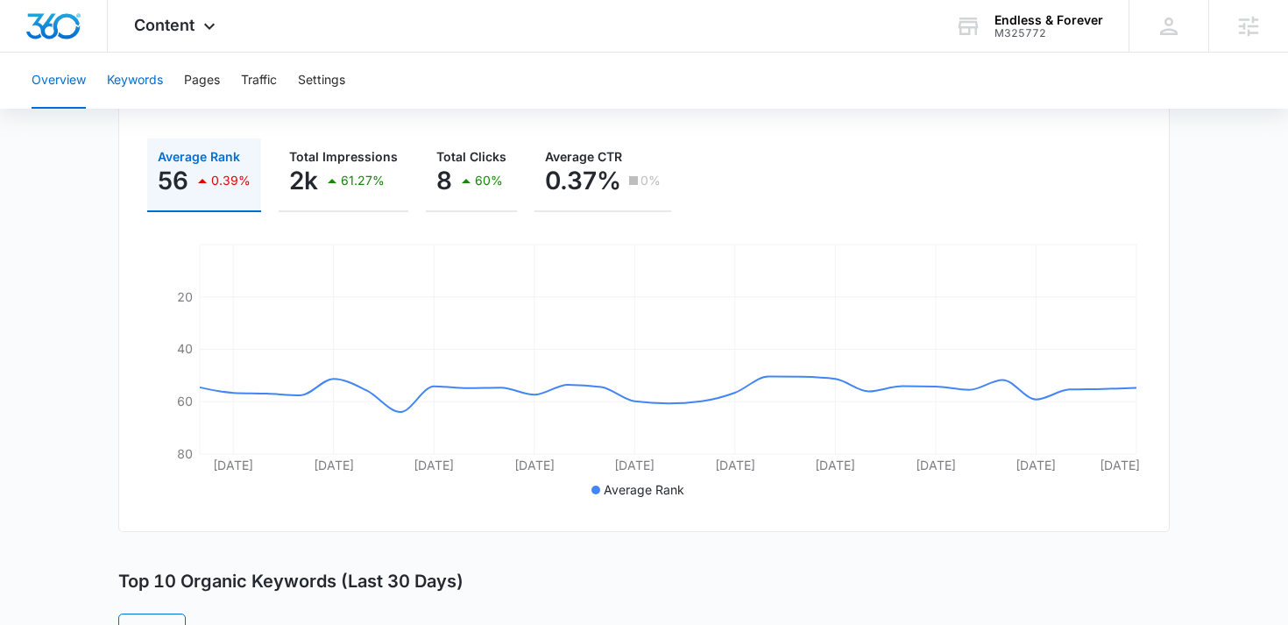
click at [138, 74] on button "Keywords" at bounding box center [135, 81] width 56 height 56
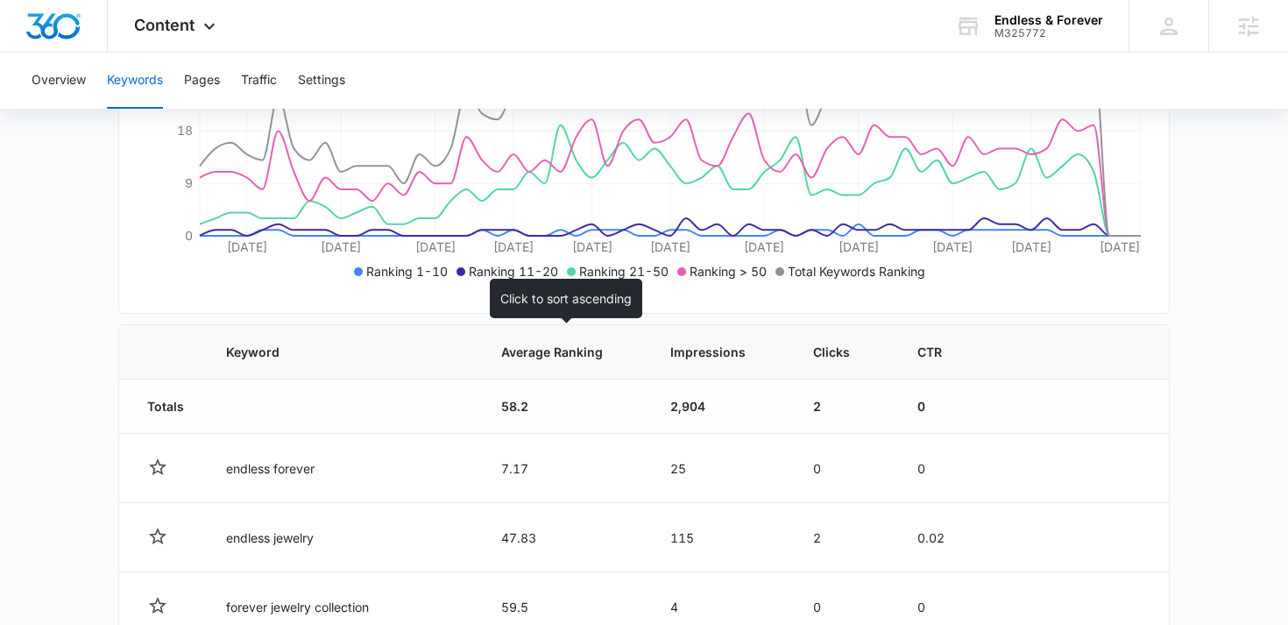
click at [548, 348] on span "Average Ranking" at bounding box center [552, 352] width 102 height 18
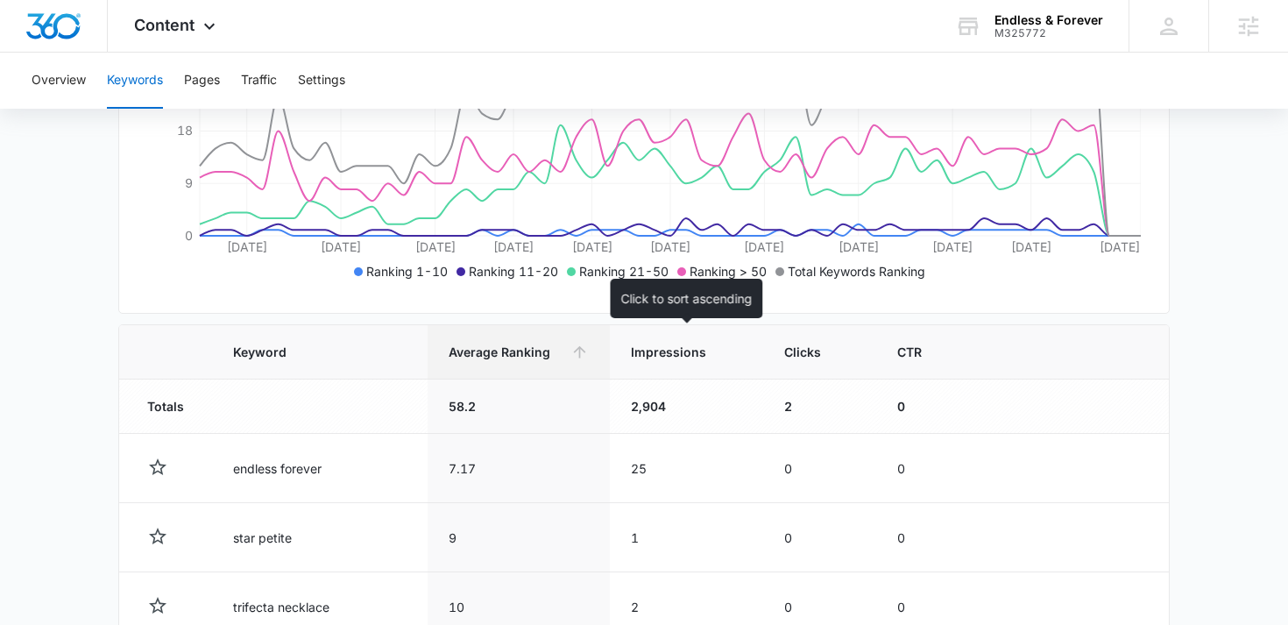
click at [674, 343] on span "Impressions" at bounding box center [674, 352] width 87 height 18
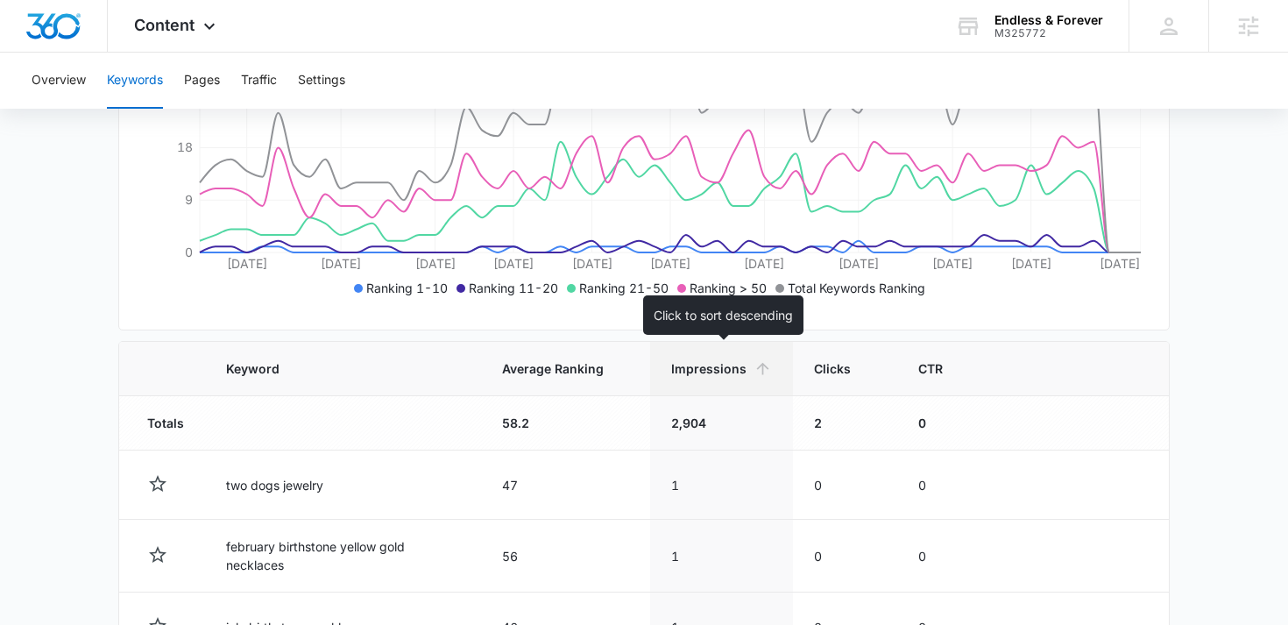
scroll to position [398, 0]
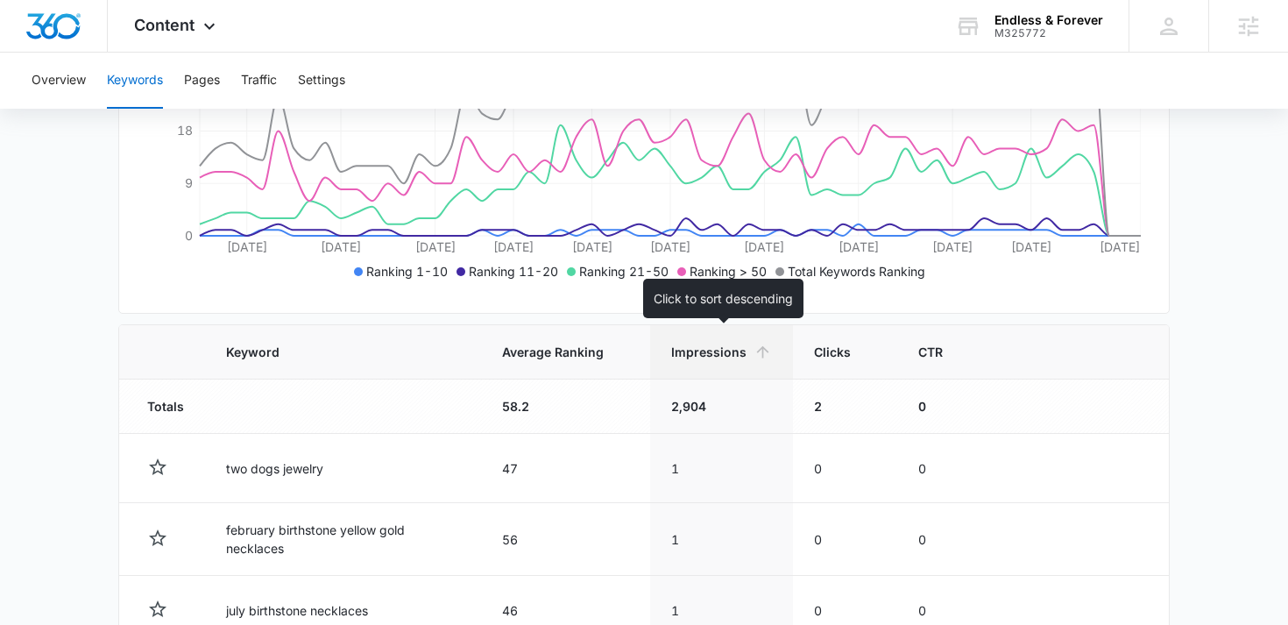
click at [764, 358] on icon at bounding box center [762, 352] width 18 height 18
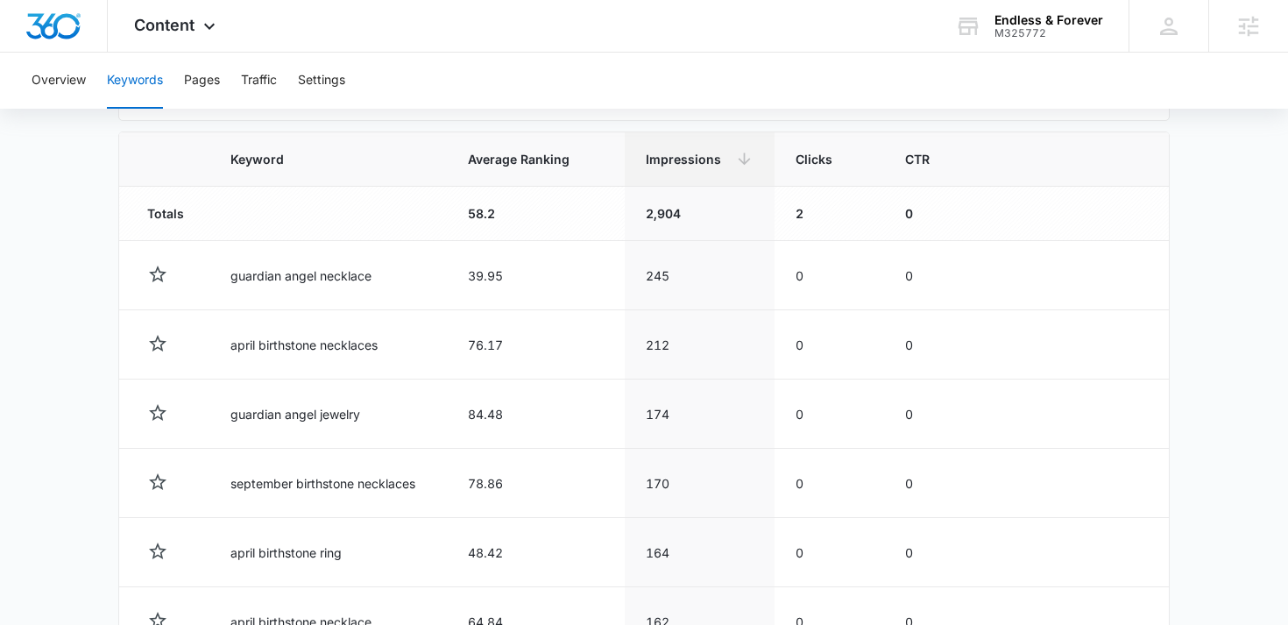
scroll to position [598, 0]
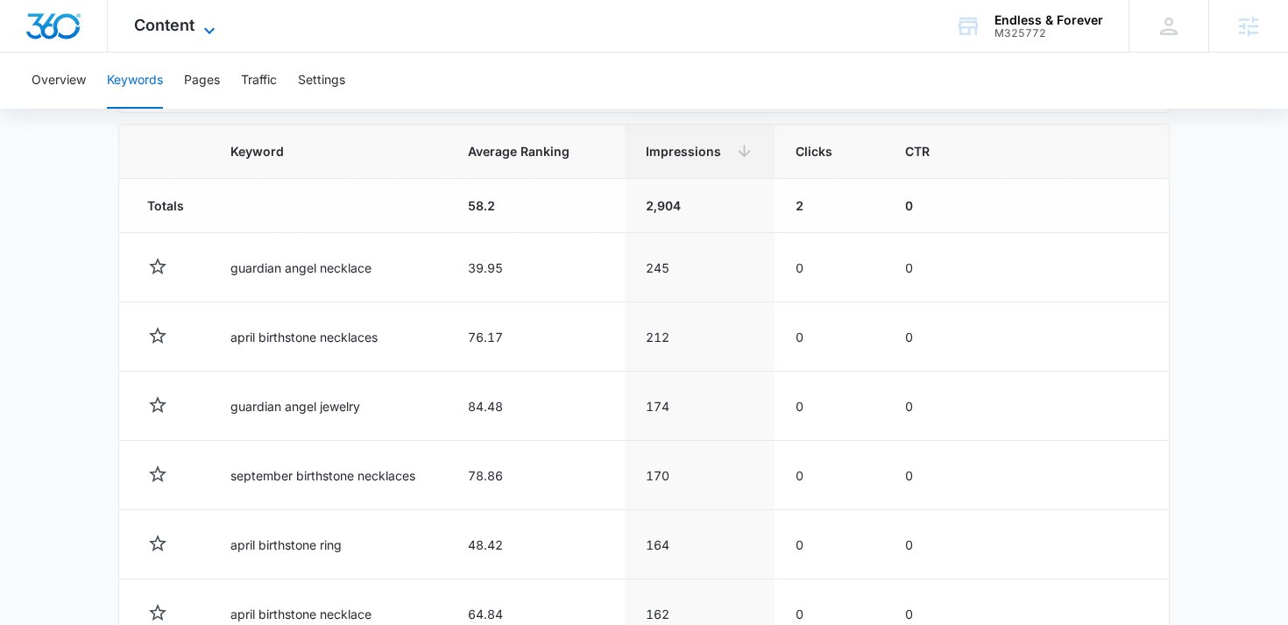
click at [166, 21] on span "Content" at bounding box center [164, 25] width 60 height 18
